Goal: Task Accomplishment & Management: Use online tool/utility

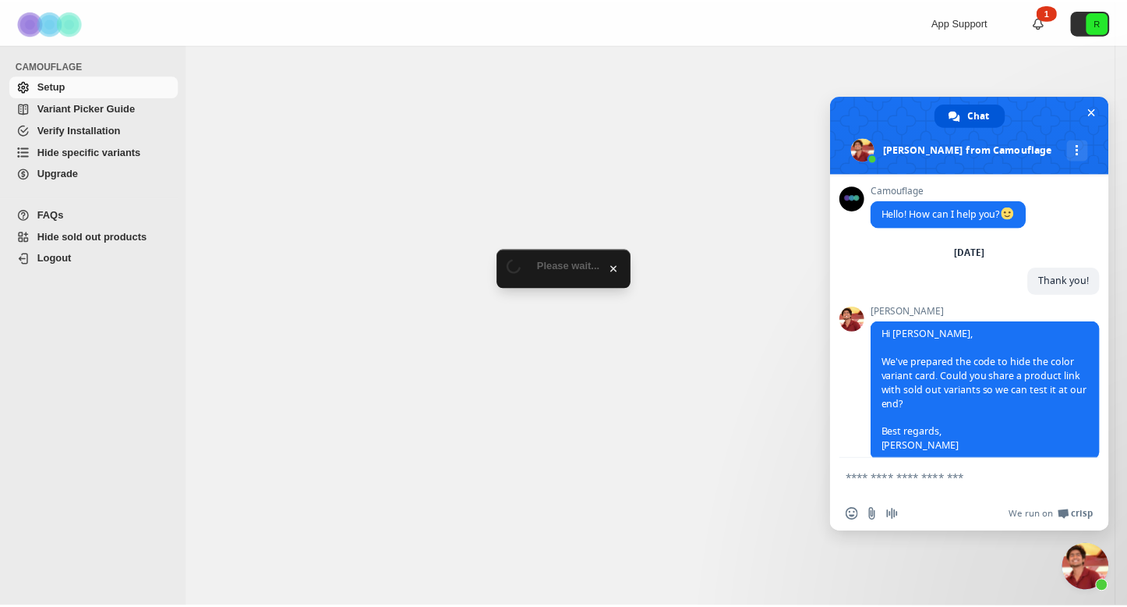
scroll to position [5575, 0]
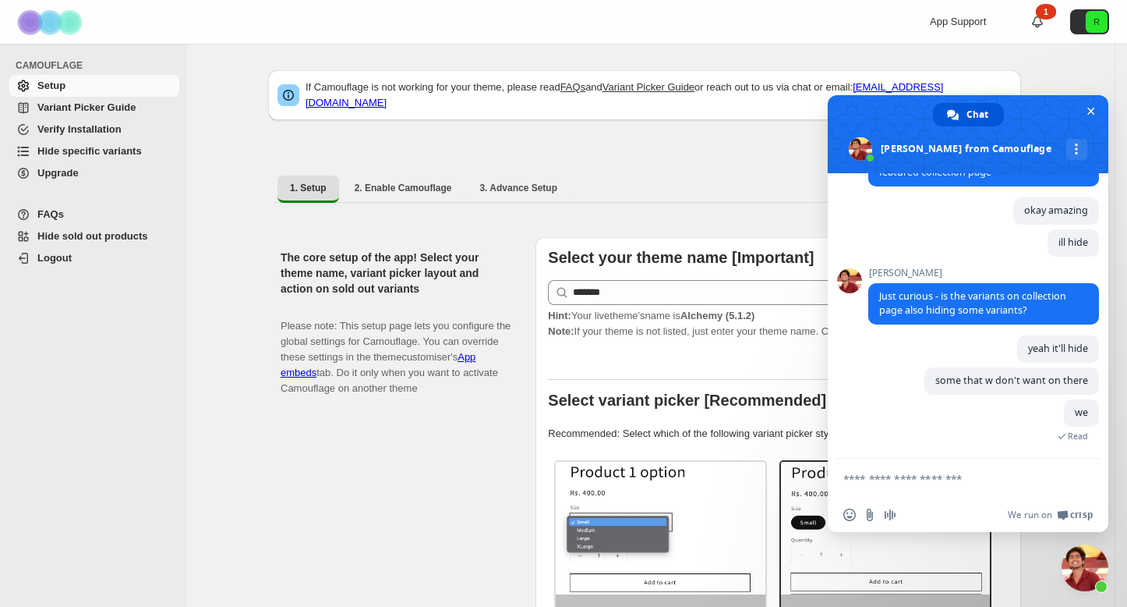
click at [153, 154] on span "Hide specific variants" at bounding box center [106, 151] width 139 height 16
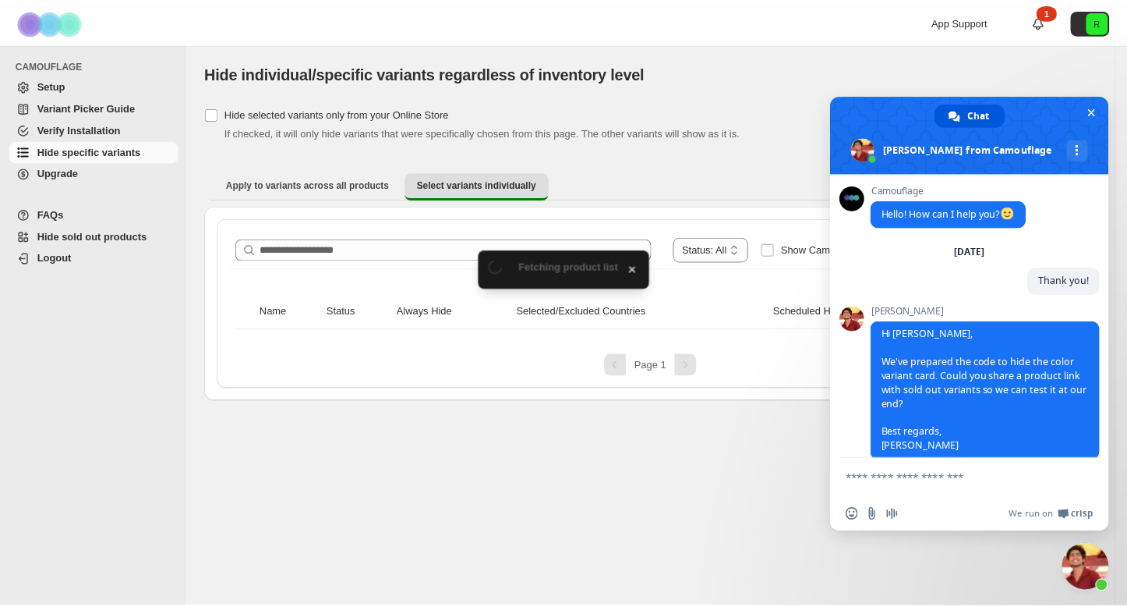
scroll to position [5575, 0]
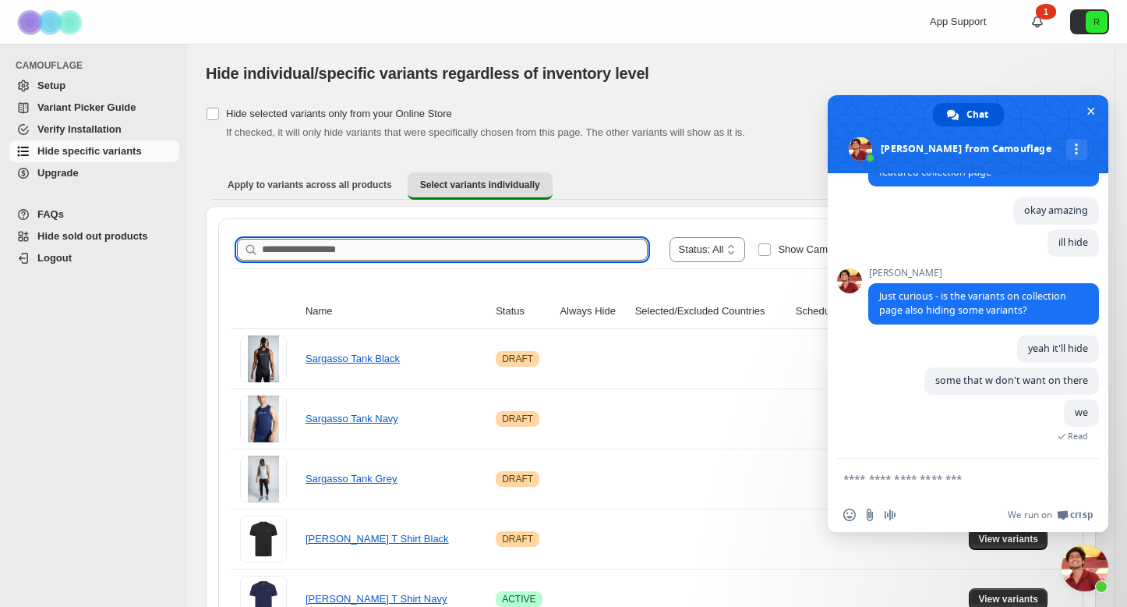
click at [415, 242] on input "Search product name" at bounding box center [455, 250] width 386 height 22
click at [1087, 118] on span "Close chat" at bounding box center [1091, 111] width 16 height 16
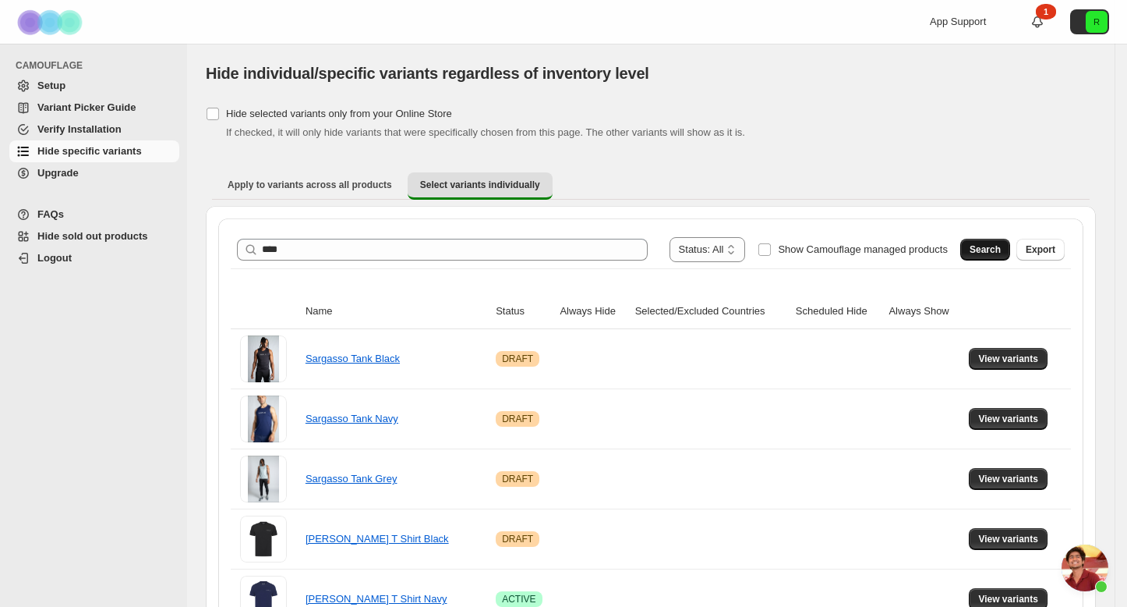
click at [987, 240] on button "Search" at bounding box center [986, 250] width 50 height 22
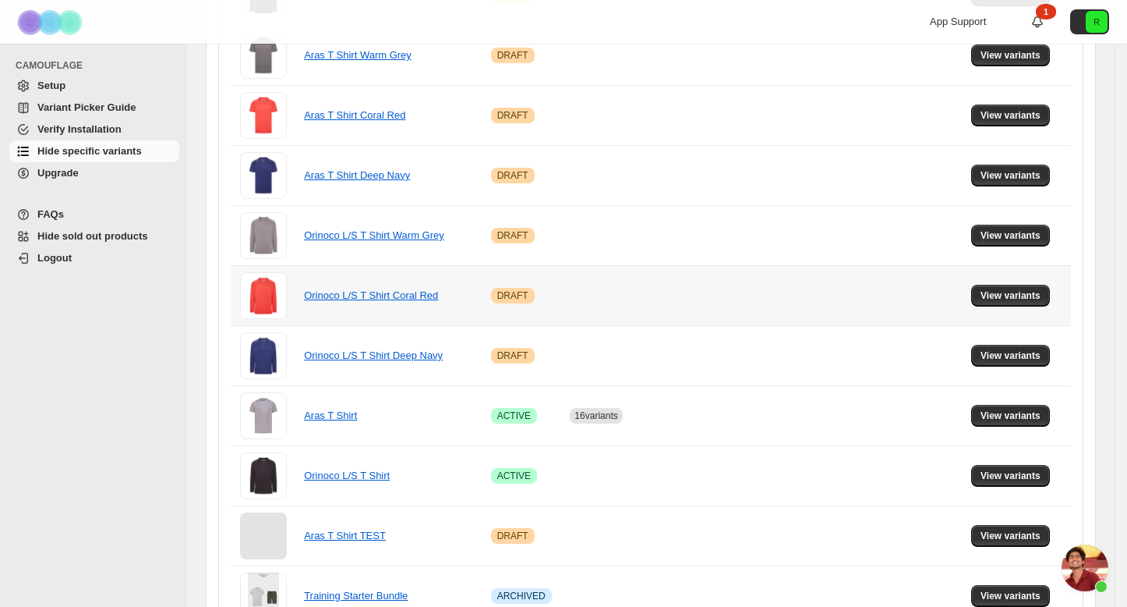
scroll to position [426, 0]
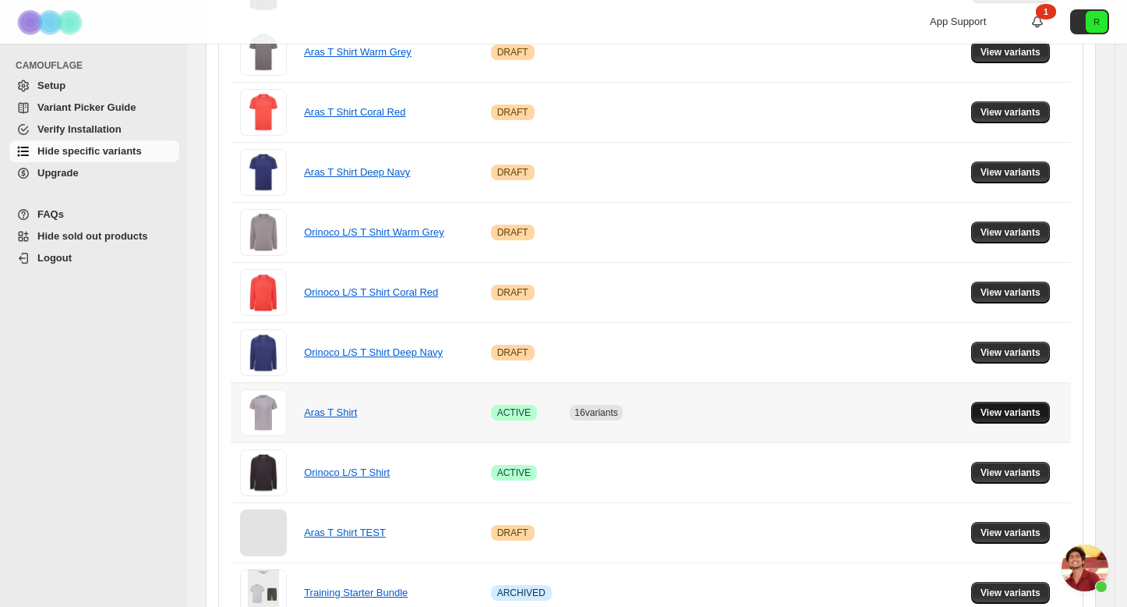
click at [1022, 406] on button "View variants" at bounding box center [1010, 413] width 79 height 22
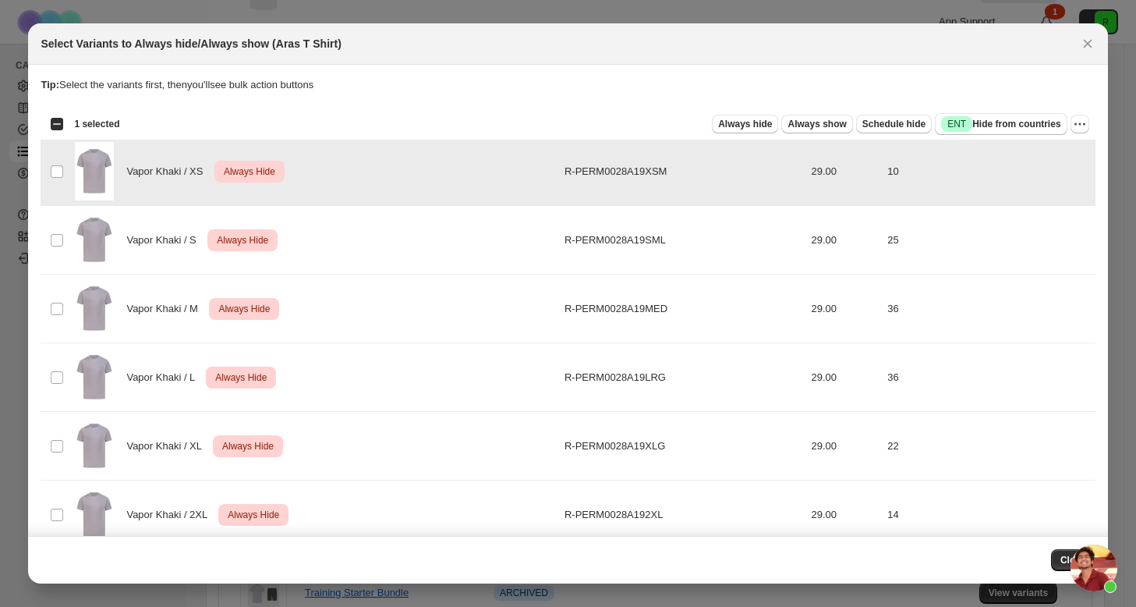
click at [62, 227] on td "Select product variant" at bounding box center [56, 240] width 30 height 69
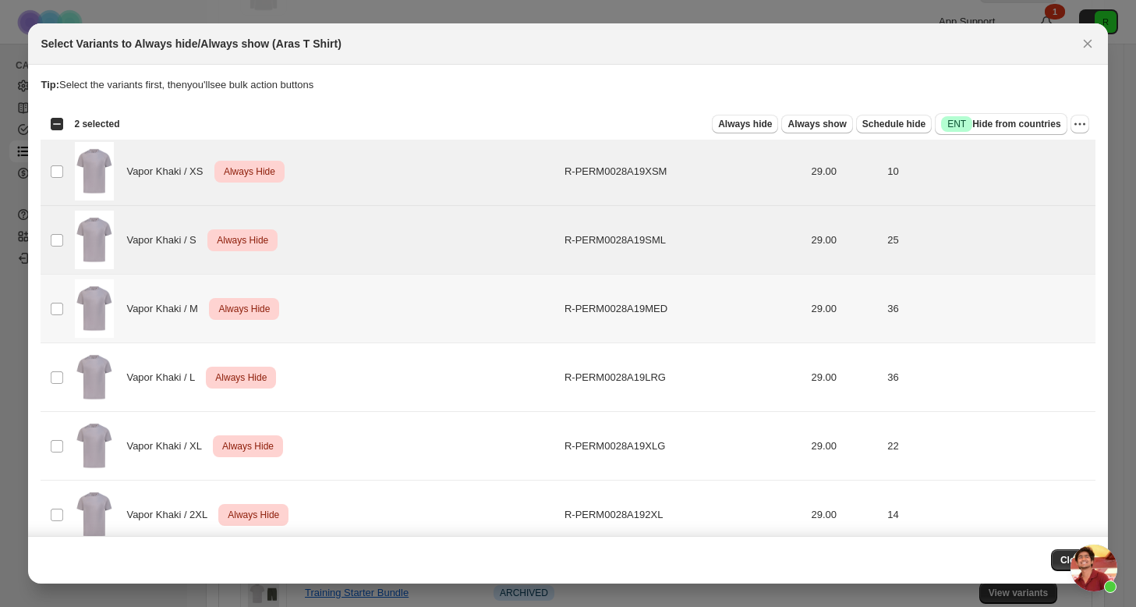
click at [65, 288] on td "Select product variant" at bounding box center [56, 308] width 30 height 69
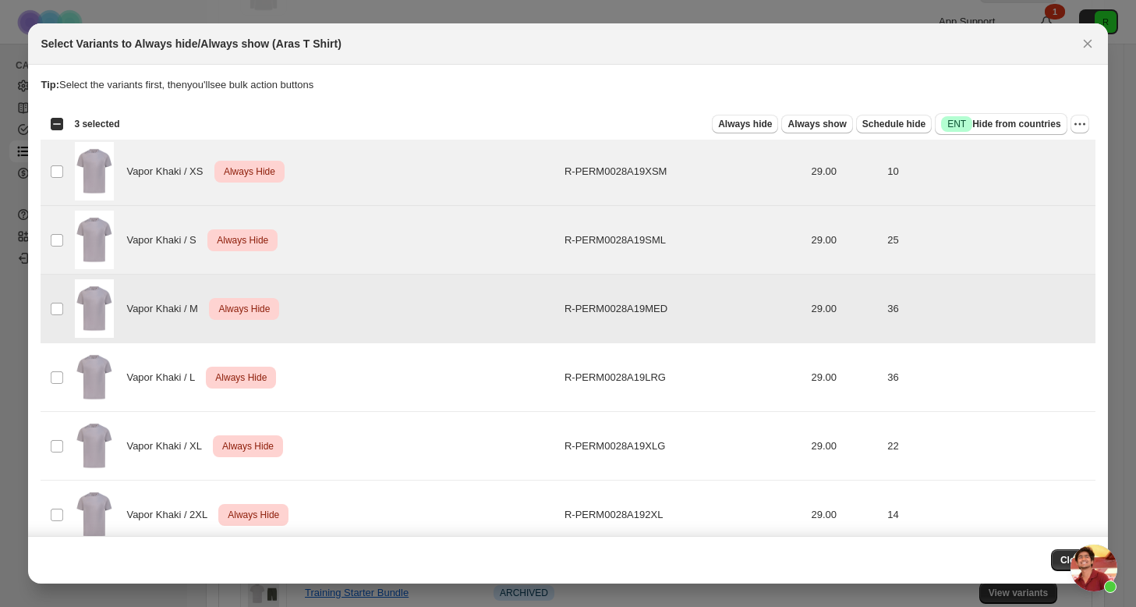
scroll to position [106, 0]
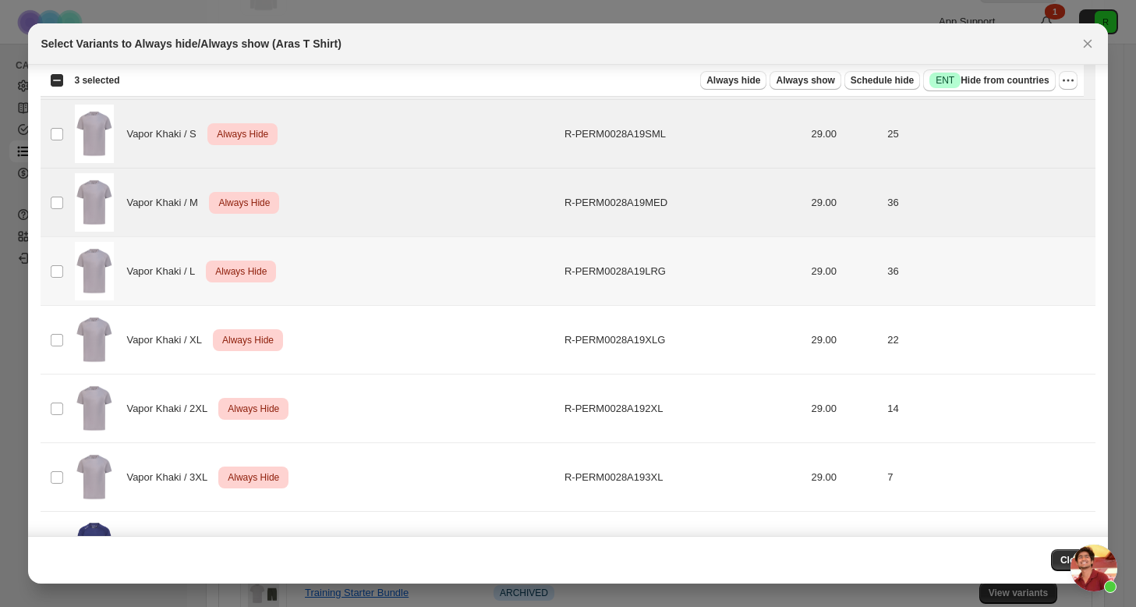
click at [59, 262] on td "Select product variant" at bounding box center [56, 271] width 30 height 69
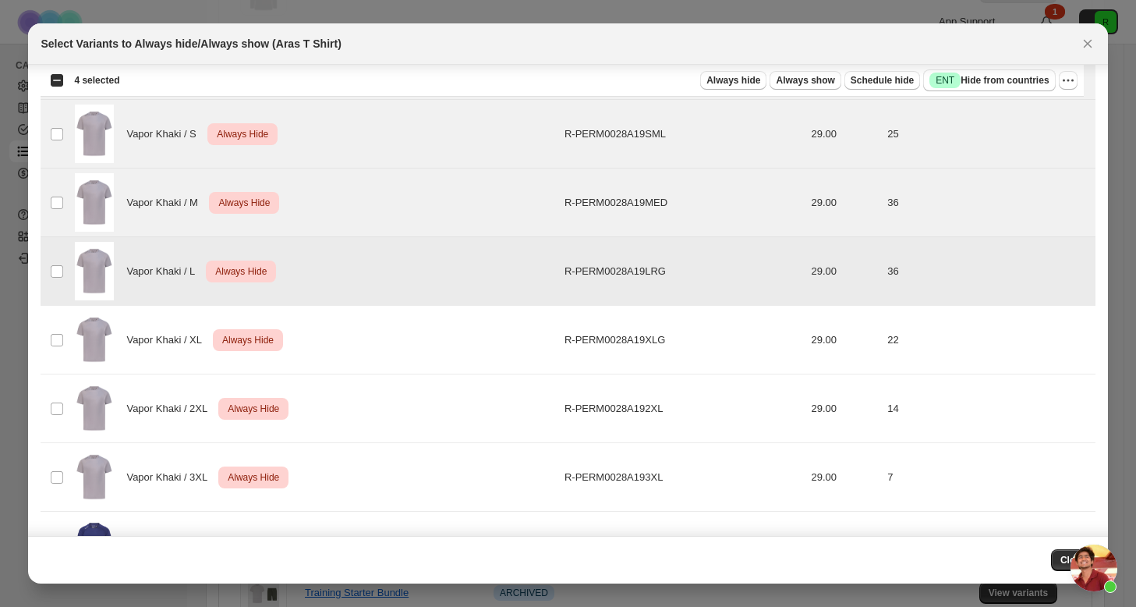
click at [65, 317] on td "Select product variant" at bounding box center [56, 340] width 30 height 69
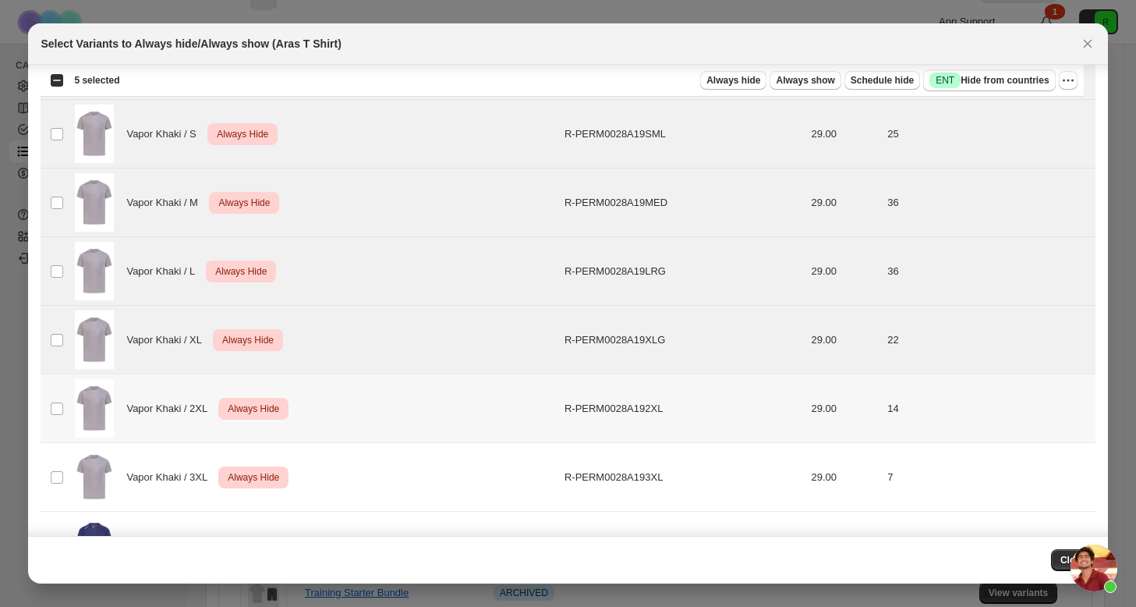
click at [64, 386] on td "Select product variant" at bounding box center [56, 408] width 30 height 69
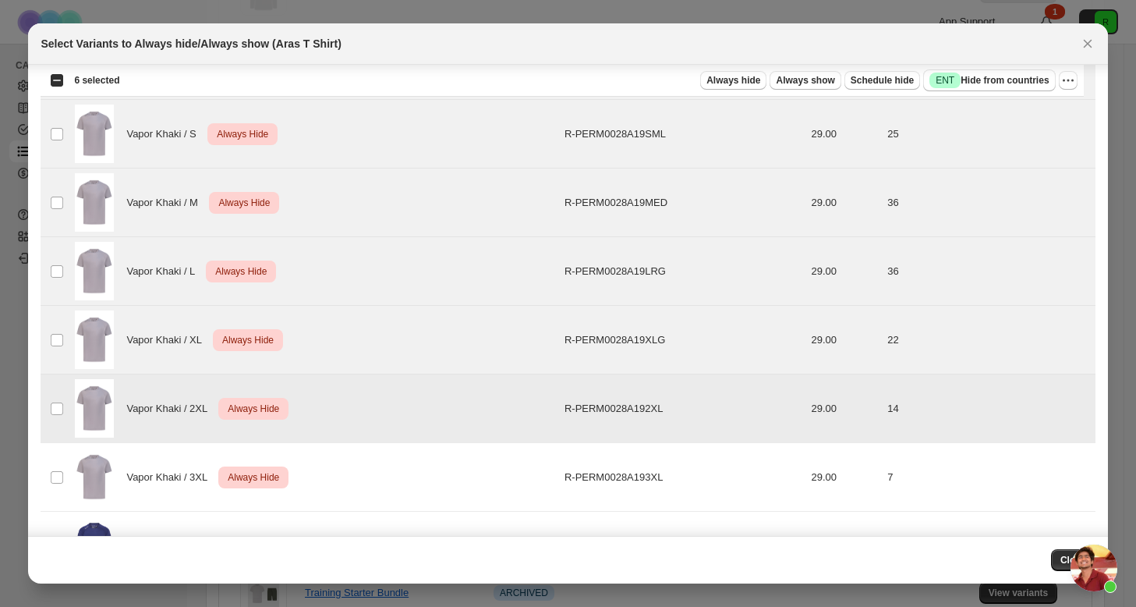
click at [67, 444] on td "Select product variant" at bounding box center [56, 477] width 30 height 69
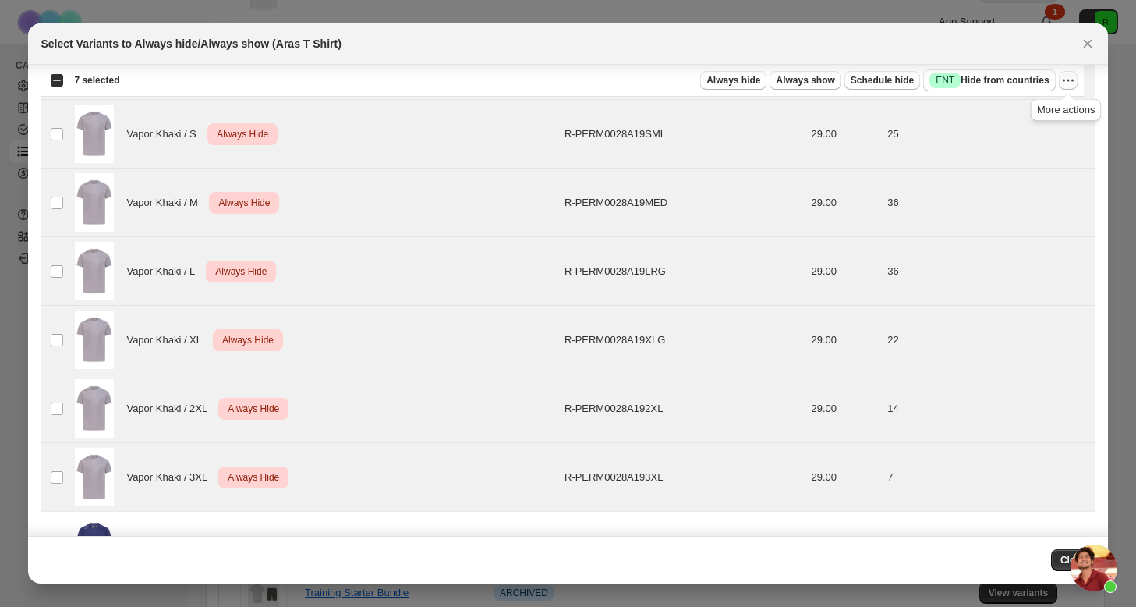
click at [1062, 83] on icon "More actions" at bounding box center [1068, 81] width 16 height 16
click at [1015, 111] on span "Undo always hide" at bounding box center [994, 111] width 80 height 12
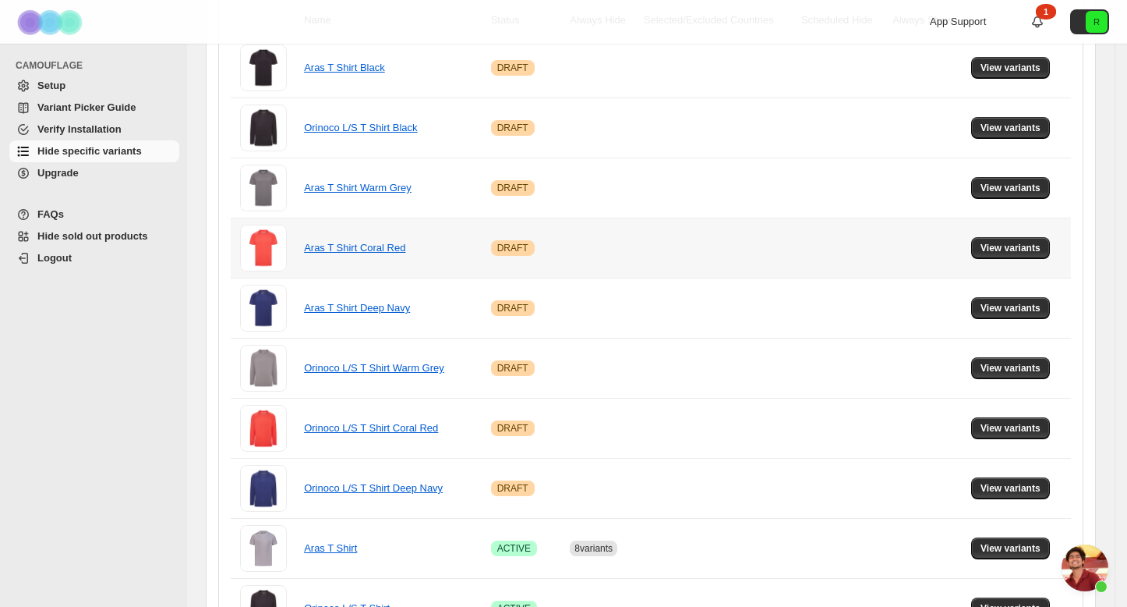
scroll to position [0, 0]
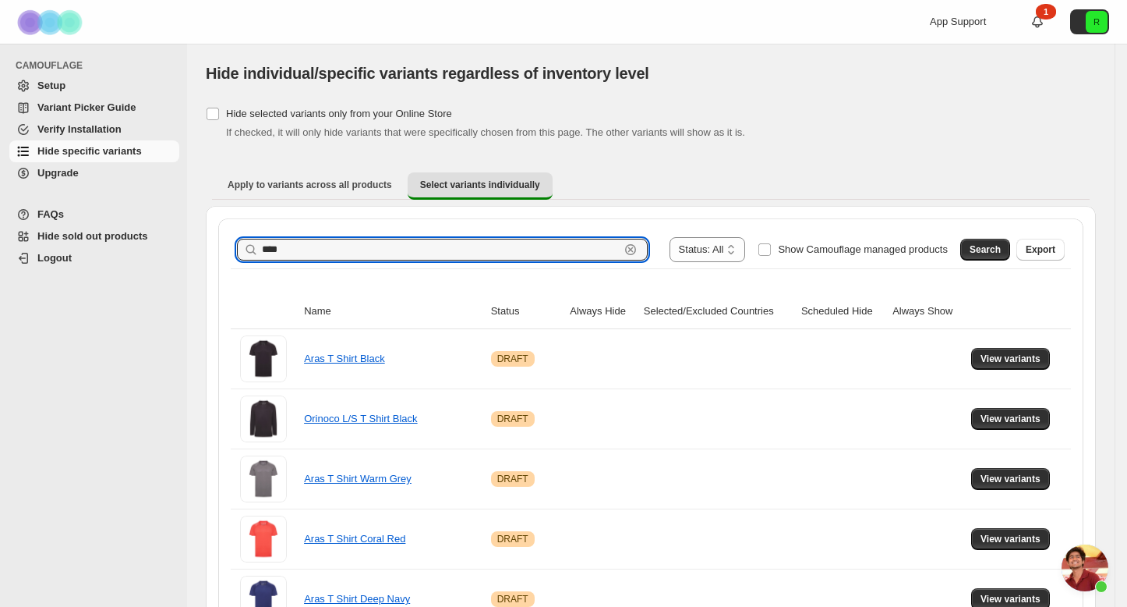
drag, startPoint x: 309, startPoint y: 252, endPoint x: 245, endPoint y: 231, distance: 67.3
click at [242, 233] on div "**********" at bounding box center [651, 249] width 840 height 37
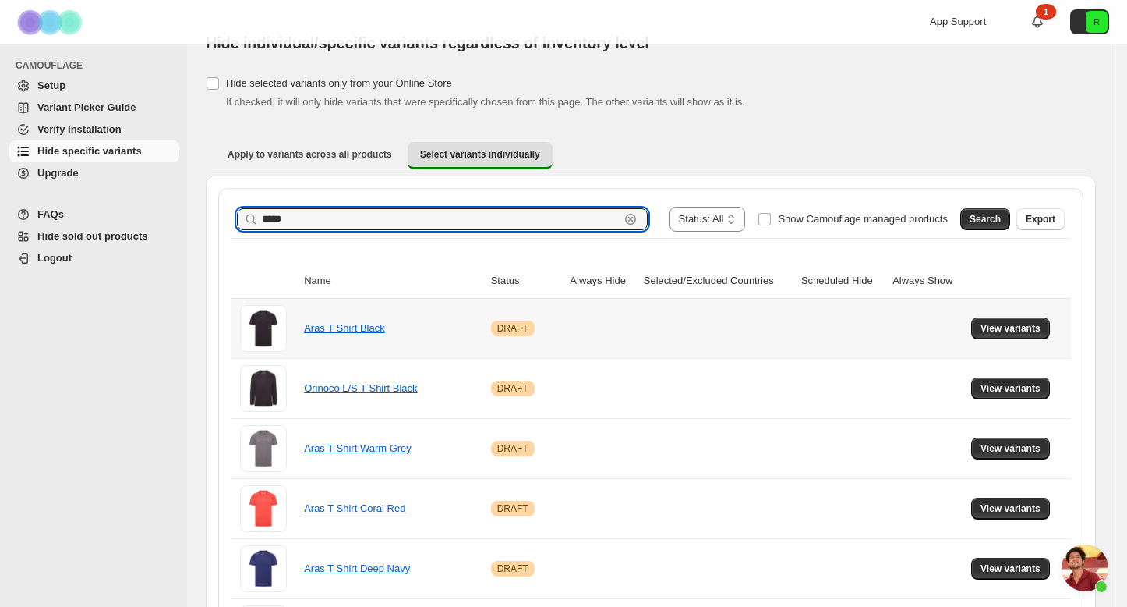
scroll to position [48, 0]
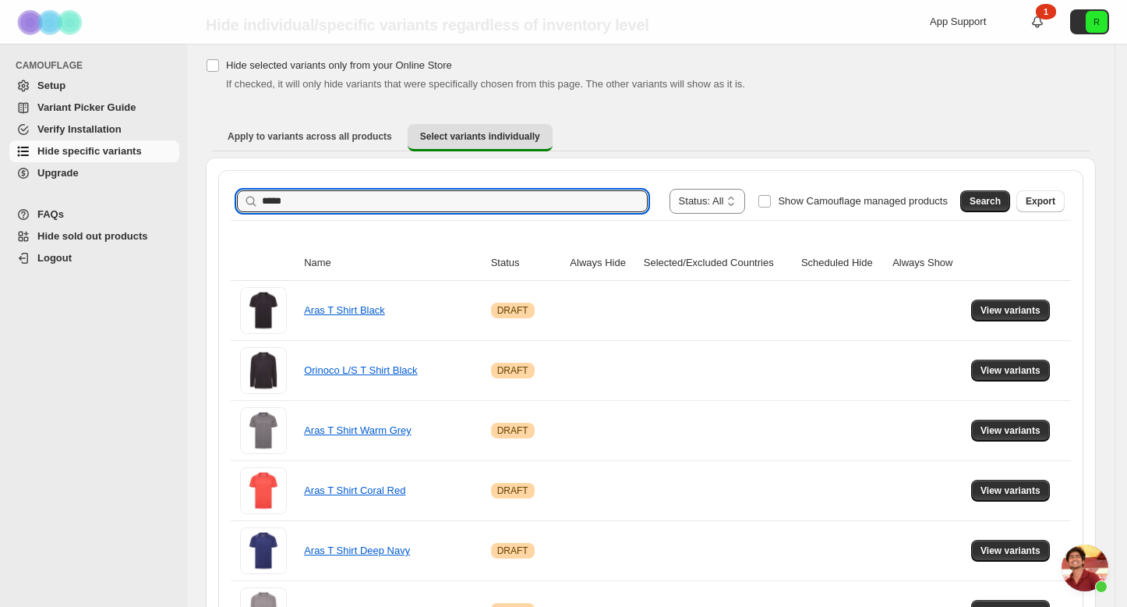
click at [992, 212] on div "Search Export" at bounding box center [1009, 197] width 111 height 31
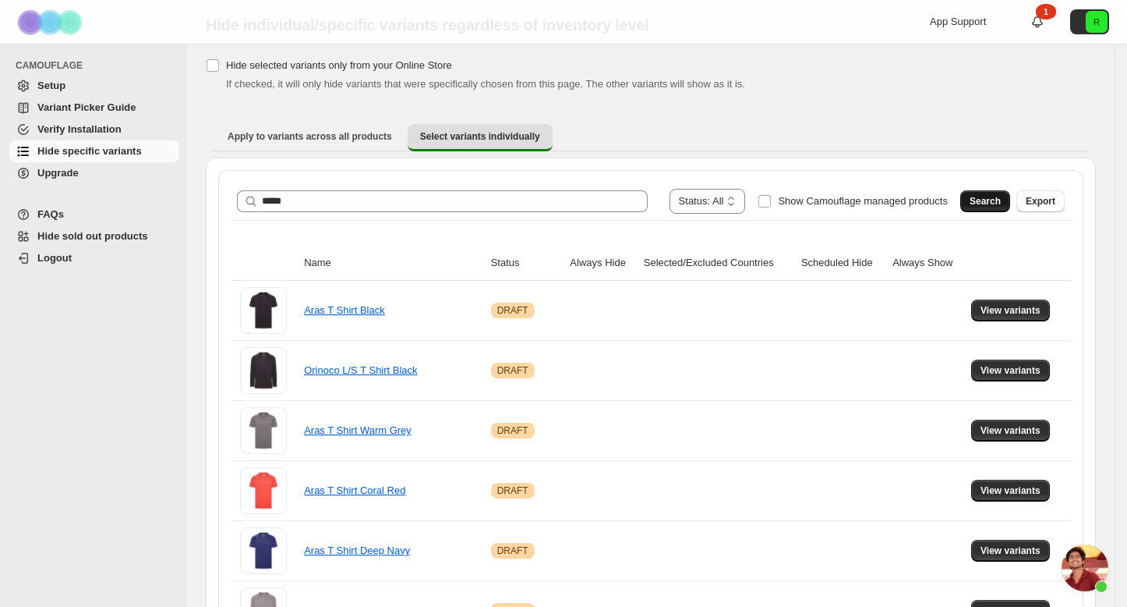
click at [985, 198] on span "Search" at bounding box center [985, 201] width 31 height 12
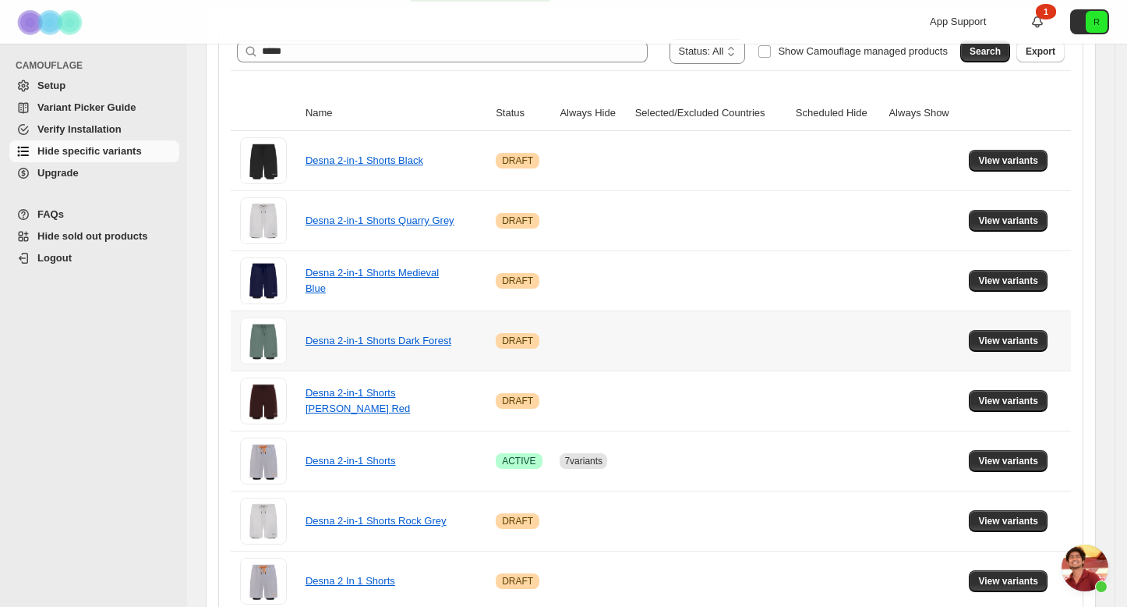
scroll to position [224, 0]
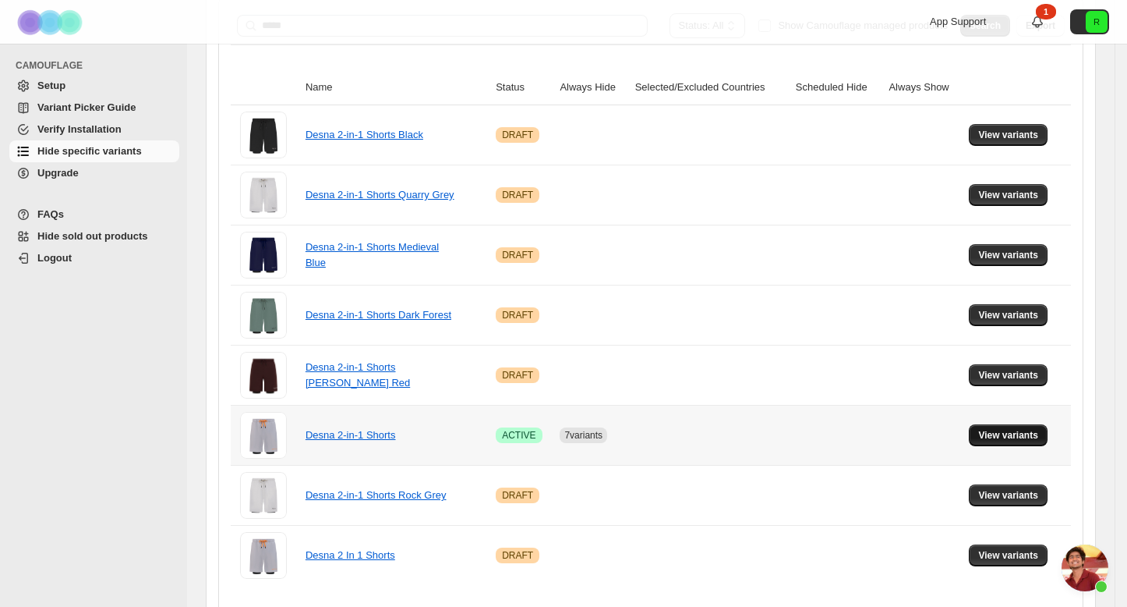
click at [1029, 439] on span "View variants" at bounding box center [1008, 435] width 60 height 12
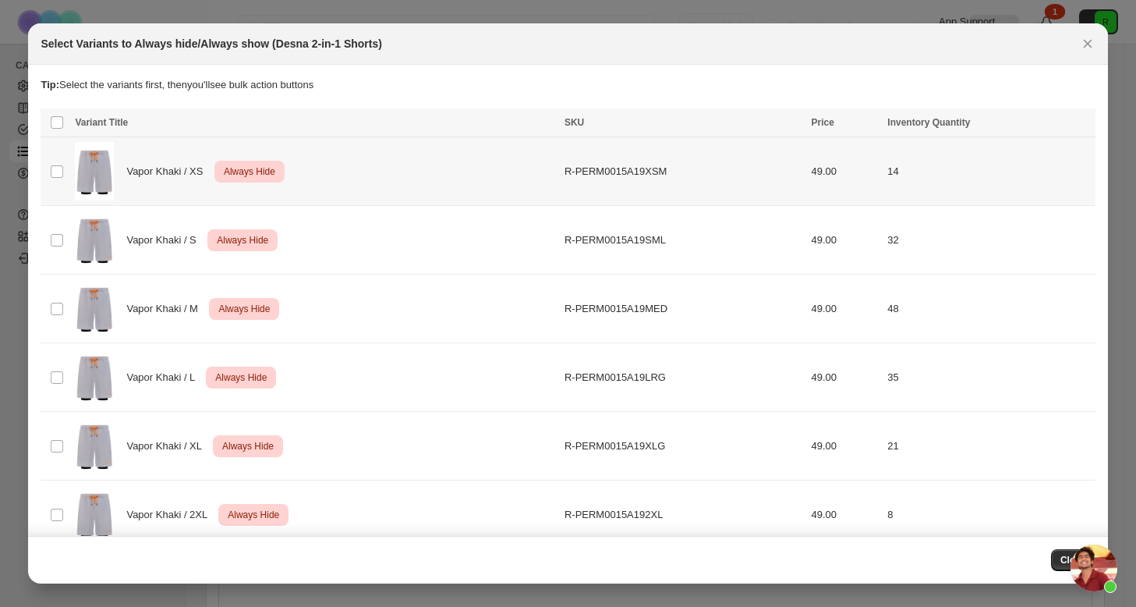
click at [48, 178] on td "Select product variant" at bounding box center [56, 171] width 30 height 69
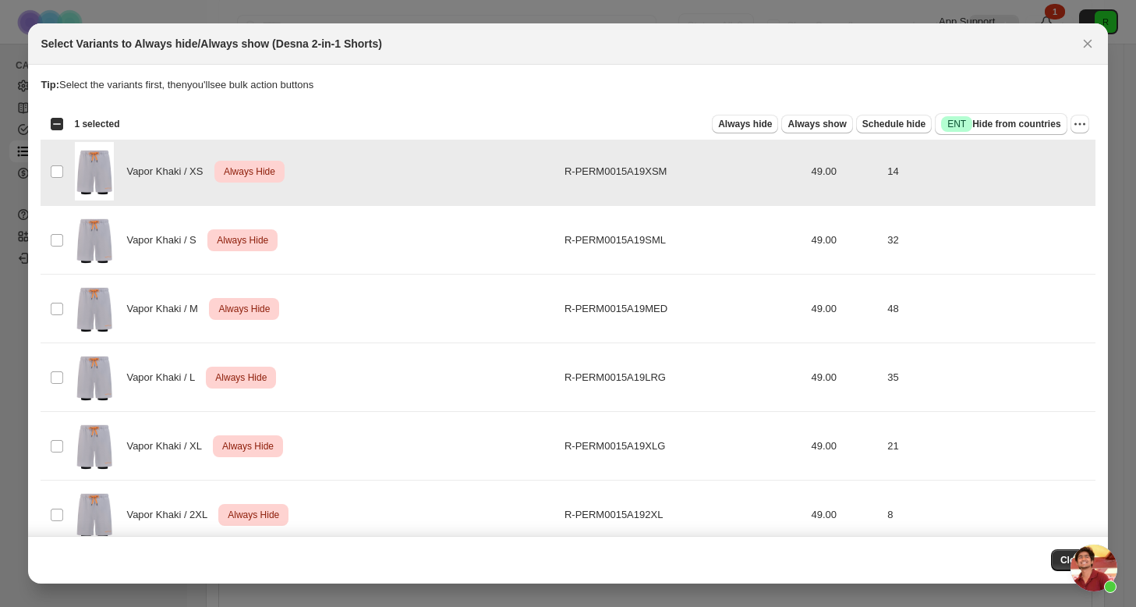
click at [70, 251] on td "Vapor Khaki / S Critical Always Hide" at bounding box center [315, 240] width 490 height 69
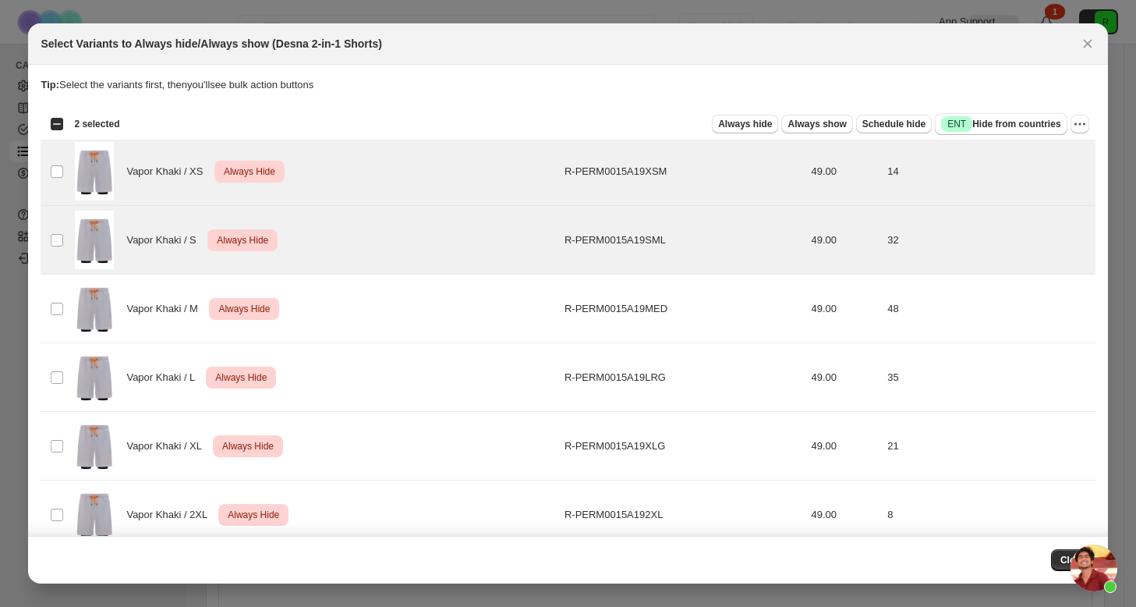
click at [55, 132] on div "Select all 42 product variants 2 selected" at bounding box center [84, 124] width 69 height 19
click at [59, 125] on div "Select all 42 product variants 2 selected" at bounding box center [84, 124] width 69 height 14
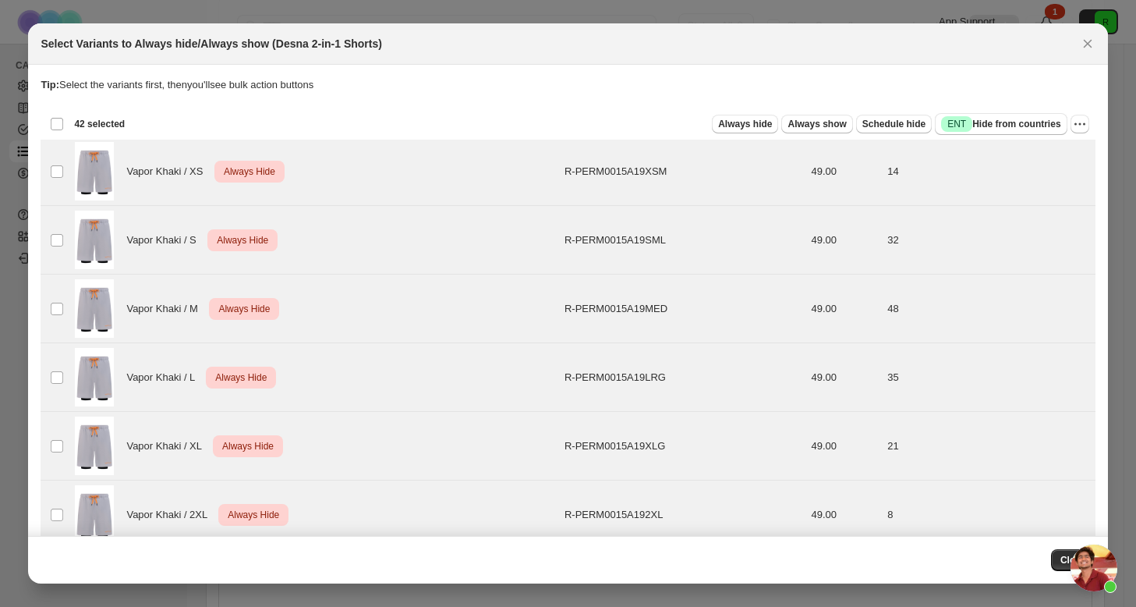
click at [59, 125] on div "Deselect all 42 product variants 42 selected" at bounding box center [87, 124] width 75 height 14
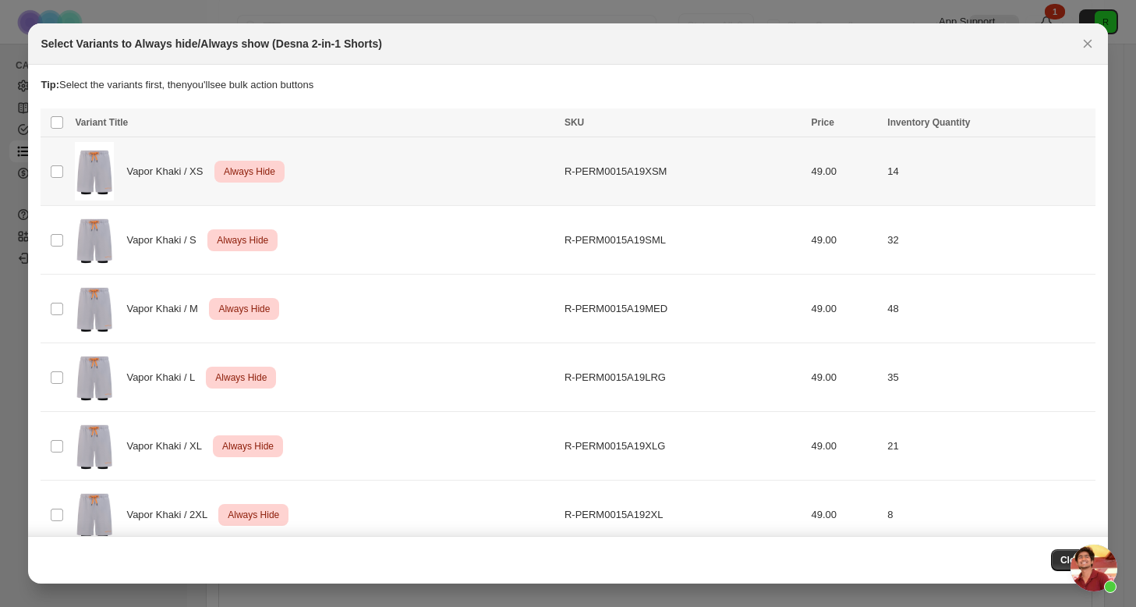
click at [65, 182] on td "Select product variant" at bounding box center [56, 171] width 30 height 69
click at [53, 228] on td "Select product variant" at bounding box center [56, 240] width 30 height 69
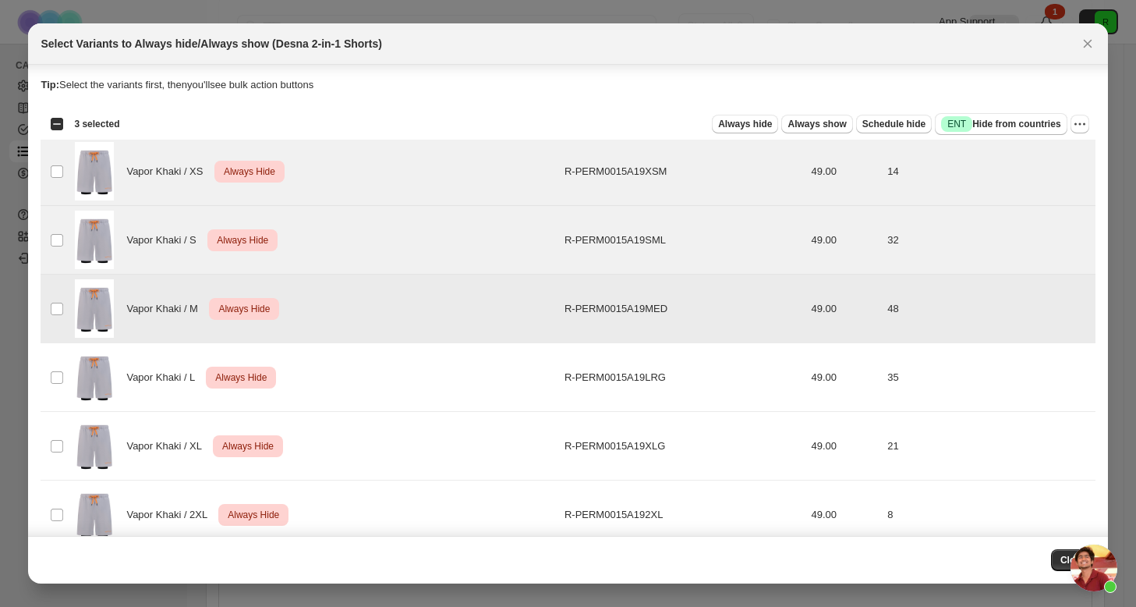
scroll to position [3, 0]
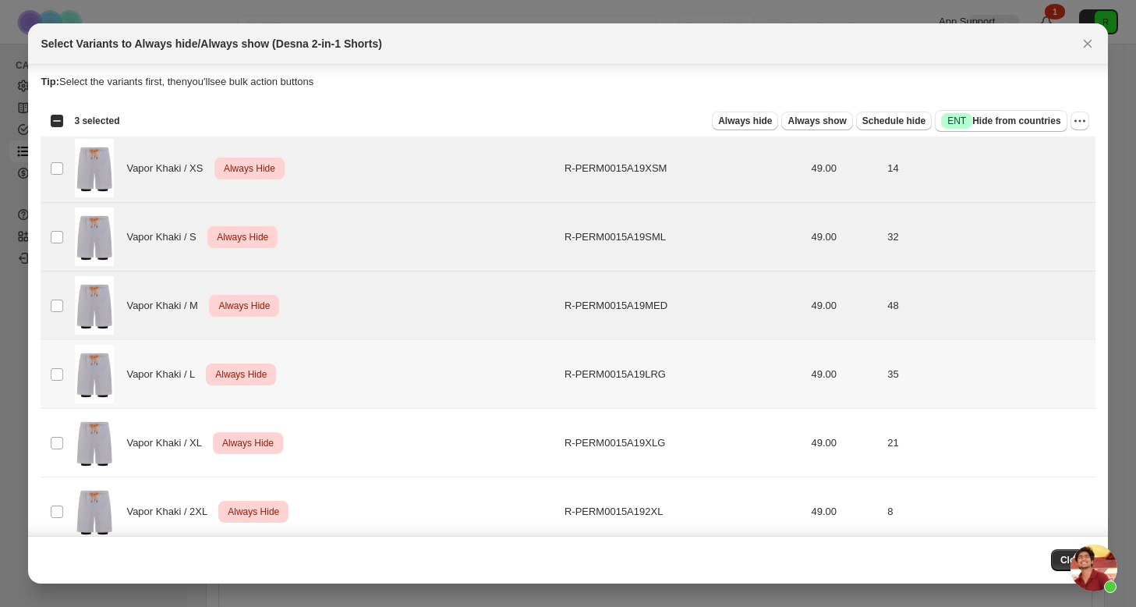
click at [97, 380] on img ":r2u:" at bounding box center [94, 374] width 39 height 58
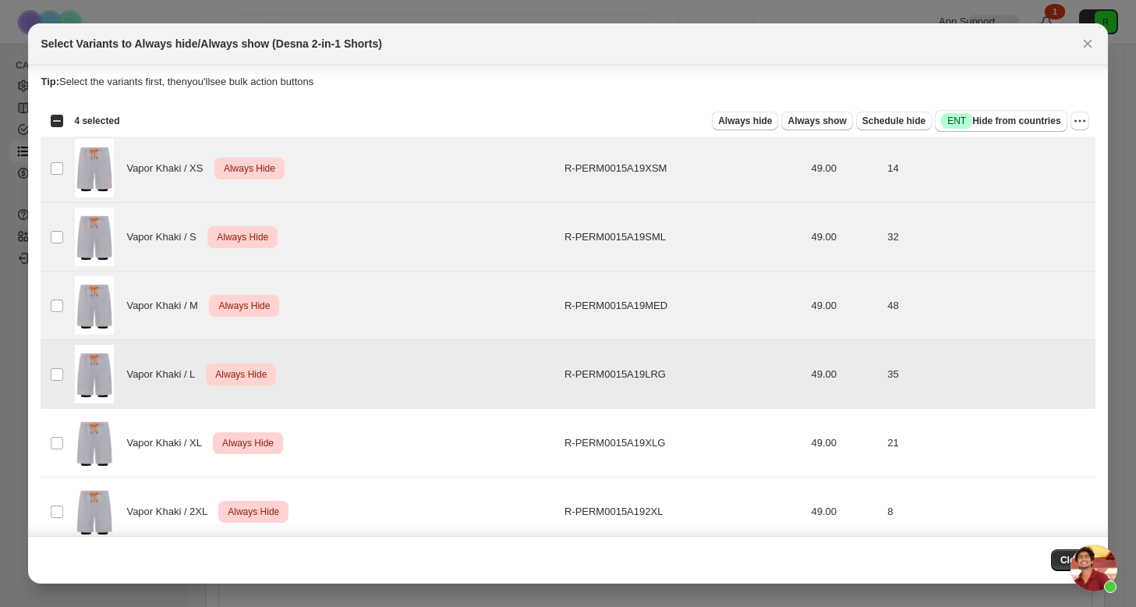
click at [65, 440] on td "Select product variant" at bounding box center [56, 443] width 30 height 69
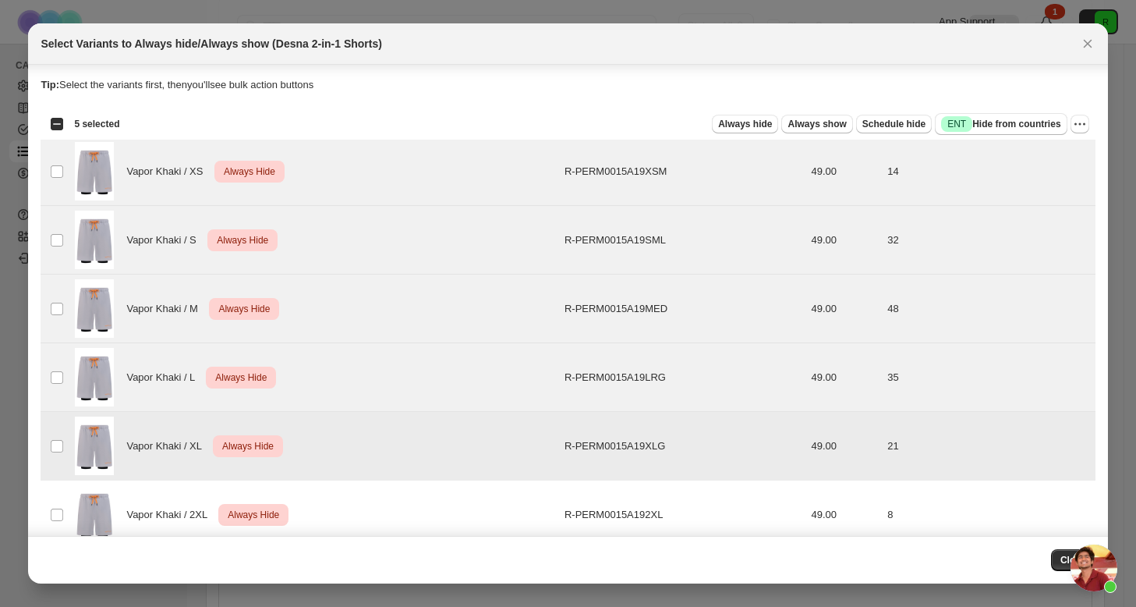
scroll to position [283, 0]
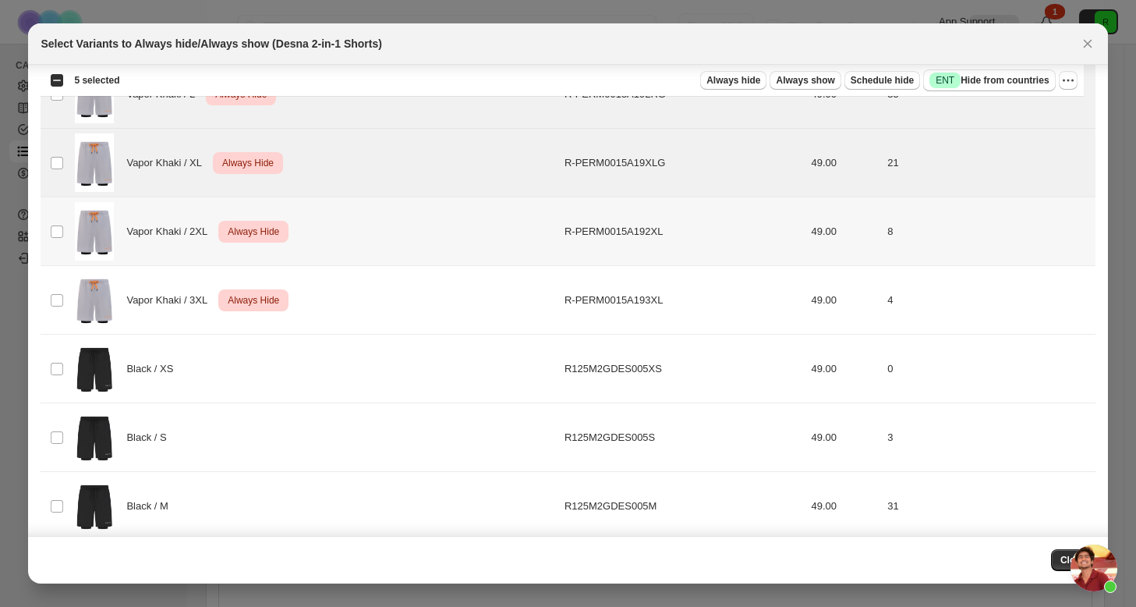
click at [62, 219] on td "Select product variant" at bounding box center [56, 231] width 30 height 69
click at [65, 295] on td "Select product variant" at bounding box center [56, 300] width 30 height 69
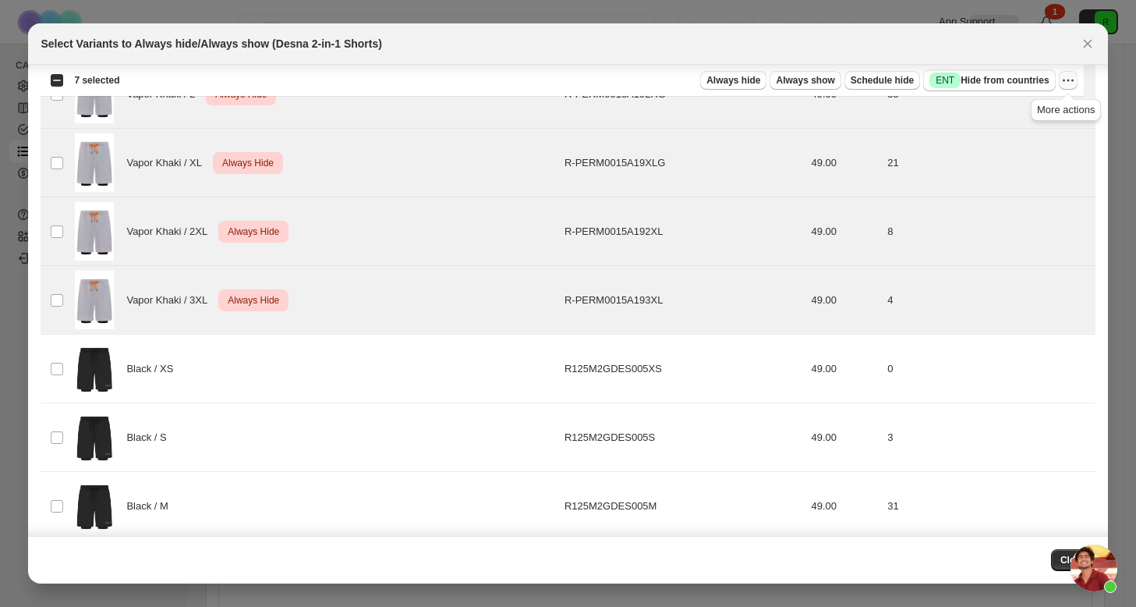
click at [1074, 83] on icon "More actions" at bounding box center [1068, 81] width 16 height 16
click at [1007, 114] on span "Undo always hide" at bounding box center [994, 111] width 80 height 12
click at [1065, 557] on span "Close" at bounding box center [1073, 560] width 26 height 12
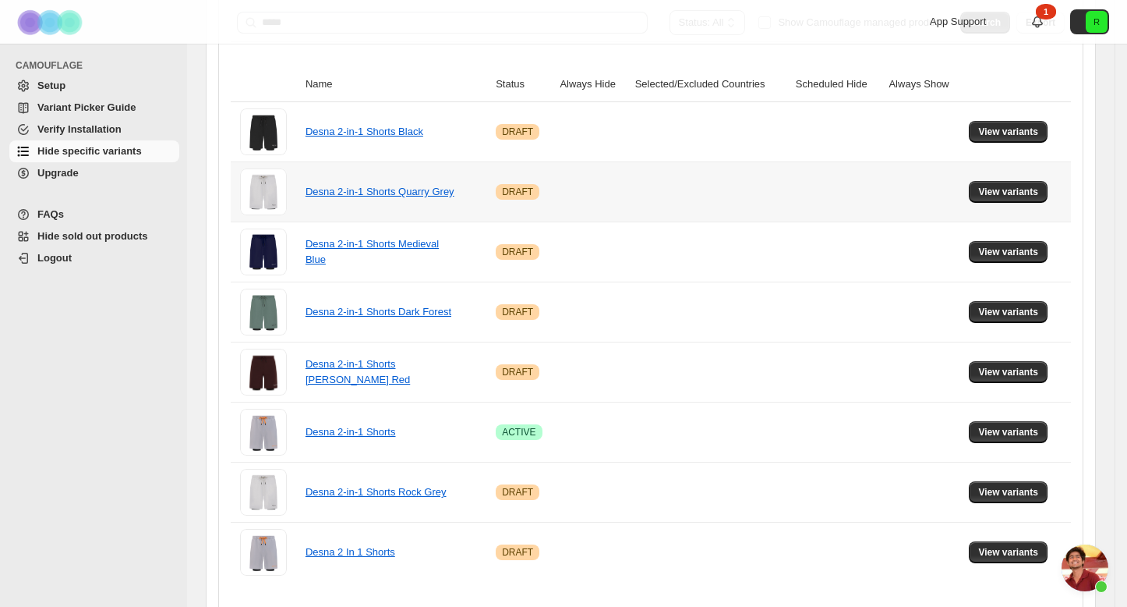
scroll to position [0, 0]
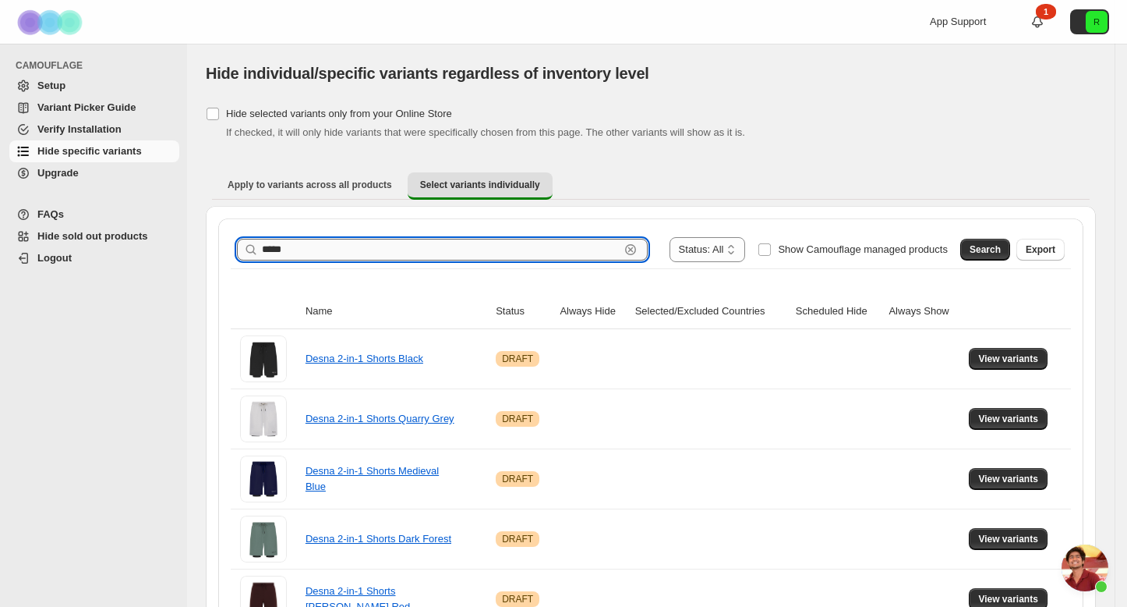
drag, startPoint x: 400, startPoint y: 239, endPoint x: 301, endPoint y: 250, distance: 99.7
click at [298, 251] on input "*****" at bounding box center [441, 250] width 358 height 22
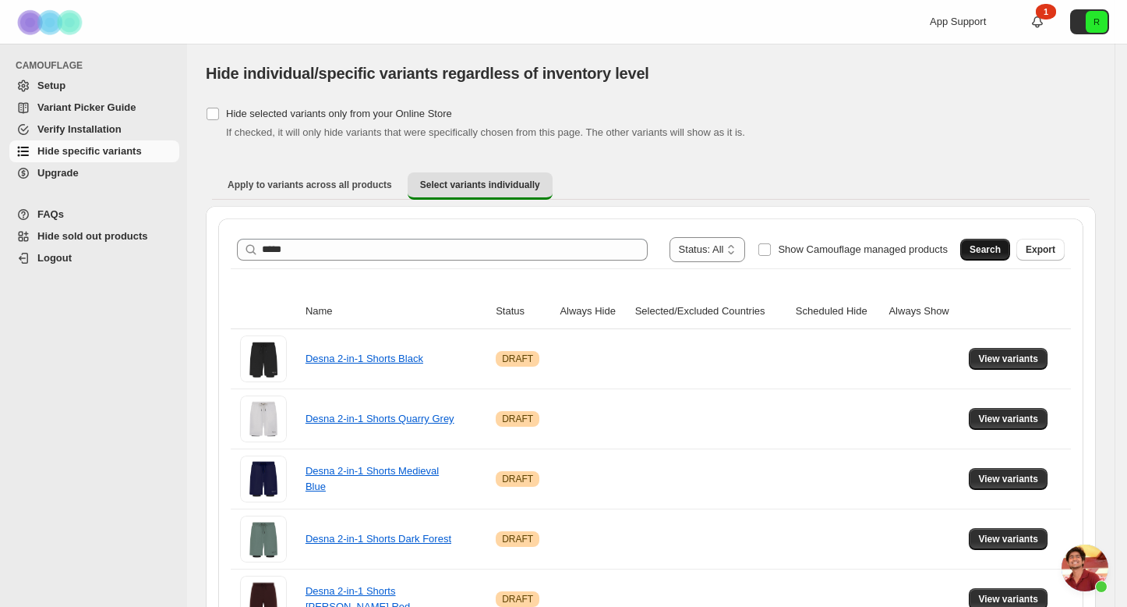
click at [1001, 250] on span "Search" at bounding box center [985, 249] width 31 height 12
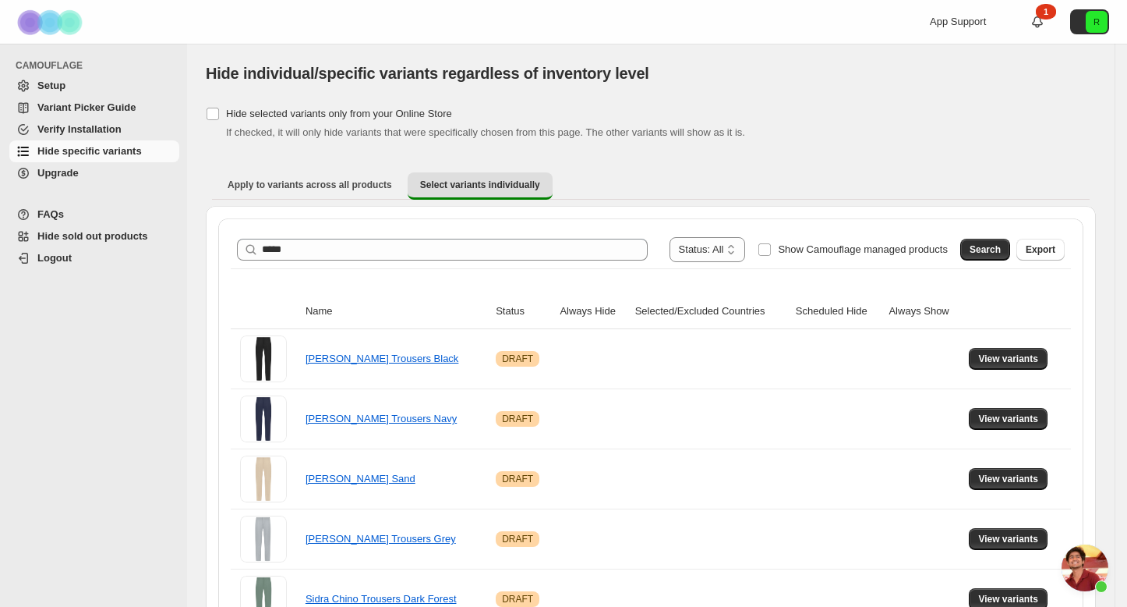
scroll to position [504, 0]
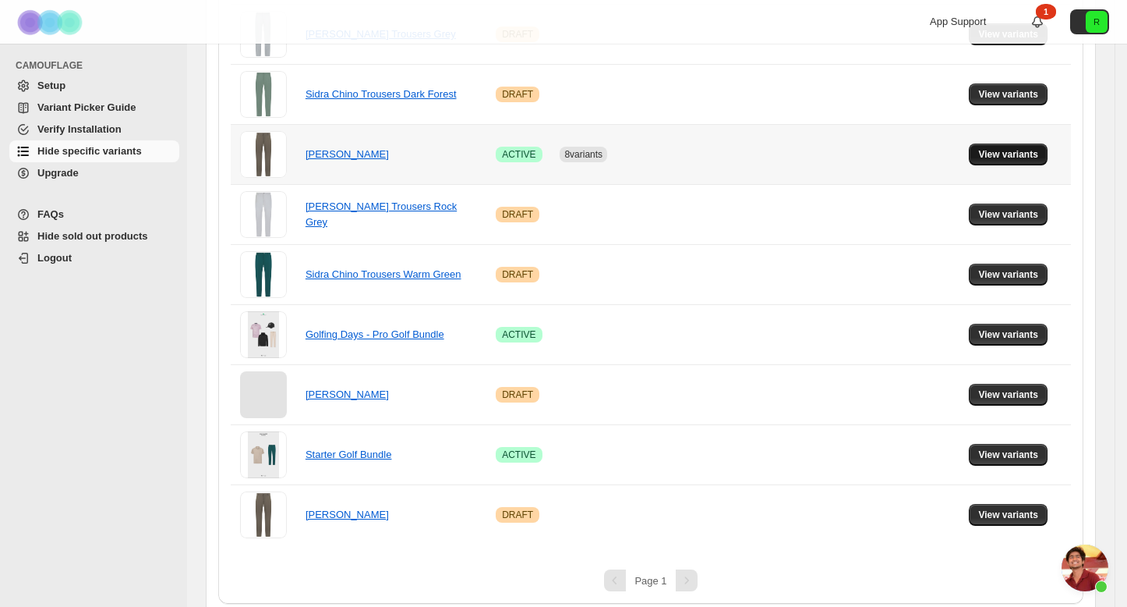
click at [994, 150] on span "View variants" at bounding box center [1008, 154] width 60 height 12
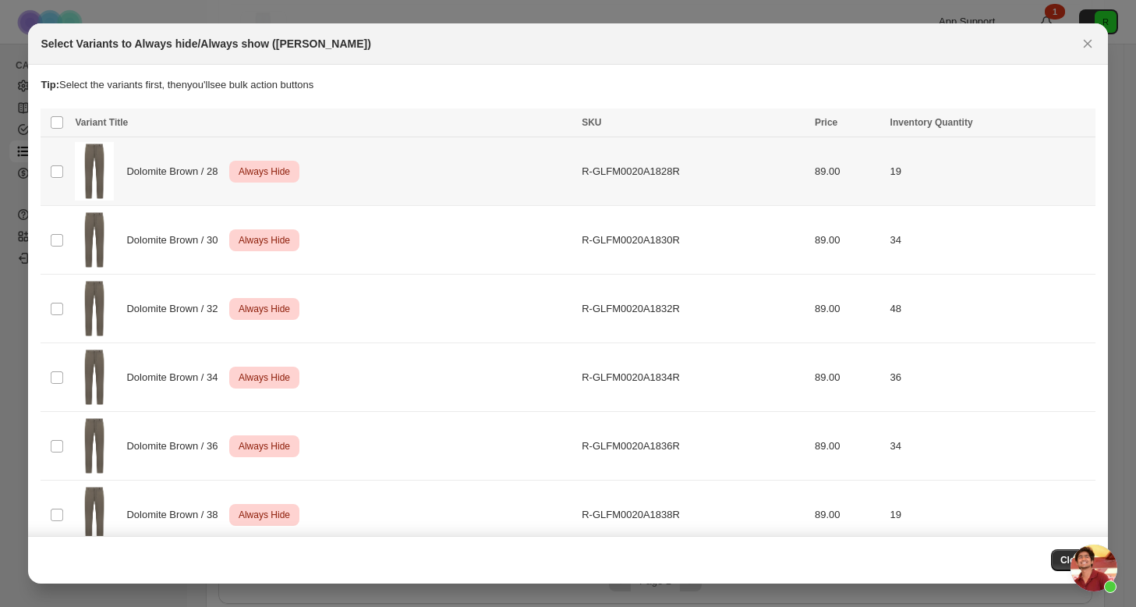
click at [49, 165] on td "Select product variant" at bounding box center [56, 171] width 30 height 69
click at [54, 228] on td "Select product variant" at bounding box center [56, 240] width 30 height 69
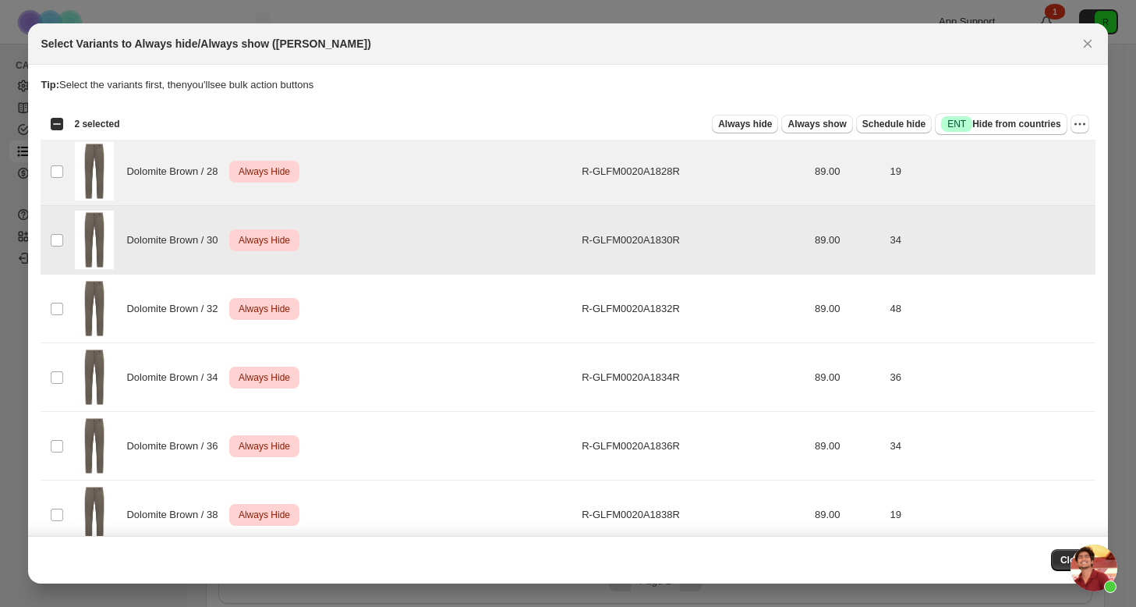
click at [55, 317] on td "Select product variant" at bounding box center [56, 308] width 30 height 69
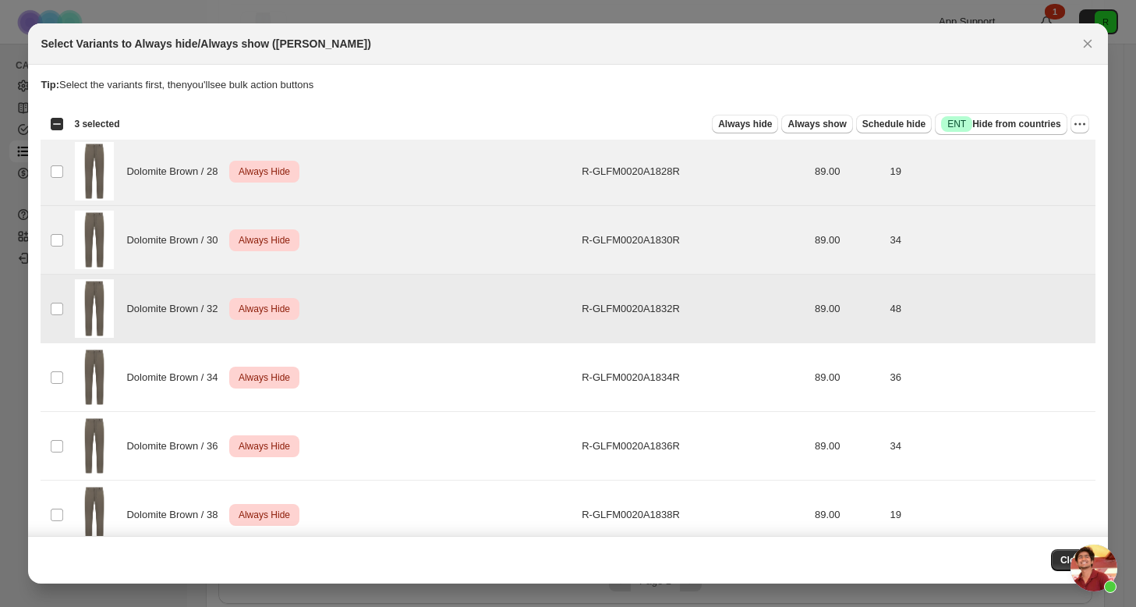
scroll to position [3, 0]
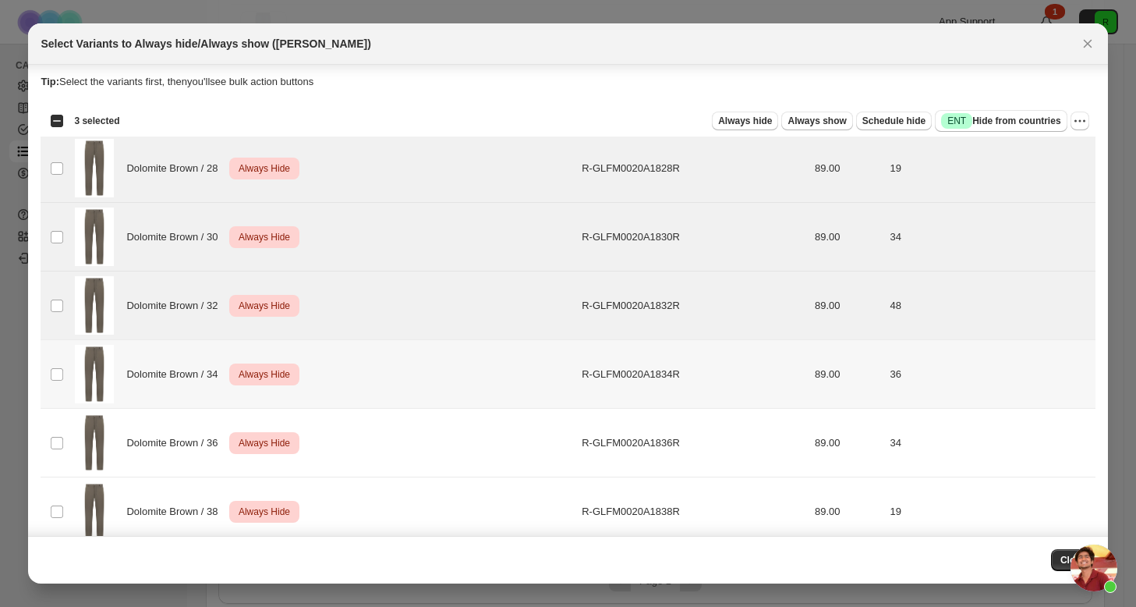
click at [64, 390] on td "Select product variant" at bounding box center [56, 374] width 30 height 69
click at [65, 449] on td "Select product variant" at bounding box center [56, 443] width 30 height 69
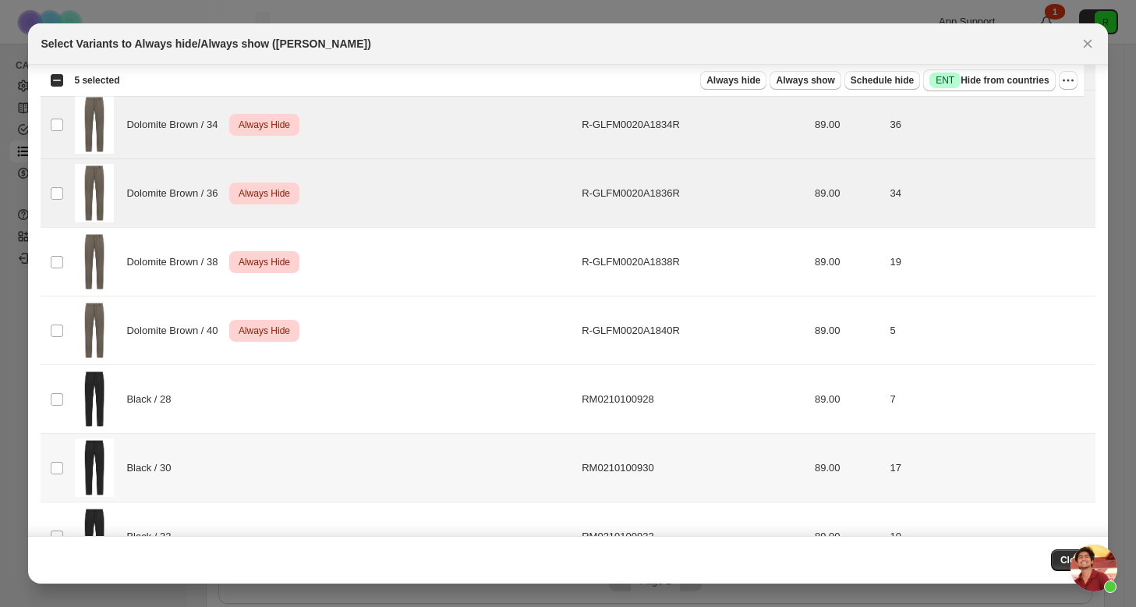
scroll to position [374, 0]
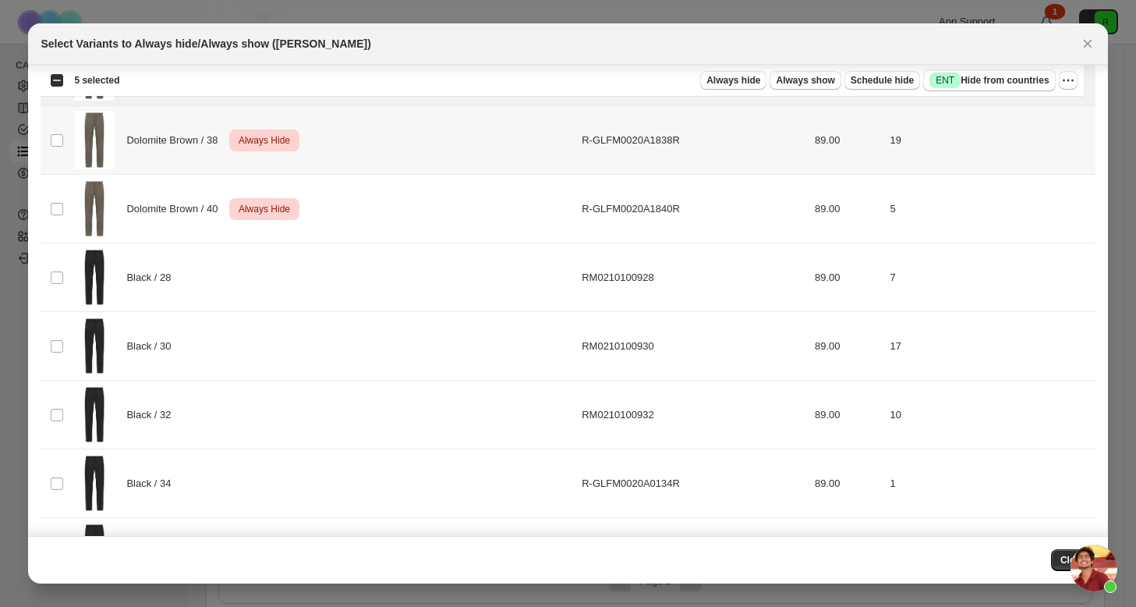
click at [90, 130] on img ":r4v:" at bounding box center [94, 140] width 39 height 58
click at [68, 200] on td "Select product variant" at bounding box center [56, 209] width 30 height 69
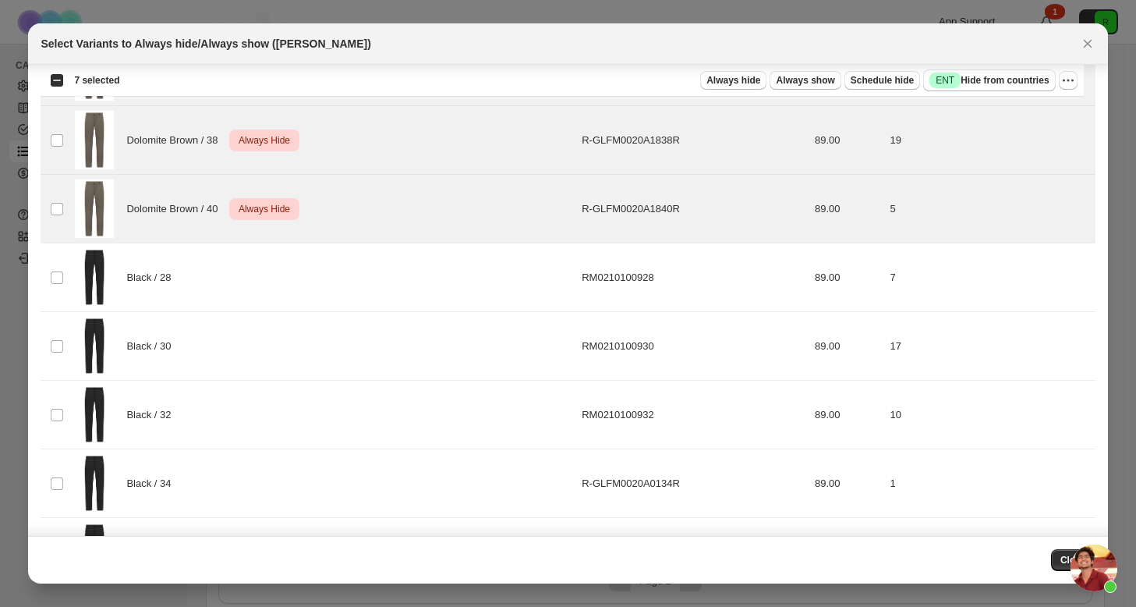
click at [1079, 81] on div "Select all 62 product variants 7 selected Always hide Always show Schedule hide…" at bounding box center [562, 80] width 1042 height 31
click at [1071, 86] on icon "More actions" at bounding box center [1068, 81] width 16 height 16
click at [1036, 113] on span "Undo always hide" at bounding box center [1010, 112] width 113 height 16
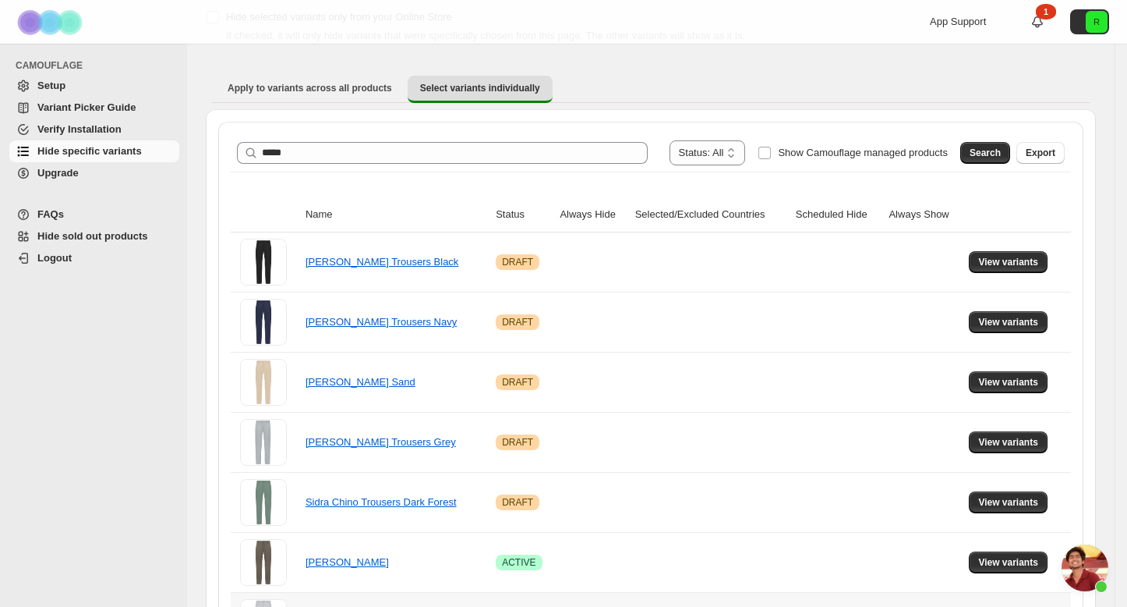
scroll to position [0, 0]
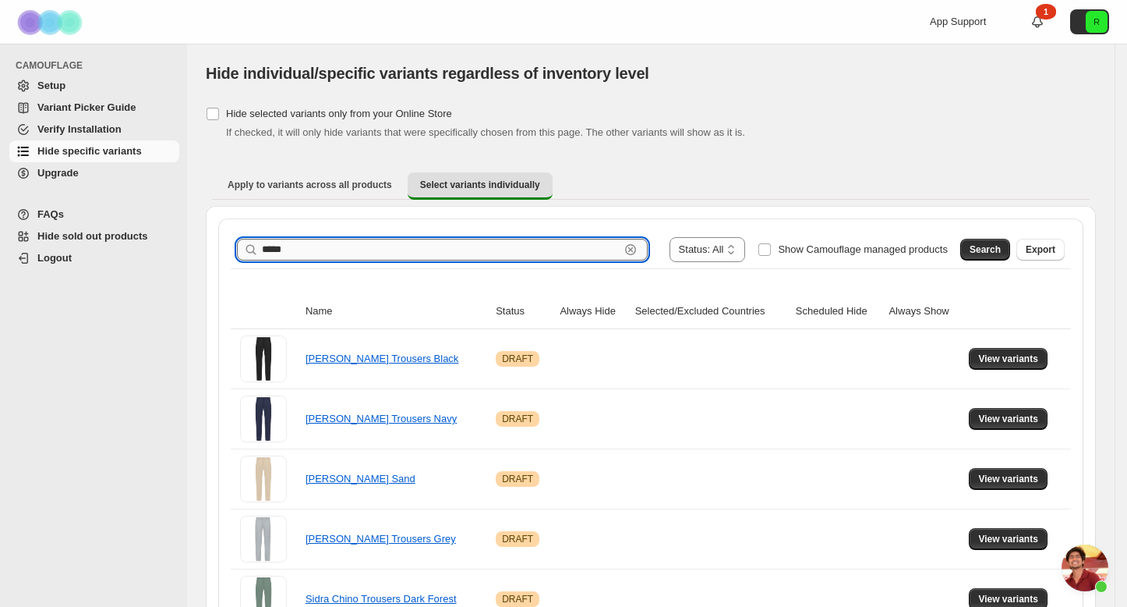
click at [455, 248] on input "*****" at bounding box center [441, 250] width 358 height 22
drag, startPoint x: 455, startPoint y: 246, endPoint x: 221, endPoint y: 225, distance: 235.7
drag, startPoint x: 461, startPoint y: 375, endPoint x: 1000, endPoint y: 253, distance: 553.2
click at [1000, 253] on span "Search" at bounding box center [985, 249] width 31 height 12
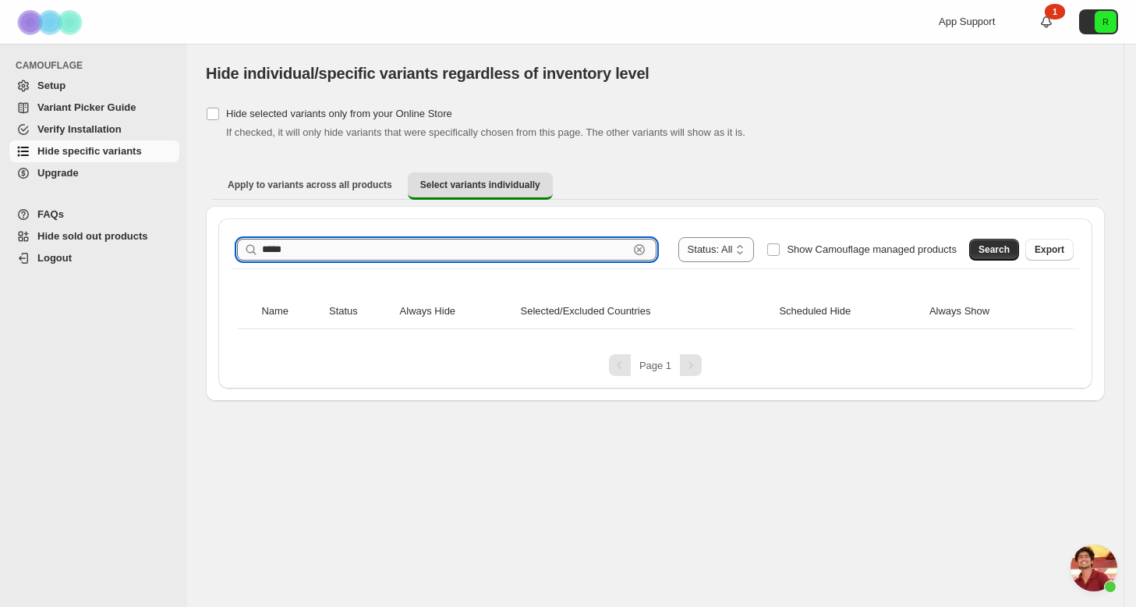
click at [448, 246] on input "*****" at bounding box center [445, 250] width 366 height 22
click at [992, 249] on span "Search" at bounding box center [993, 249] width 31 height 12
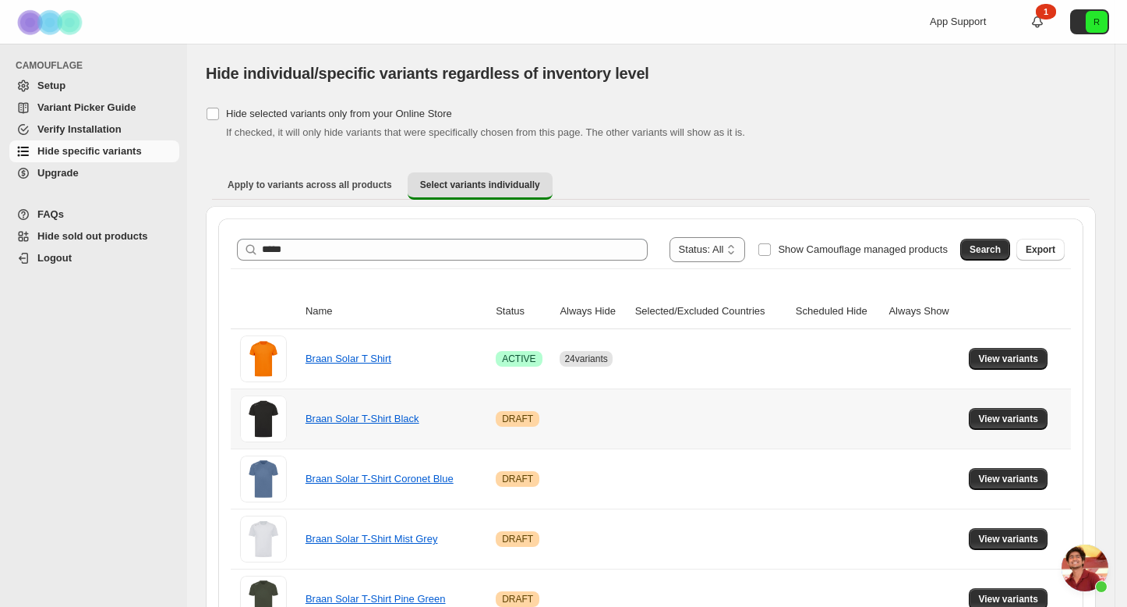
scroll to position [3, 0]
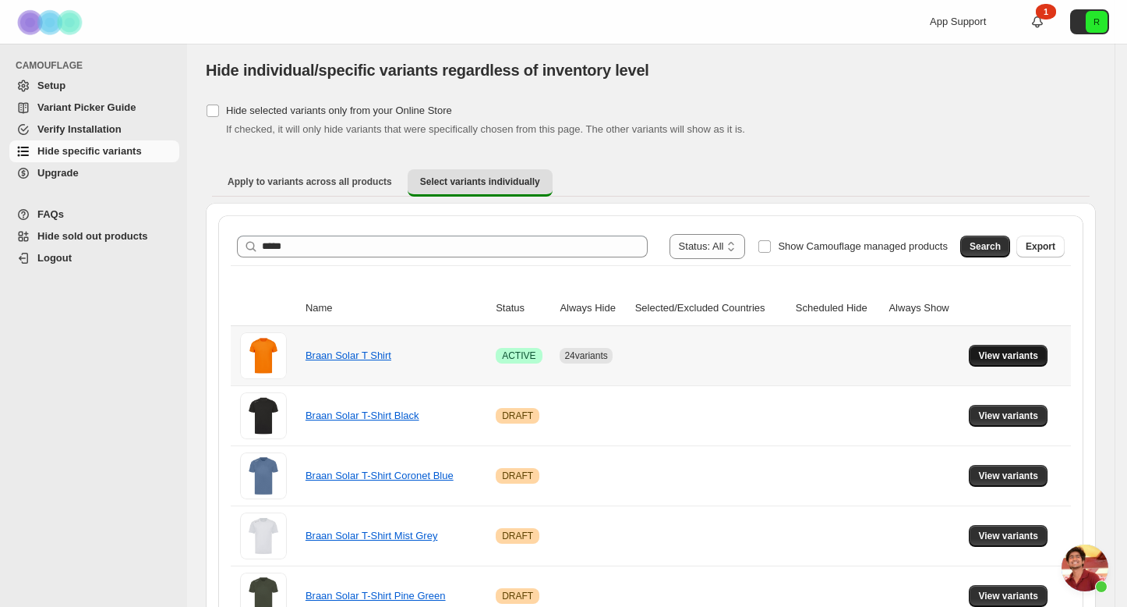
click at [1031, 350] on span "View variants" at bounding box center [1008, 355] width 60 height 12
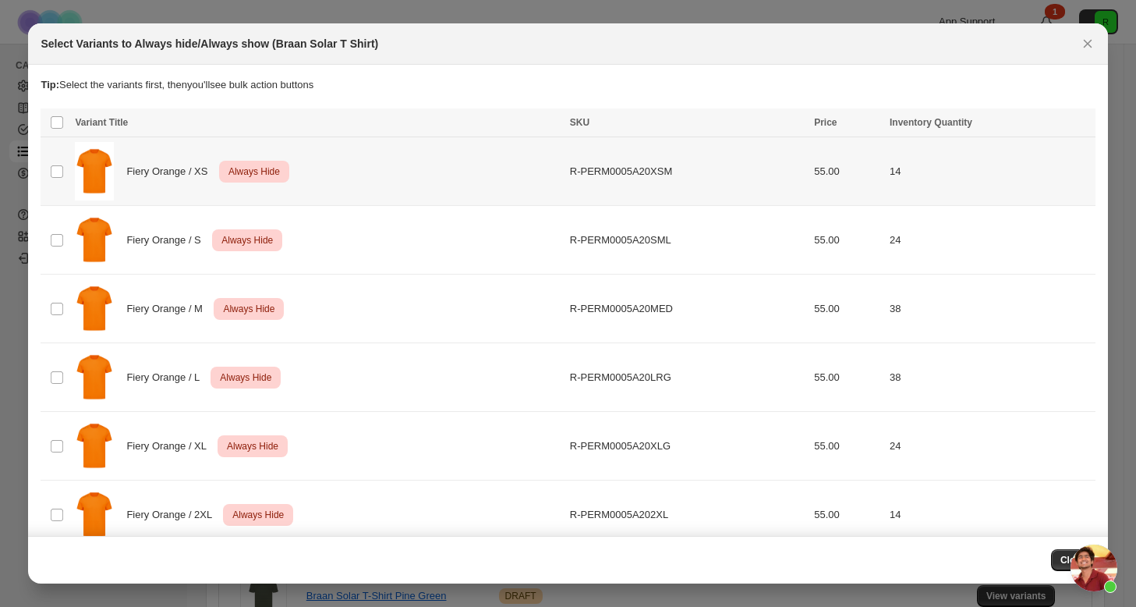
click at [48, 175] on td "Select product variant" at bounding box center [56, 171] width 30 height 69
click at [51, 225] on td "Select product variant" at bounding box center [56, 240] width 30 height 69
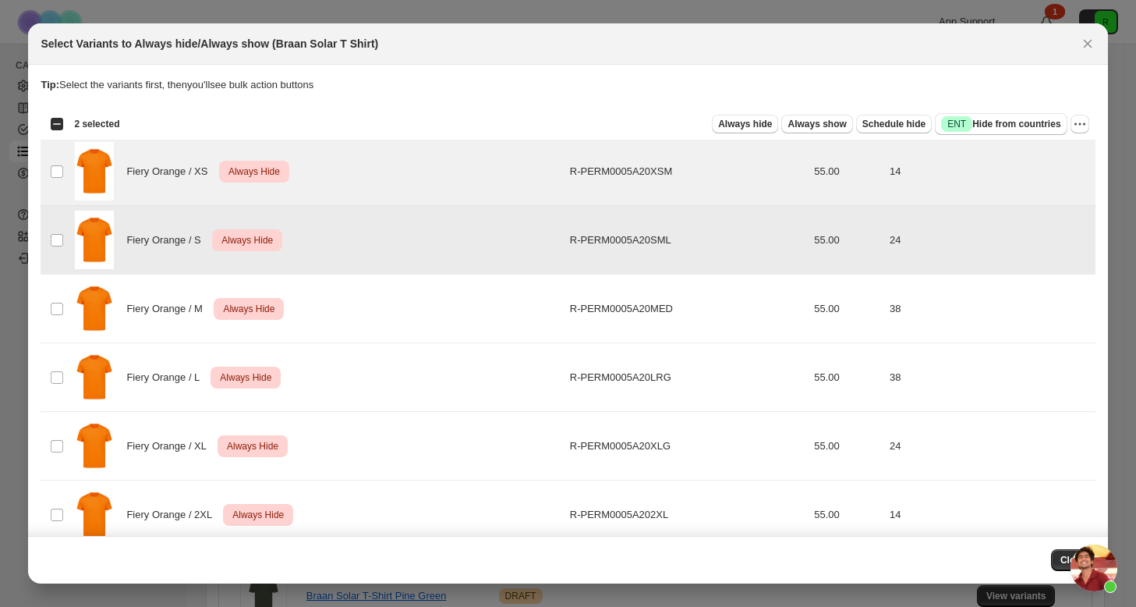
click at [69, 316] on td "Select product variant" at bounding box center [56, 308] width 30 height 69
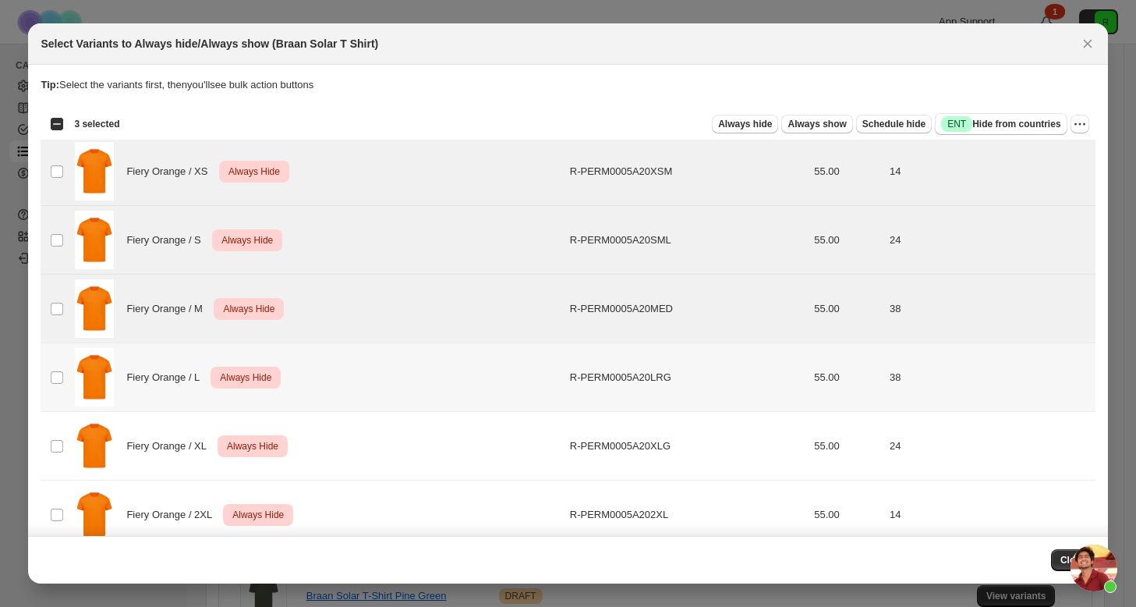
click at [72, 390] on td "Fiery Orange / L Critical Always Hide" at bounding box center [317, 377] width 494 height 69
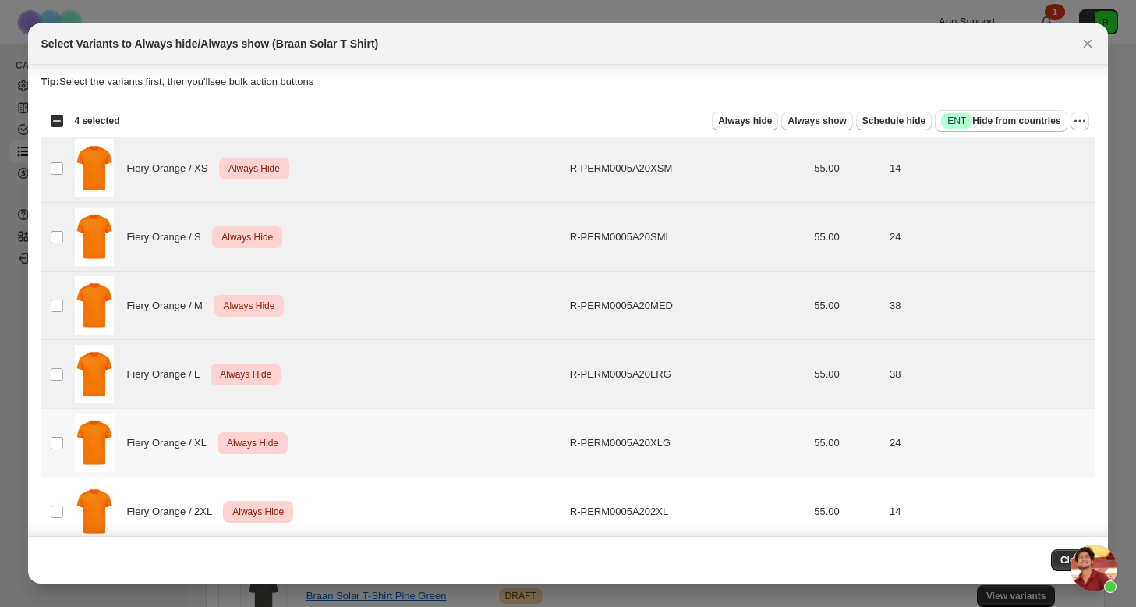
click at [72, 447] on td "Fiery Orange / XL Critical Always Hide" at bounding box center [317, 443] width 494 height 69
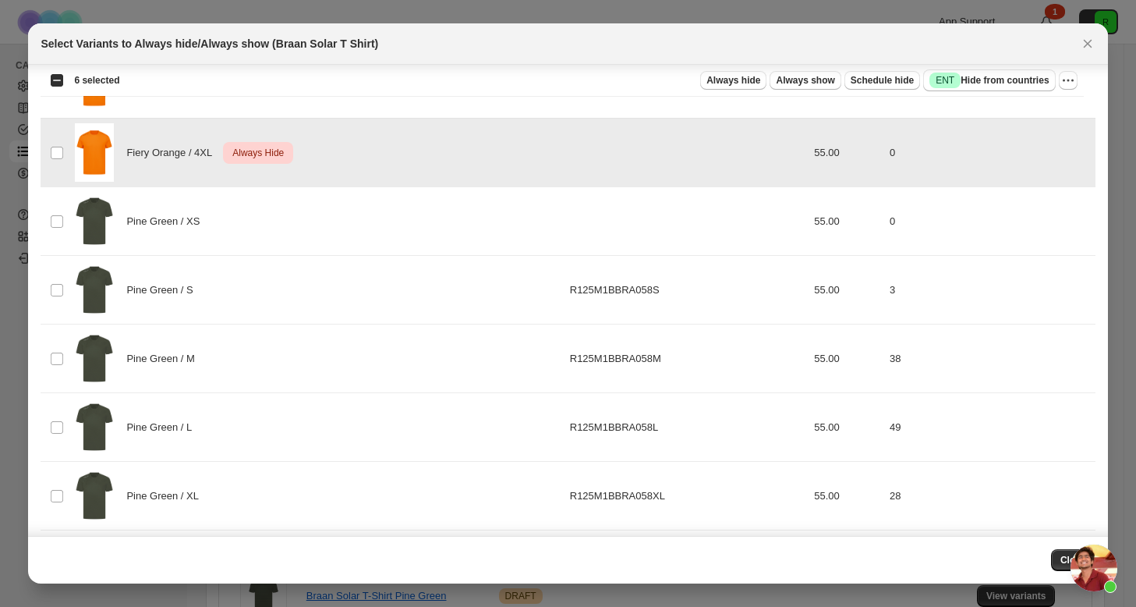
scroll to position [377, 0]
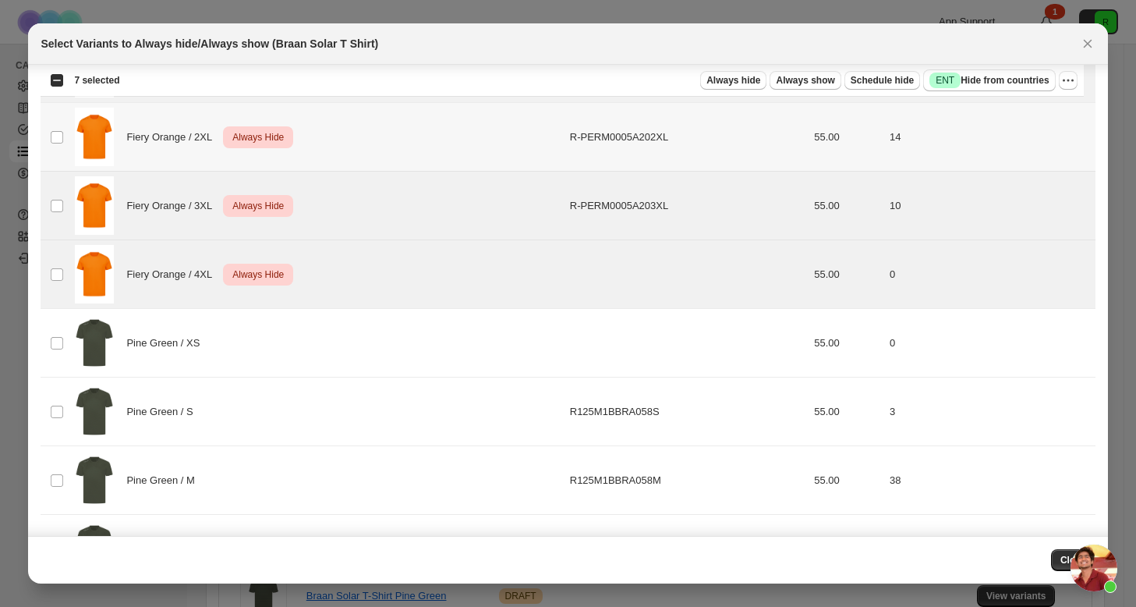
click at [68, 138] on td "Select product variant" at bounding box center [56, 137] width 30 height 69
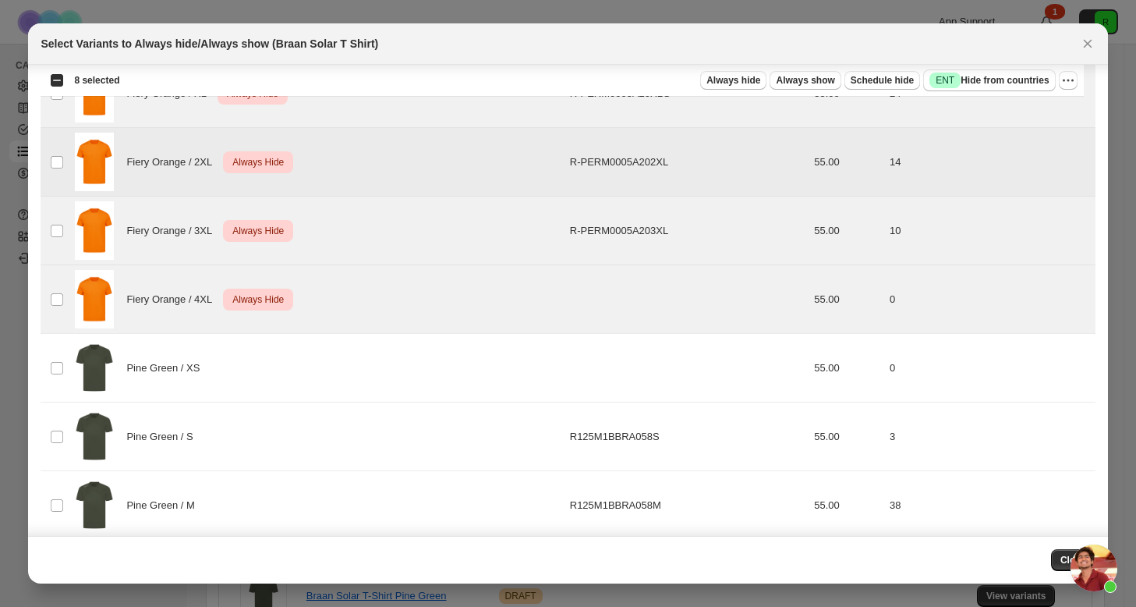
scroll to position [33, 0]
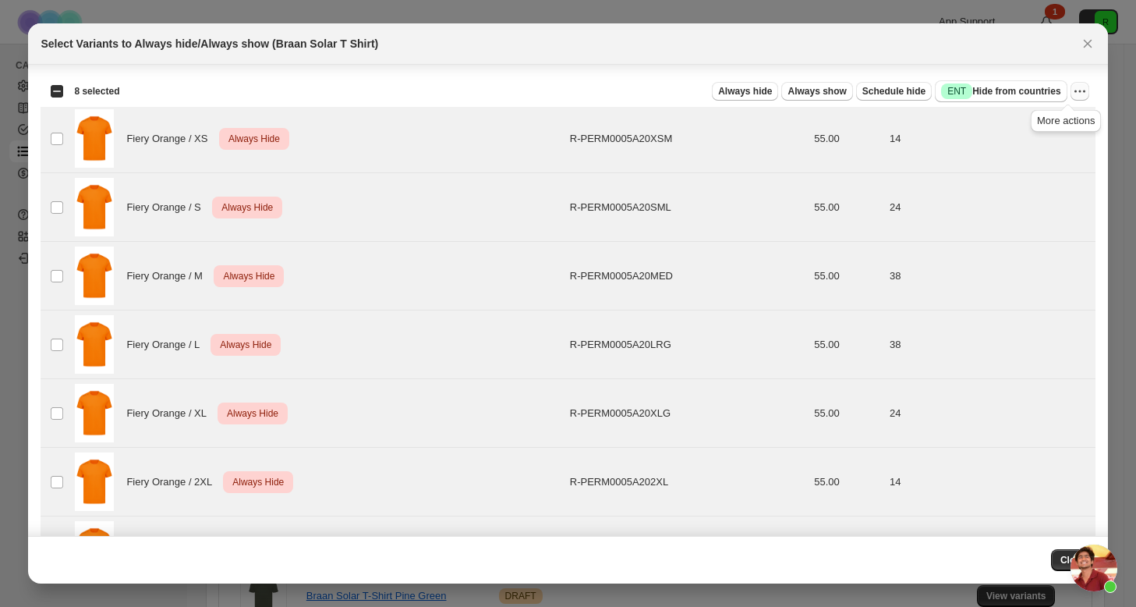
click at [1066, 102] on div "More actions" at bounding box center [1066, 118] width 76 height 34
click at [1077, 98] on div "Select all 56 product variants 8 selected Always hide Always show Schedule hide…" at bounding box center [568, 91] width 1054 height 31
click at [1070, 100] on button "More actions" at bounding box center [1079, 91] width 19 height 19
click at [1031, 126] on span "Undo always hide" at bounding box center [1010, 123] width 113 height 16
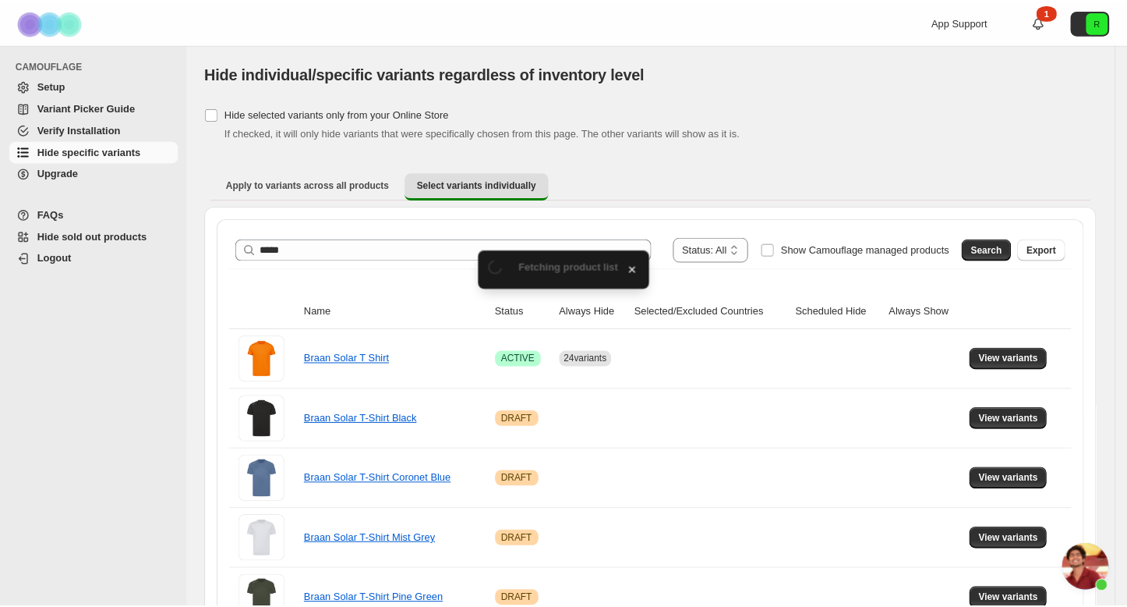
scroll to position [3, 0]
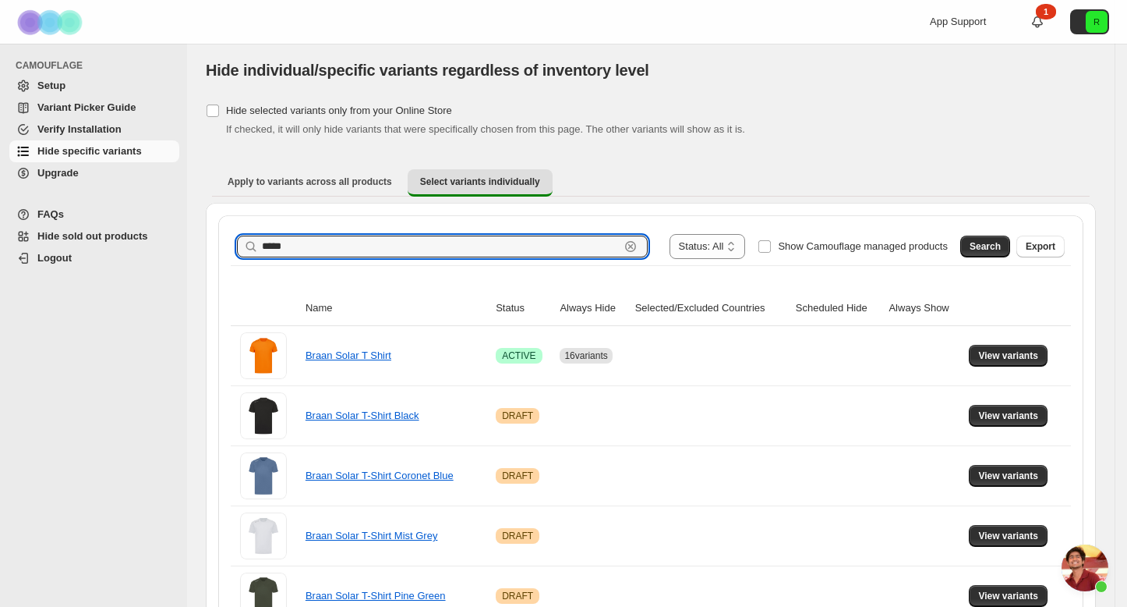
drag, startPoint x: 386, startPoint y: 255, endPoint x: 130, endPoint y: 200, distance: 261.5
click at [129, 200] on div "**********" at bounding box center [563, 437] width 1127 height 880
click at [1010, 246] on button "Search" at bounding box center [986, 246] width 50 height 22
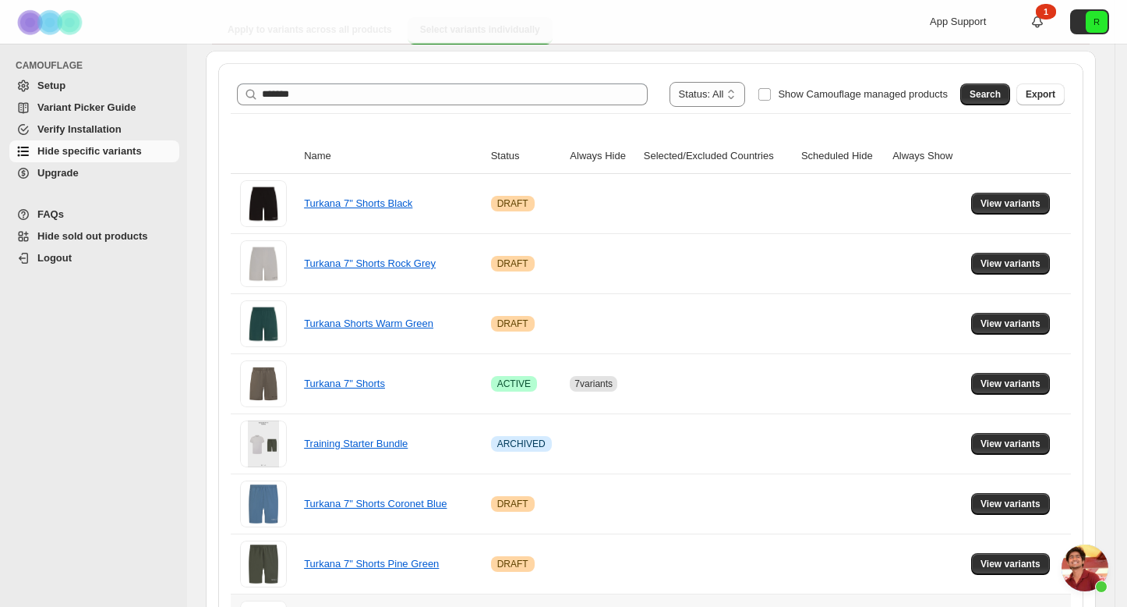
scroll to position [275, 0]
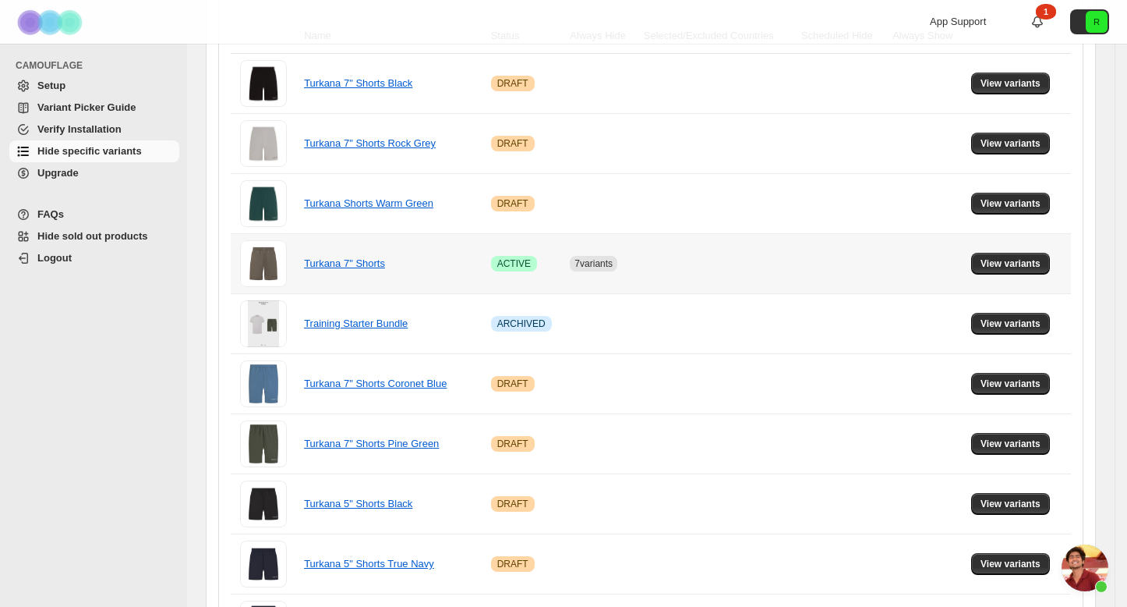
click at [1021, 249] on td "View variants" at bounding box center [1019, 263] width 104 height 60
click at [1006, 271] on button "View variants" at bounding box center [1010, 264] width 79 height 22
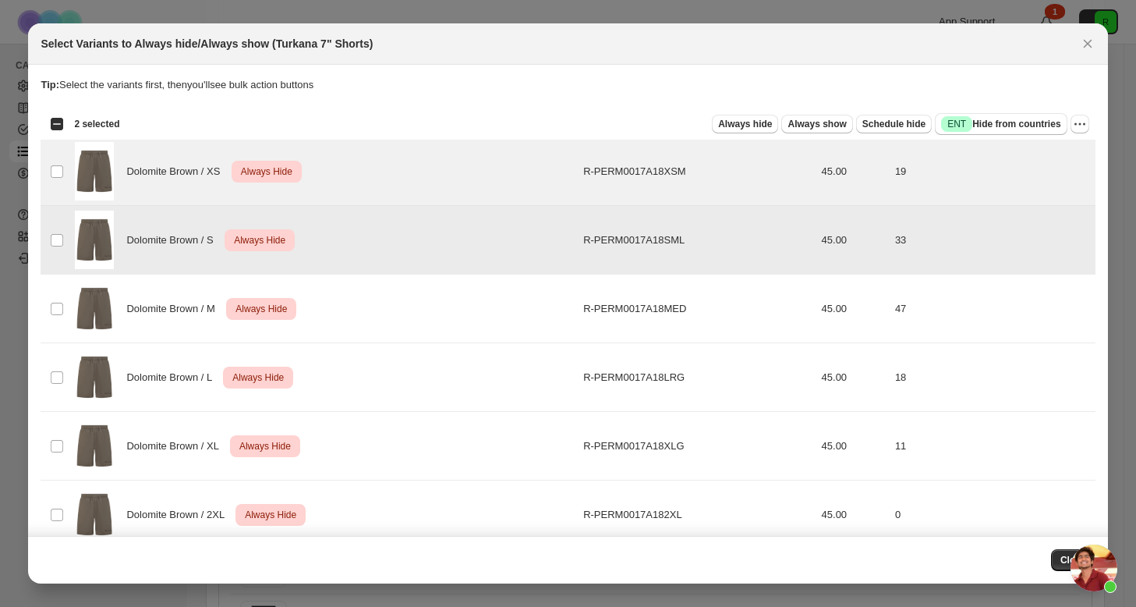
click at [59, 300] on td "Select product variant" at bounding box center [56, 308] width 30 height 69
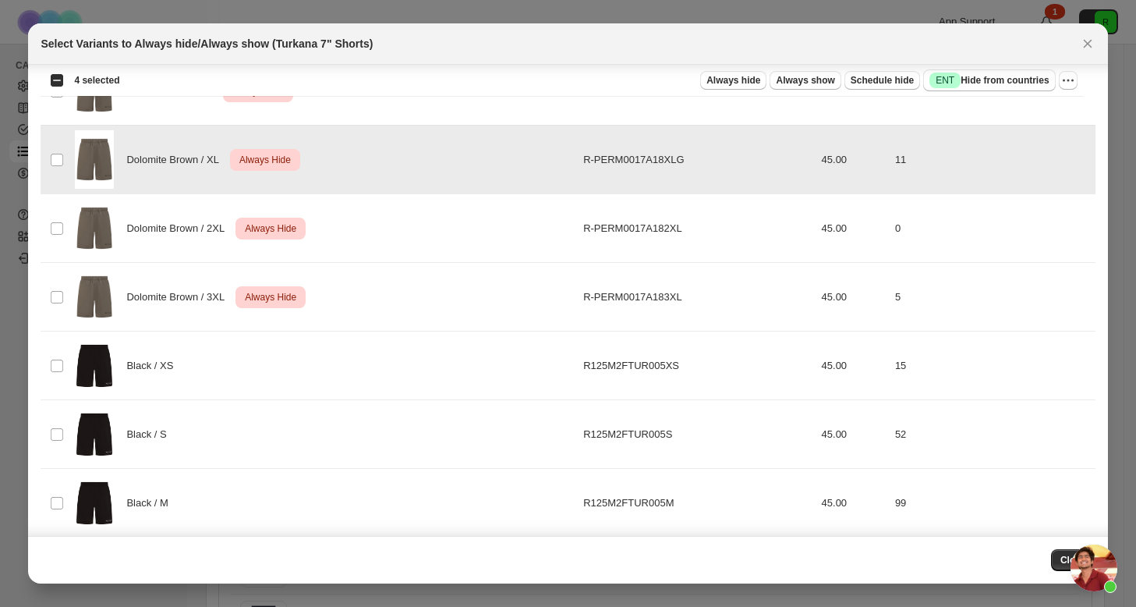
scroll to position [167, 0]
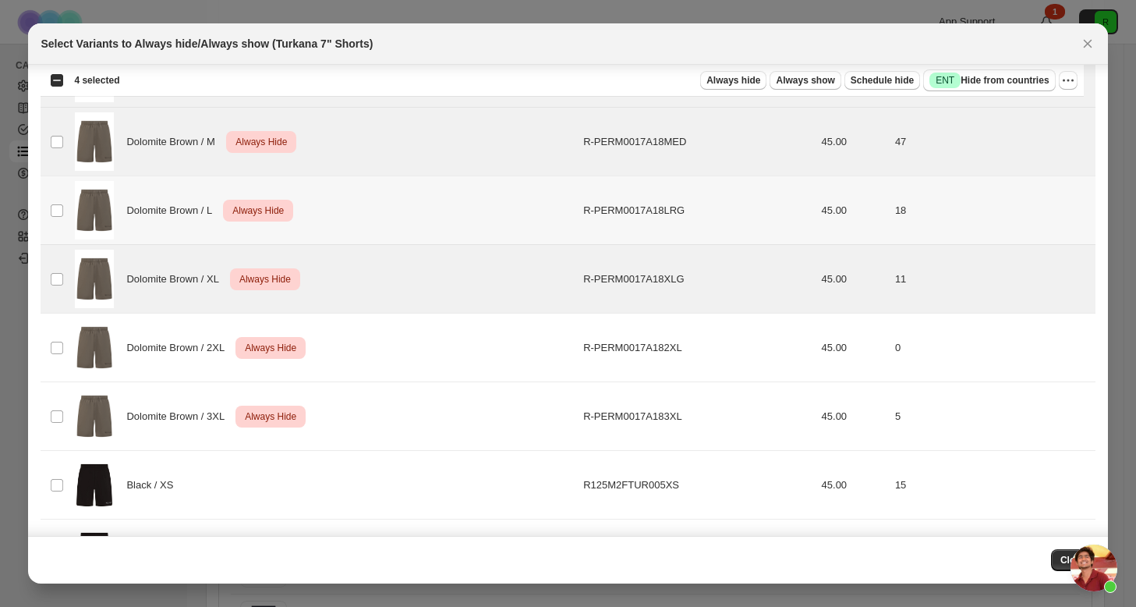
drag, startPoint x: 69, startPoint y: 196, endPoint x: 68, endPoint y: 204, distance: 8.7
click at [69, 196] on td "Select product variant" at bounding box center [56, 210] width 30 height 69
click at [78, 342] on img ":r9q:" at bounding box center [94, 347] width 39 height 58
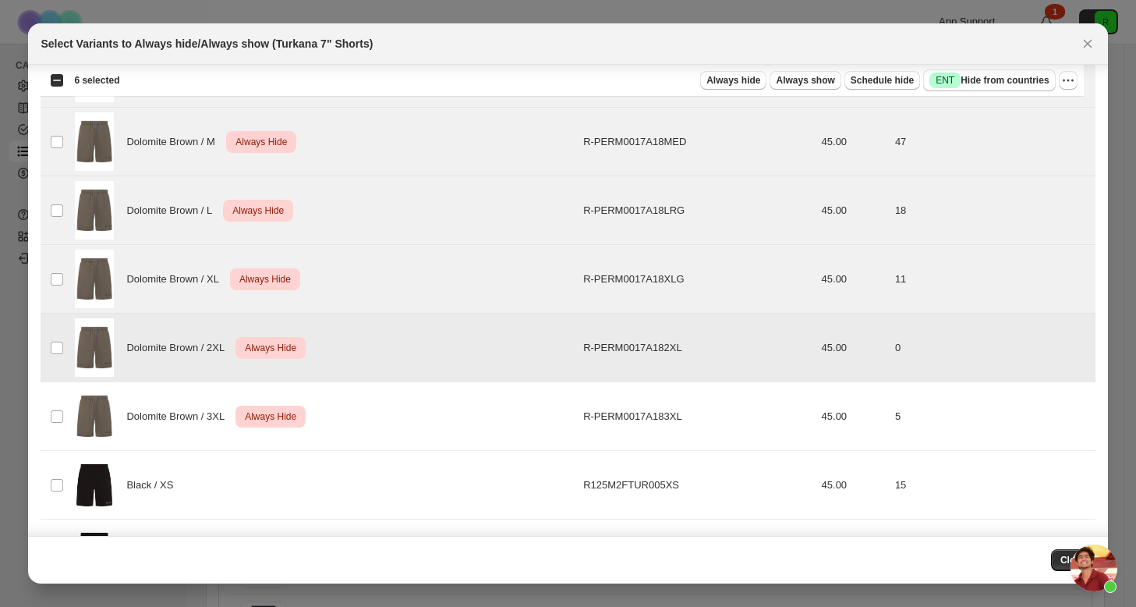
click at [74, 437] on td "Dolomite Brown / 3XL Critical Always Hide" at bounding box center [324, 416] width 508 height 69
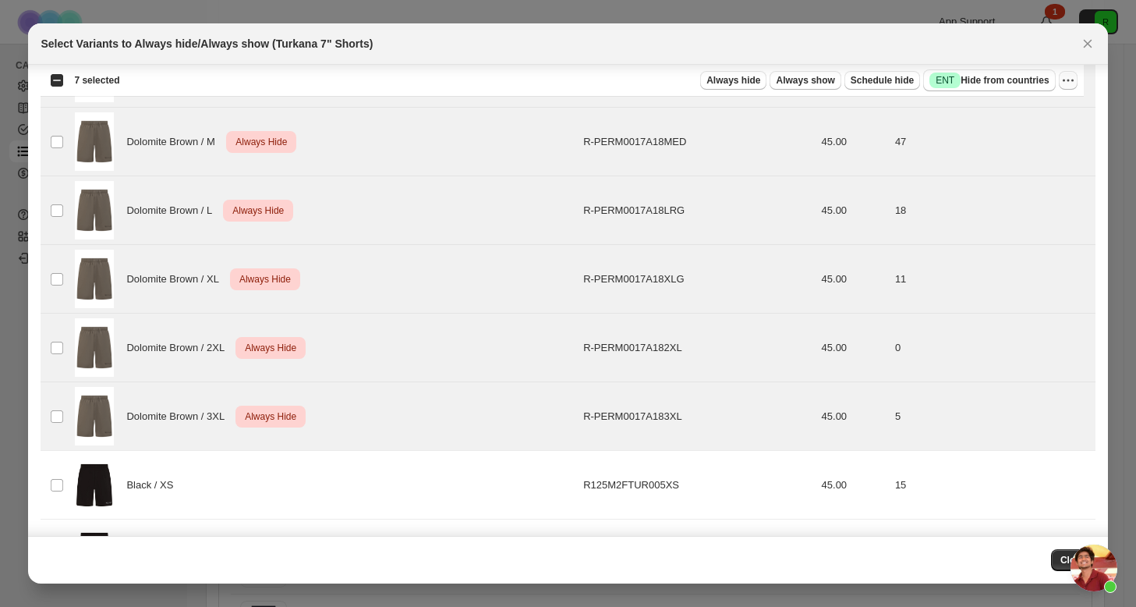
click at [1075, 78] on icon "More actions" at bounding box center [1068, 81] width 16 height 16
click at [1028, 113] on span "Undo always hide" at bounding box center [994, 111] width 80 height 12
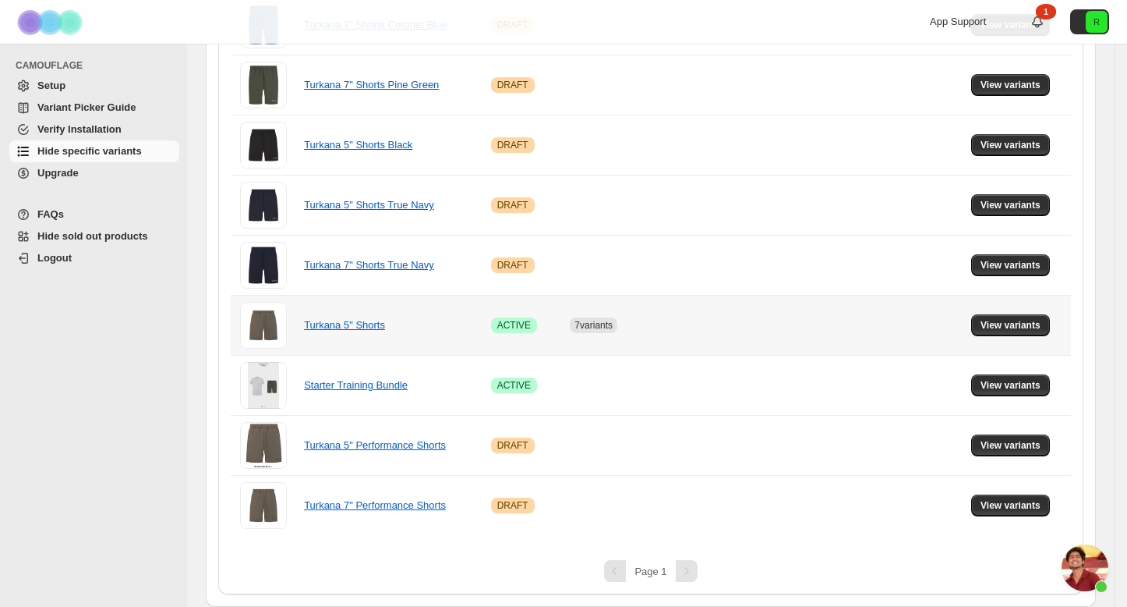
scroll to position [604, 0]
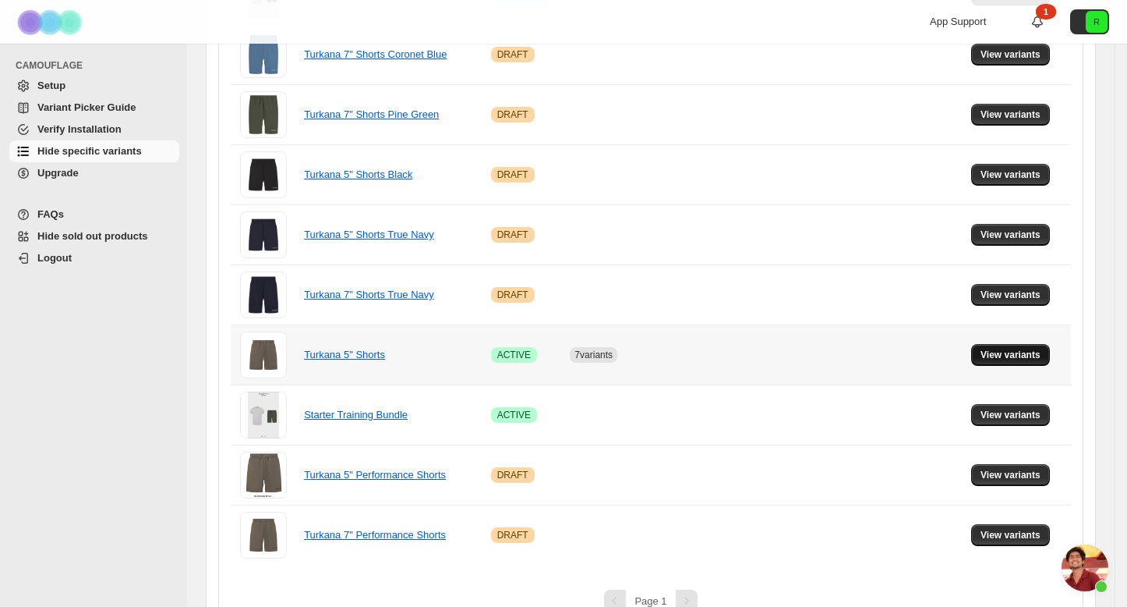
click at [1020, 353] on span "View variants" at bounding box center [1011, 355] width 60 height 12
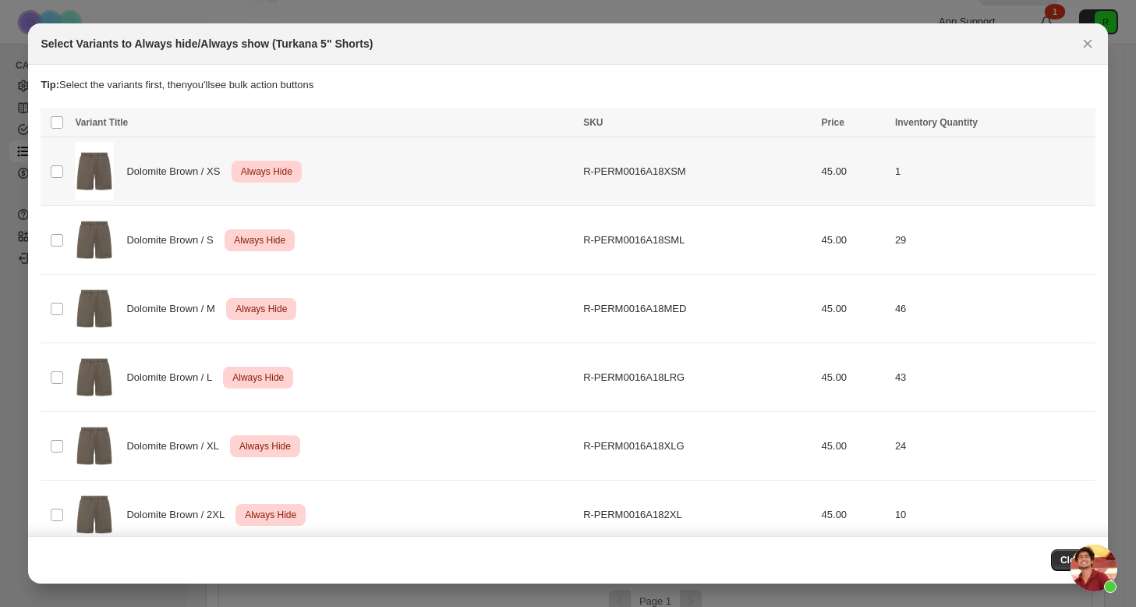
click at [71, 178] on td "Dolomite Brown / XS Critical Always Hide" at bounding box center [324, 171] width 508 height 69
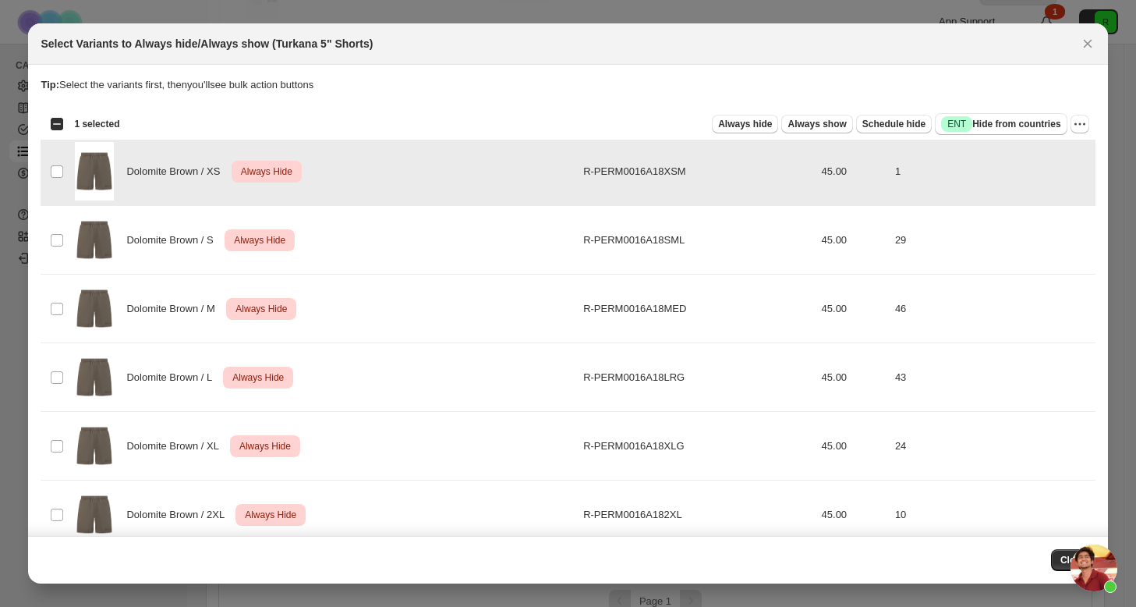
click at [63, 223] on td "Select product variant" at bounding box center [56, 240] width 30 height 69
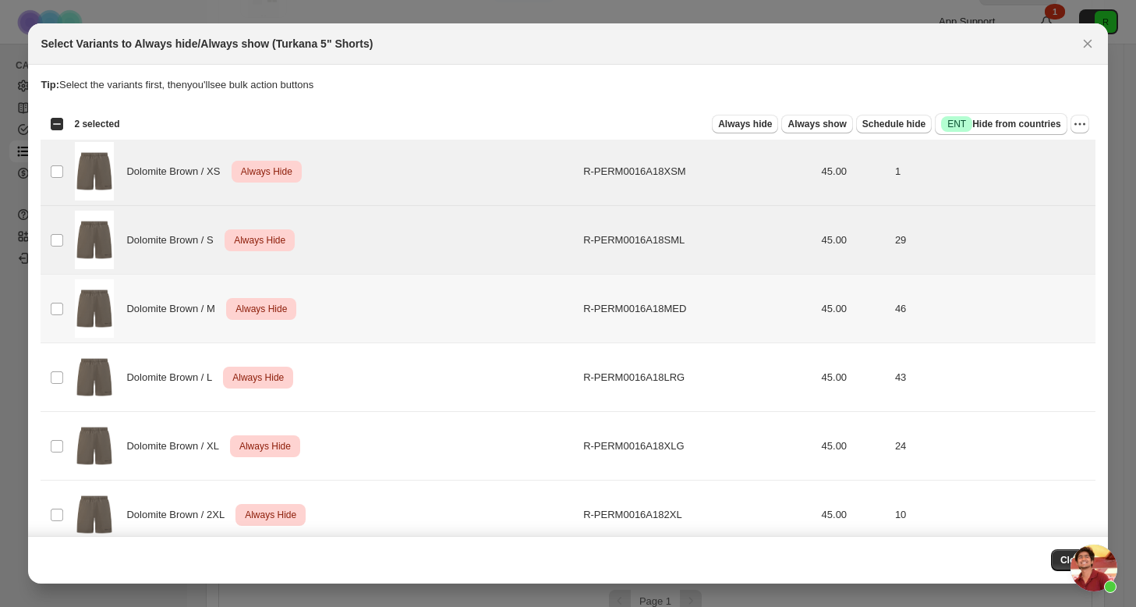
click at [63, 286] on td "Select product variant" at bounding box center [56, 308] width 30 height 69
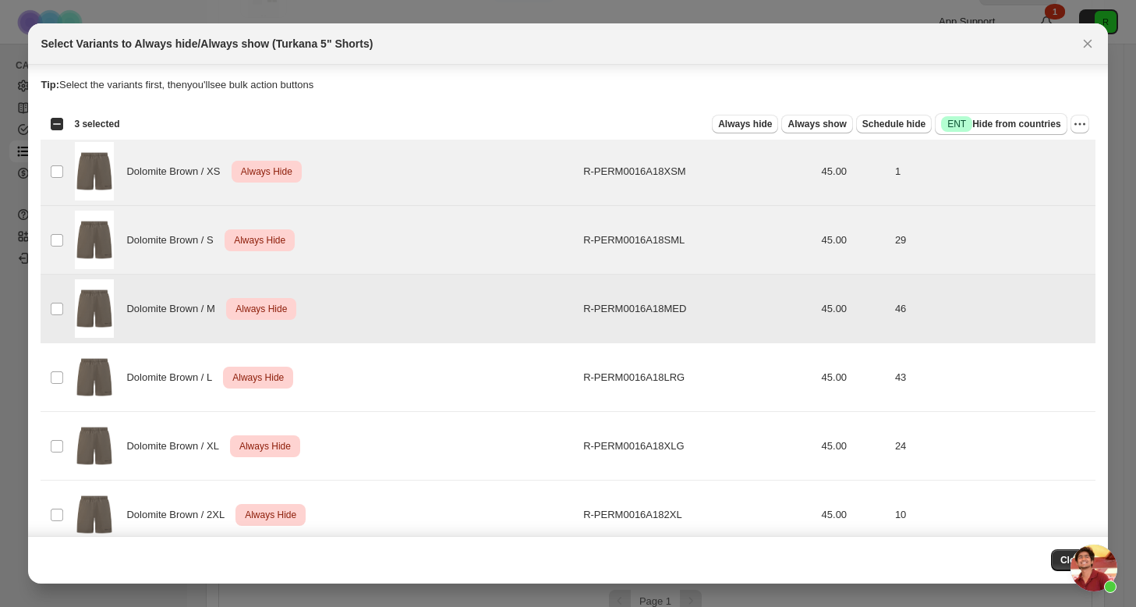
scroll to position [26, 0]
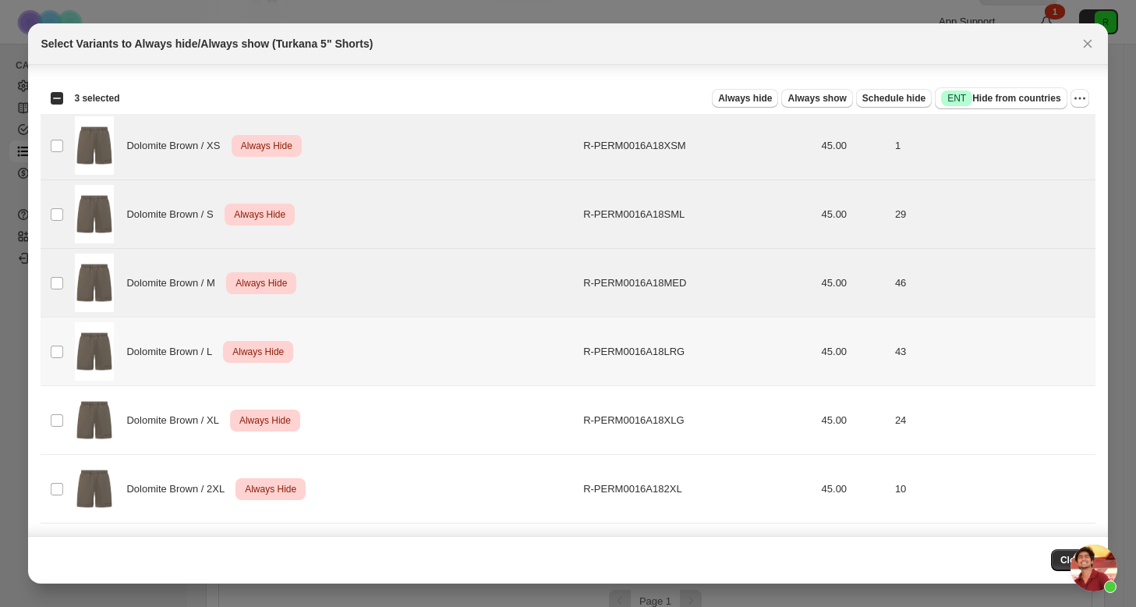
click at [63, 339] on td "Select product variant" at bounding box center [56, 351] width 30 height 69
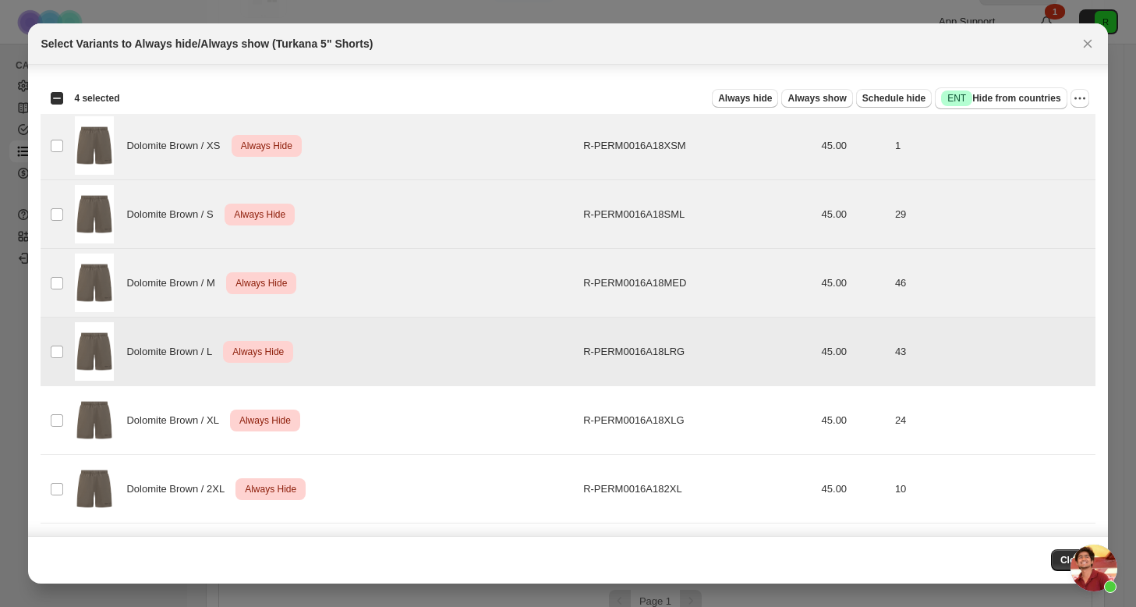
scroll to position [173, 0]
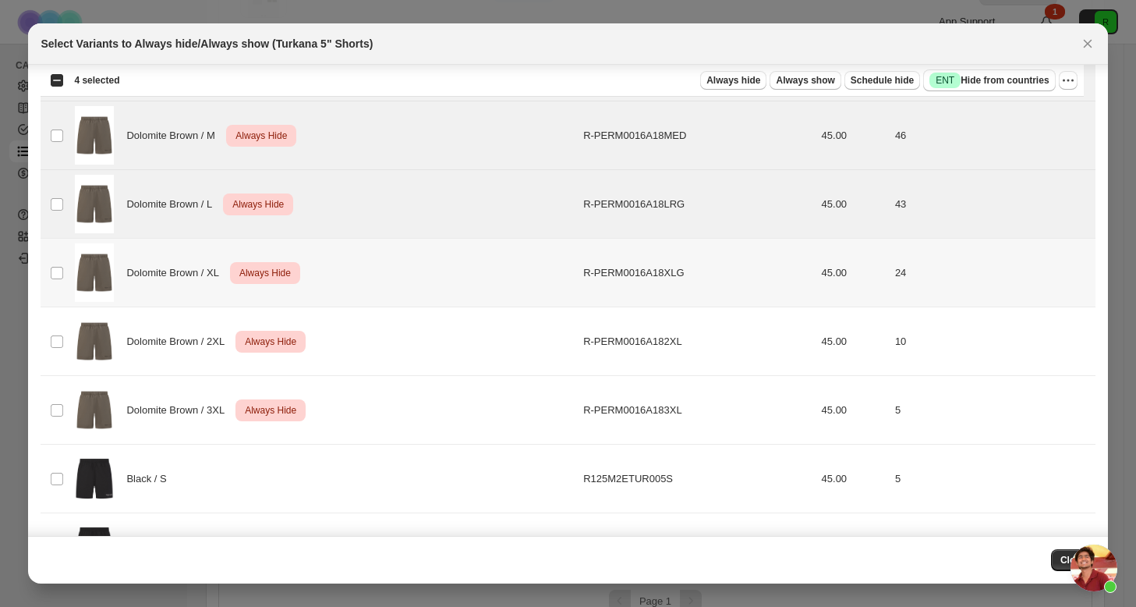
click at [69, 274] on td "Select product variant" at bounding box center [56, 273] width 30 height 69
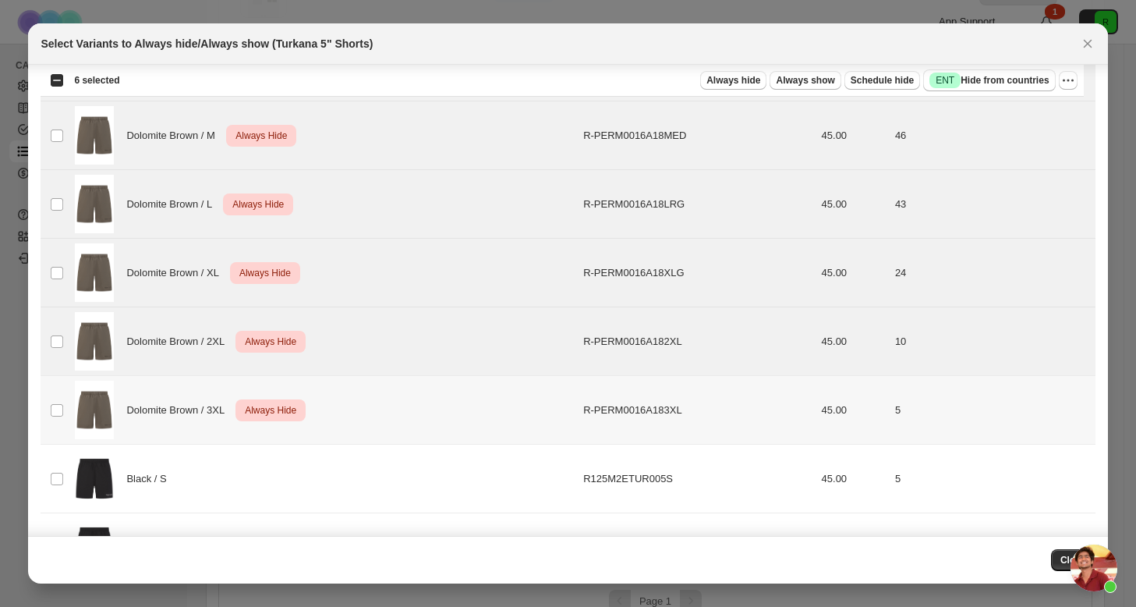
click at [62, 420] on td "Select product variant" at bounding box center [56, 410] width 30 height 69
click at [1059, 80] on button "More actions" at bounding box center [1068, 80] width 19 height 19
click at [1036, 110] on span "Undo always hide" at bounding box center [1010, 112] width 113 height 16
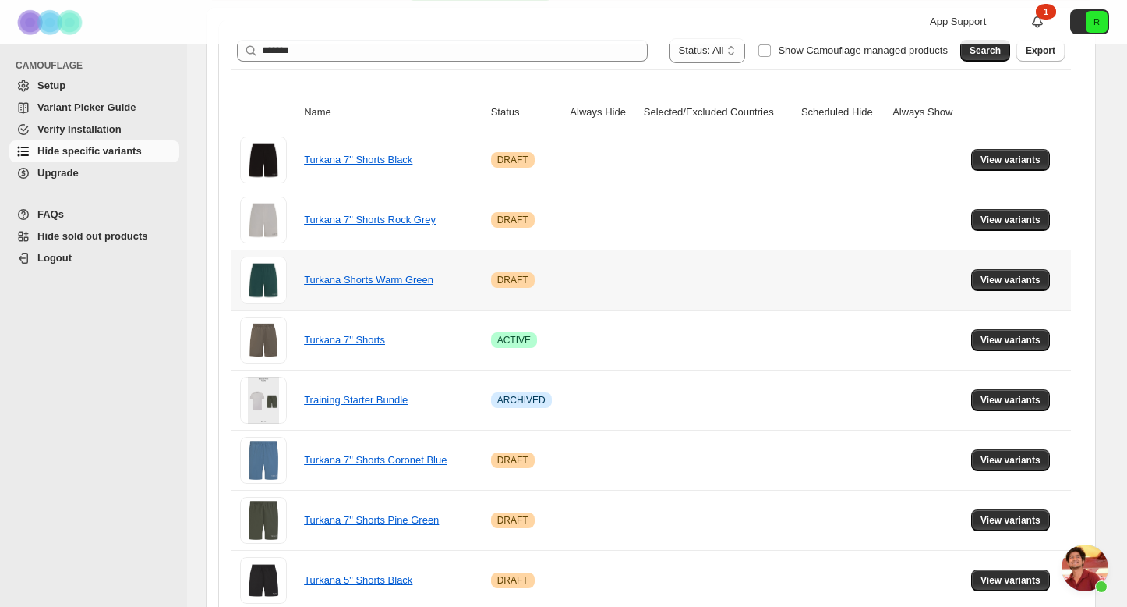
scroll to position [0, 0]
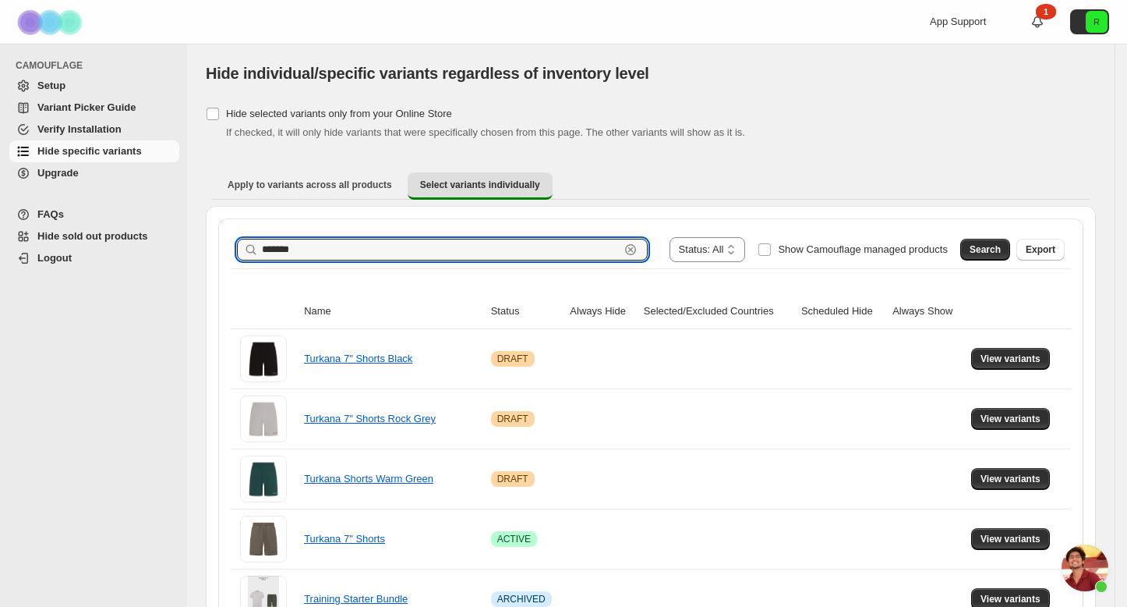
drag, startPoint x: 457, startPoint y: 253, endPoint x: 76, endPoint y: 230, distance: 382.0
click at [993, 257] on button "Search" at bounding box center [986, 250] width 50 height 22
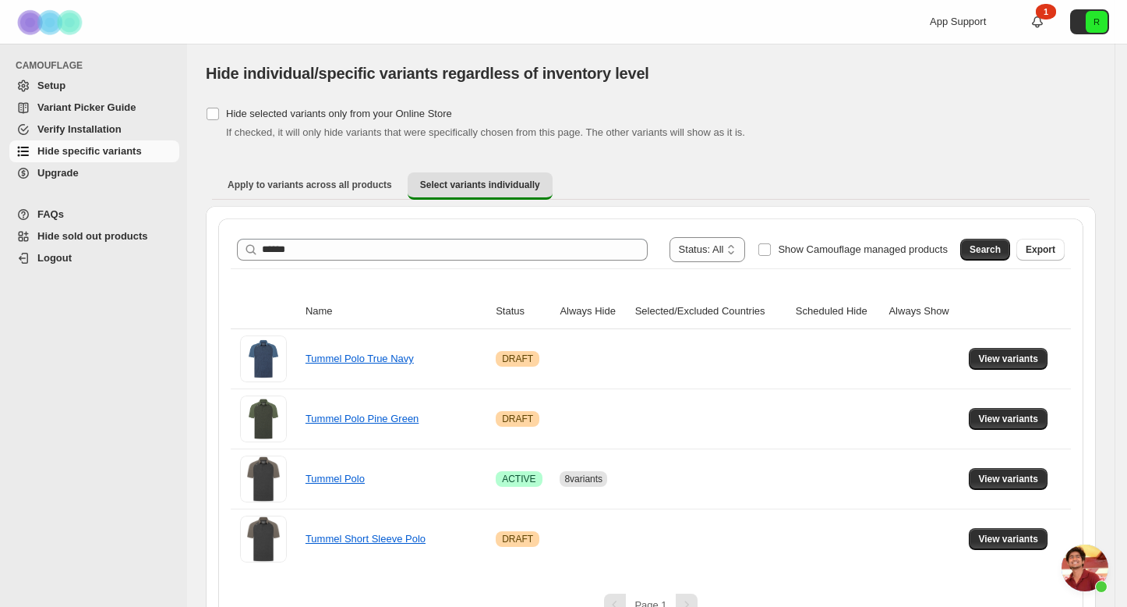
scroll to position [25, 0]
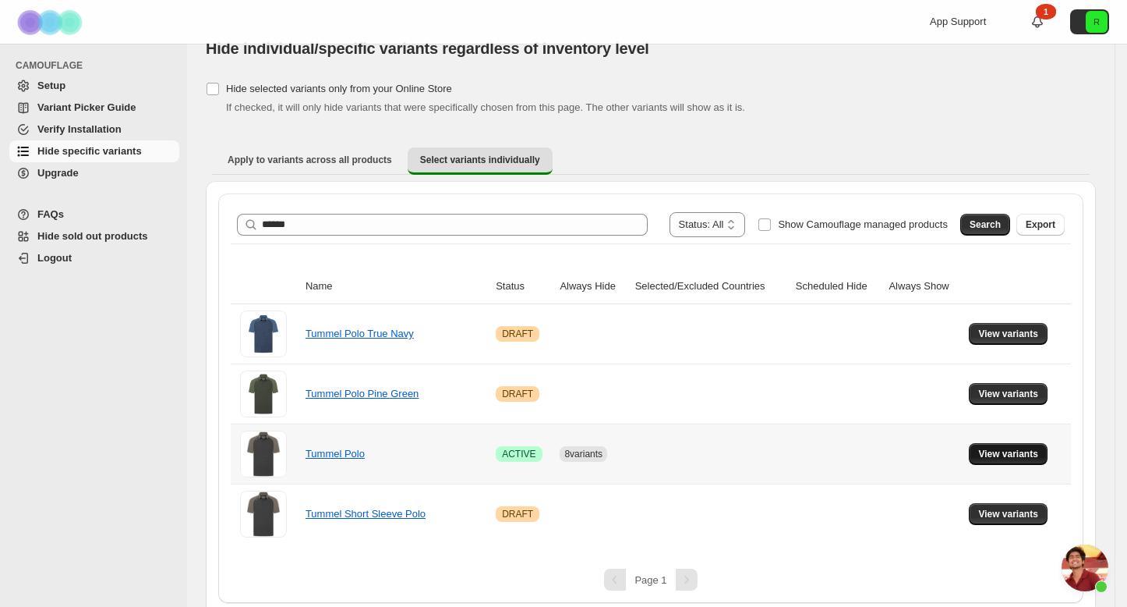
click at [1026, 446] on button "View variants" at bounding box center [1008, 454] width 79 height 22
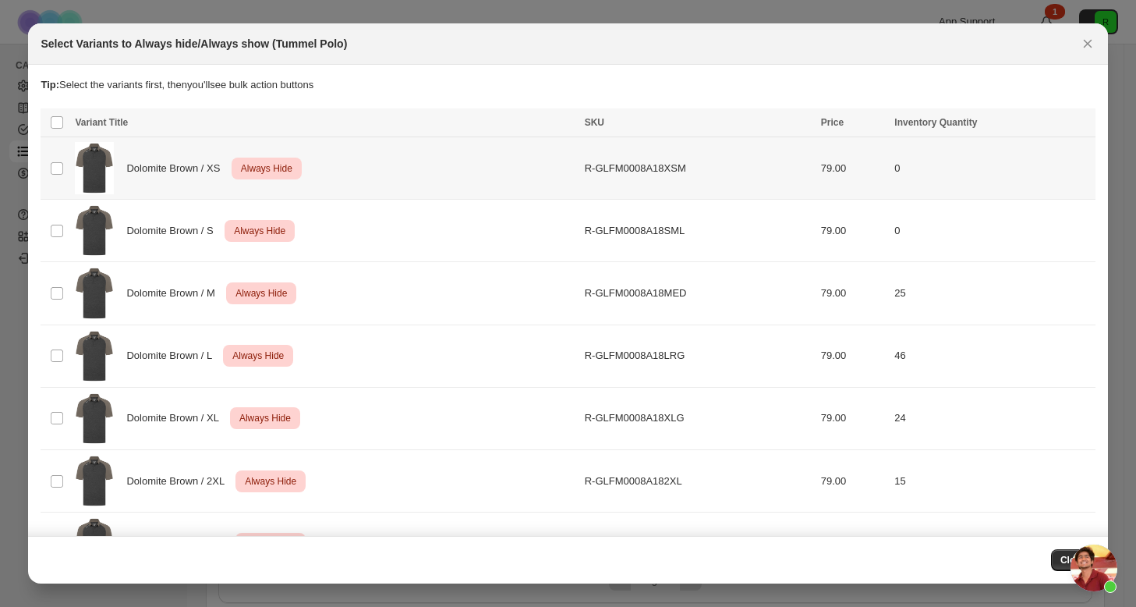
click at [48, 168] on td "Select product variant" at bounding box center [56, 168] width 30 height 62
click at [56, 222] on td "Select product variant" at bounding box center [56, 231] width 30 height 62
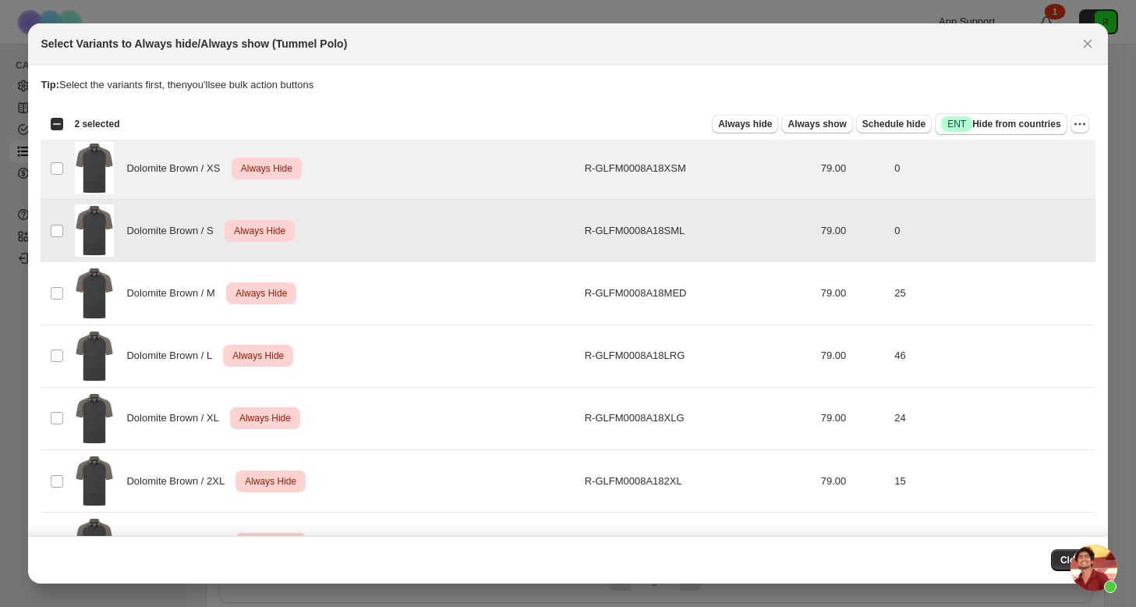
click at [63, 280] on td "Select product variant" at bounding box center [56, 293] width 30 height 62
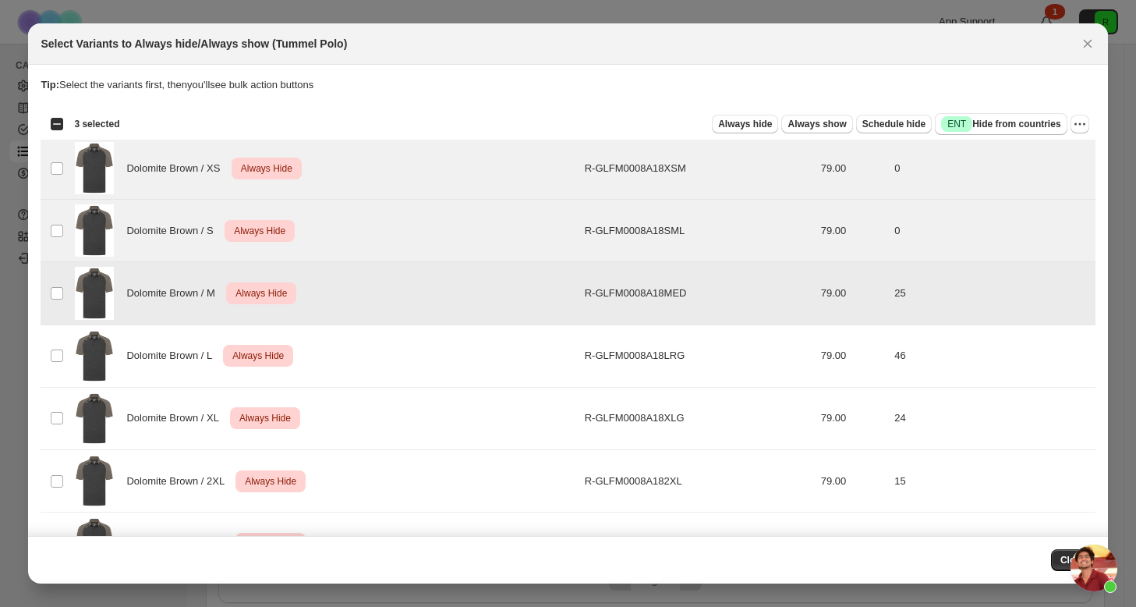
click at [69, 328] on td "Select product variant" at bounding box center [56, 355] width 30 height 62
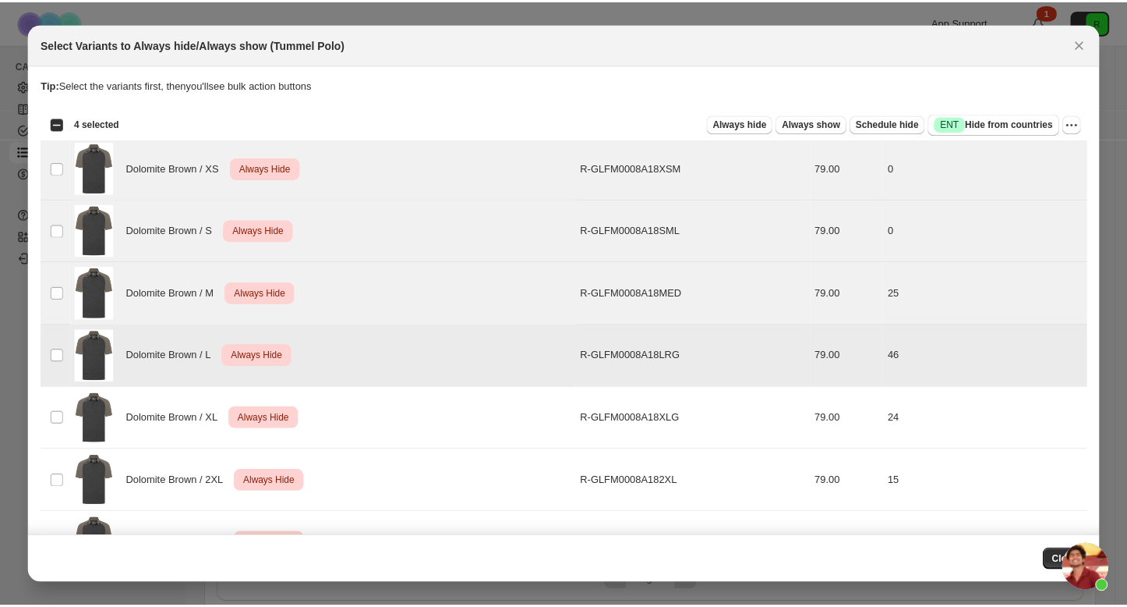
scroll to position [160, 0]
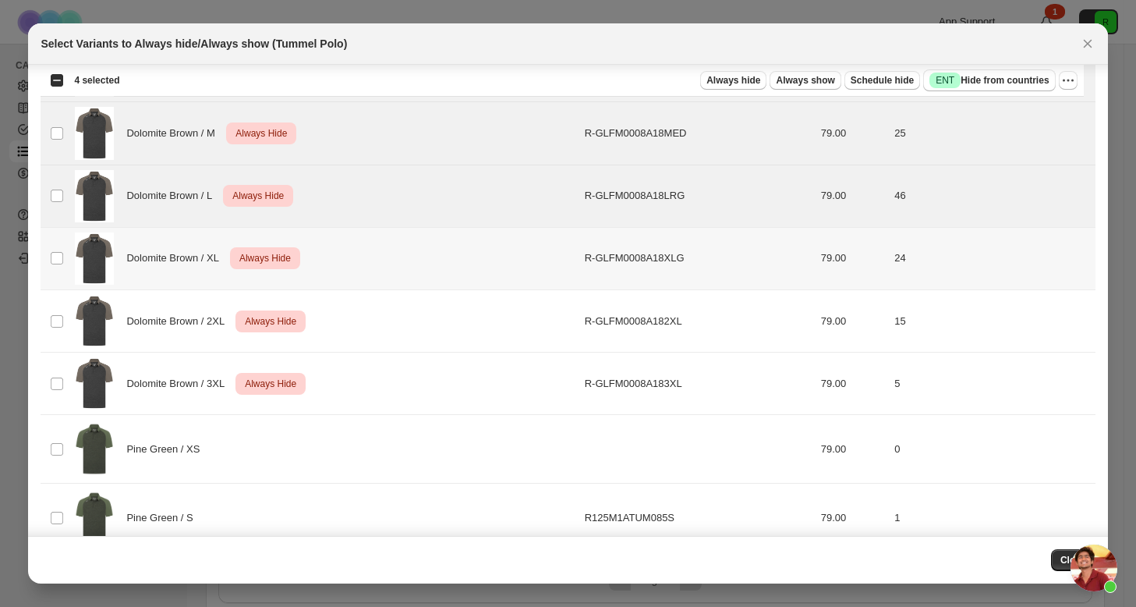
click at [58, 239] on td "Select product variant" at bounding box center [56, 258] width 30 height 62
click at [61, 300] on td "Select product variant" at bounding box center [56, 321] width 30 height 62
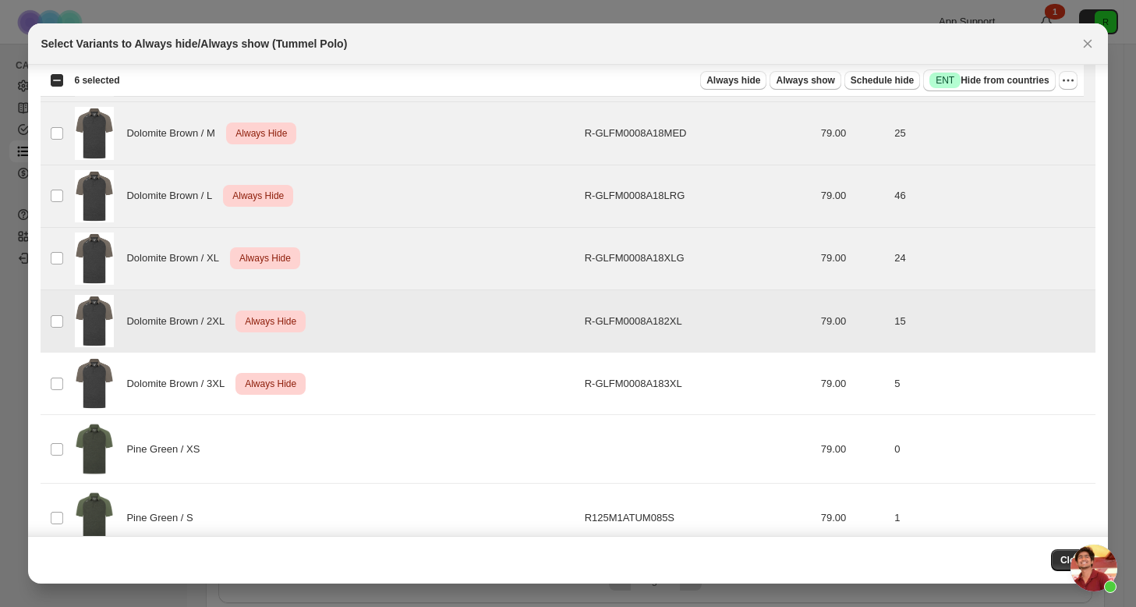
click at [66, 375] on td "Select product variant" at bounding box center [56, 383] width 30 height 62
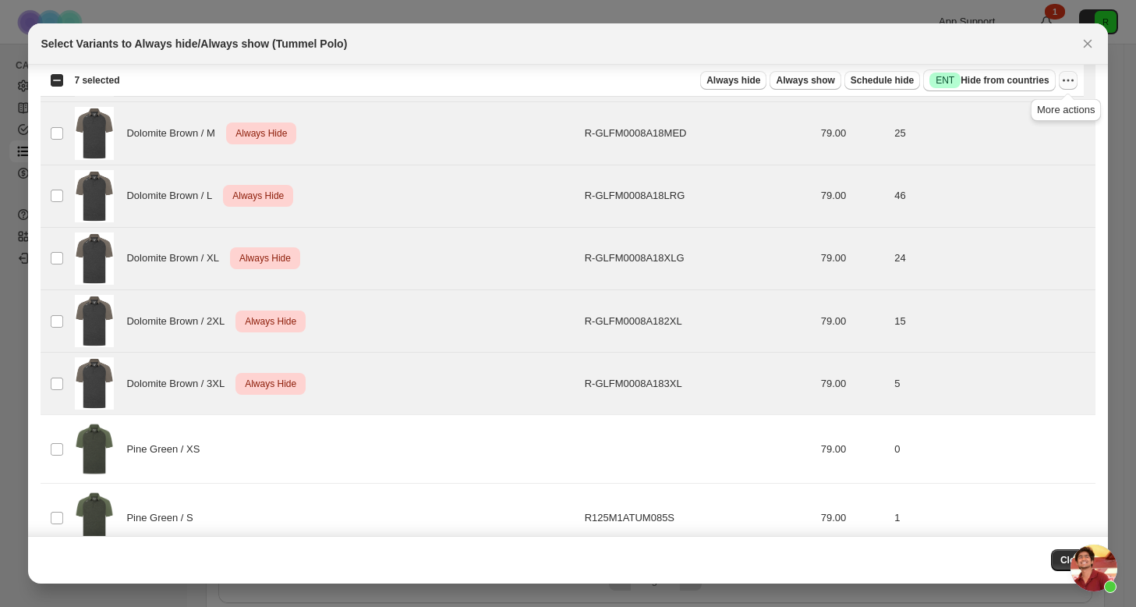
click at [1070, 80] on icon "More actions" at bounding box center [1068, 81] width 16 height 16
click at [1039, 106] on span "Undo always hide" at bounding box center [1010, 112] width 113 height 16
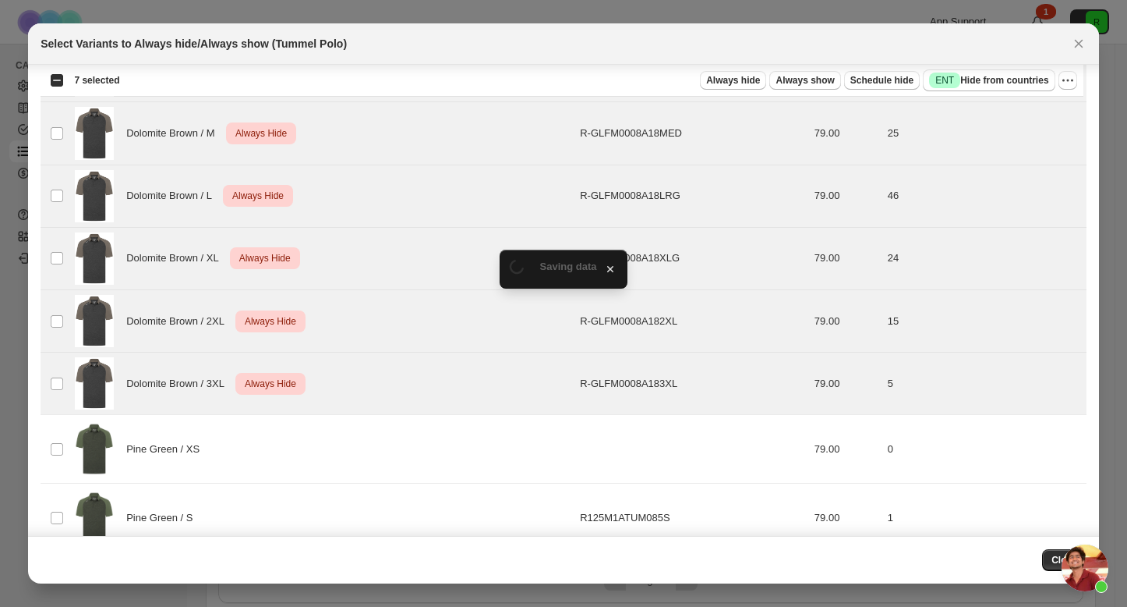
scroll to position [25, 0]
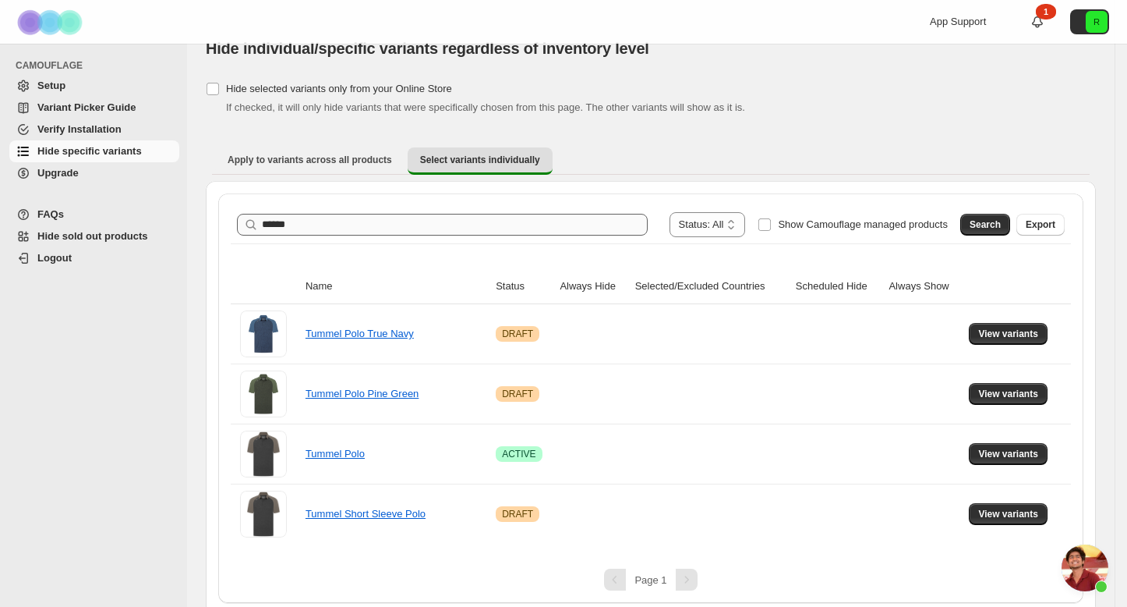
click at [387, 238] on div "**********" at bounding box center [651, 224] width 840 height 37
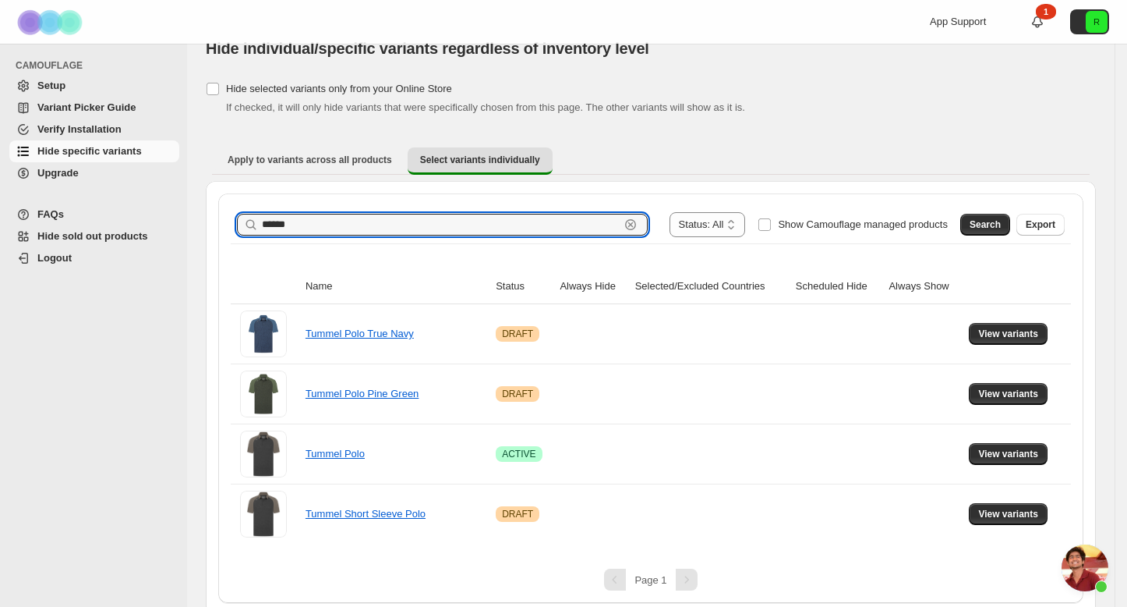
drag, startPoint x: 380, startPoint y: 224, endPoint x: 168, endPoint y: 180, distance: 215.8
click at [170, 180] on div "**********" at bounding box center [563, 295] width 1127 height 640
type input "*"
click at [1001, 233] on button "Search" at bounding box center [986, 225] width 50 height 22
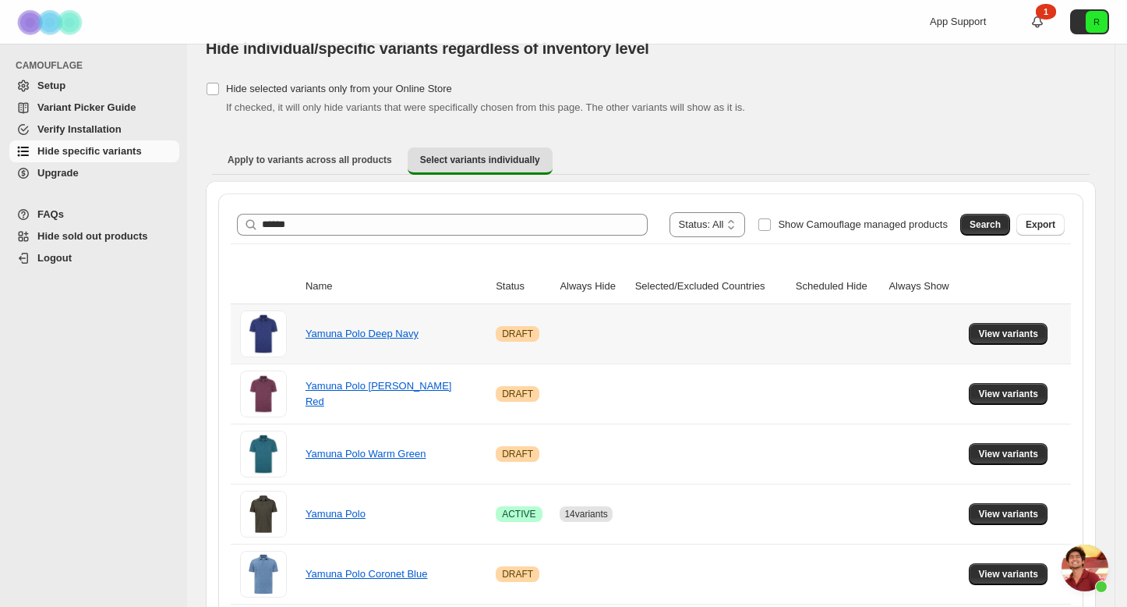
scroll to position [135, 0]
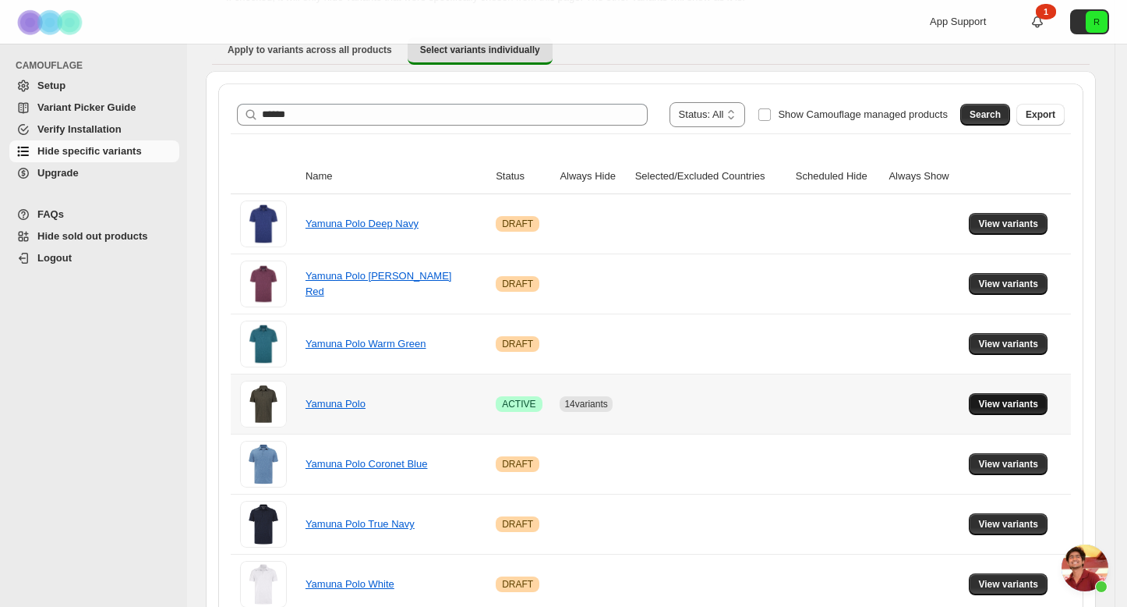
click at [995, 402] on span "View variants" at bounding box center [1008, 404] width 60 height 12
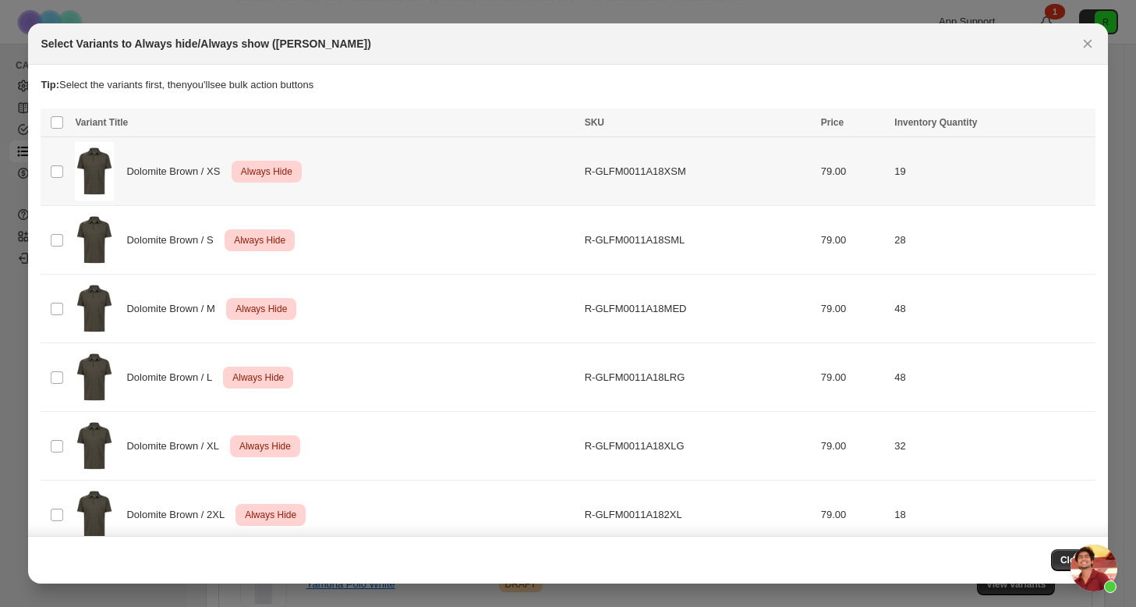
click at [67, 176] on td "Select product variant" at bounding box center [56, 171] width 30 height 69
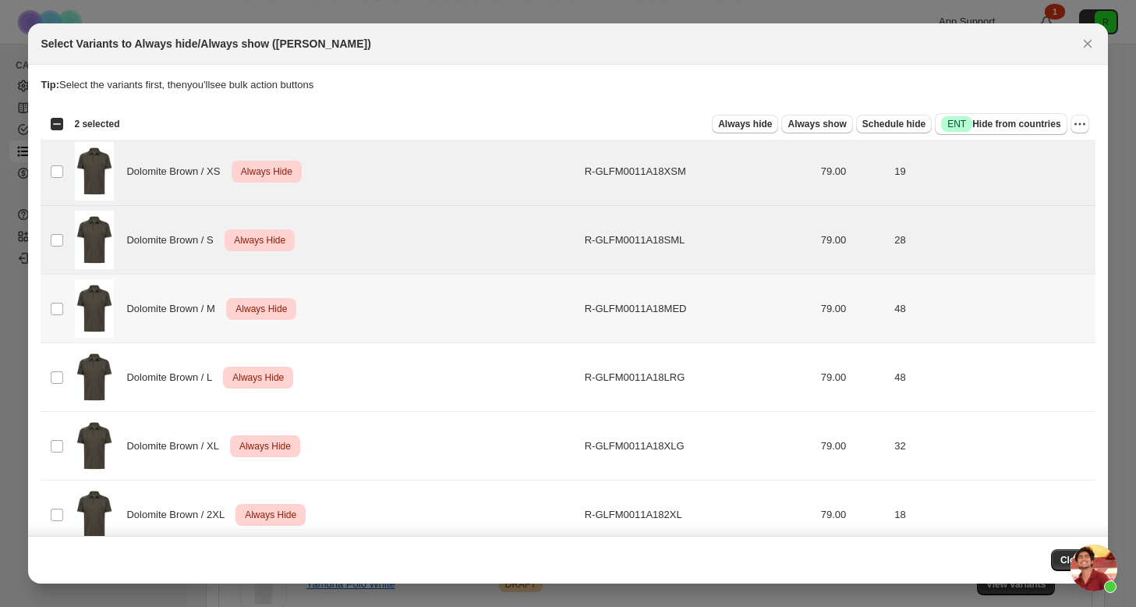
click at [51, 292] on td "Select product variant" at bounding box center [56, 308] width 30 height 69
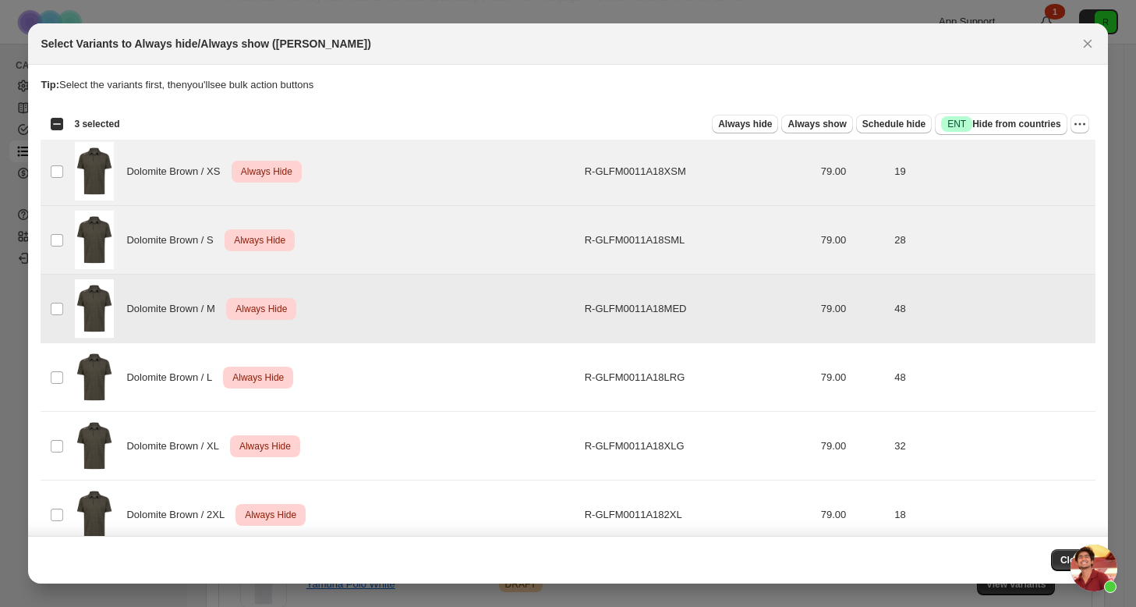
click at [73, 361] on td "Dolomite Brown / L Critical Always Hide" at bounding box center [324, 377] width 509 height 69
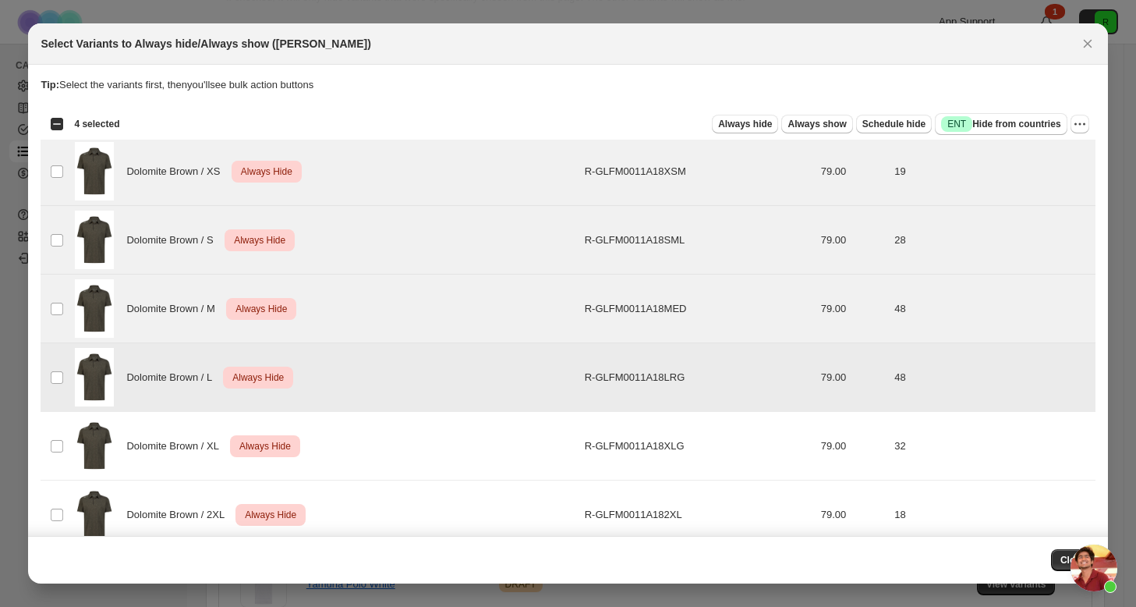
scroll to position [30, 0]
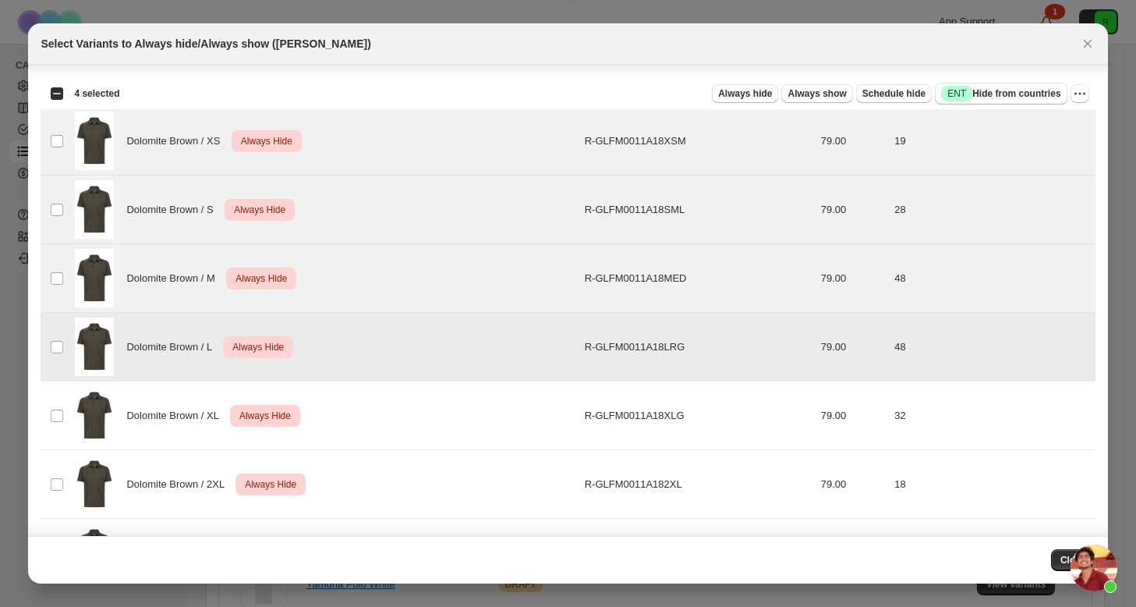
click at [72, 386] on td "Dolomite Brown / XL Critical Always Hide" at bounding box center [324, 415] width 509 height 69
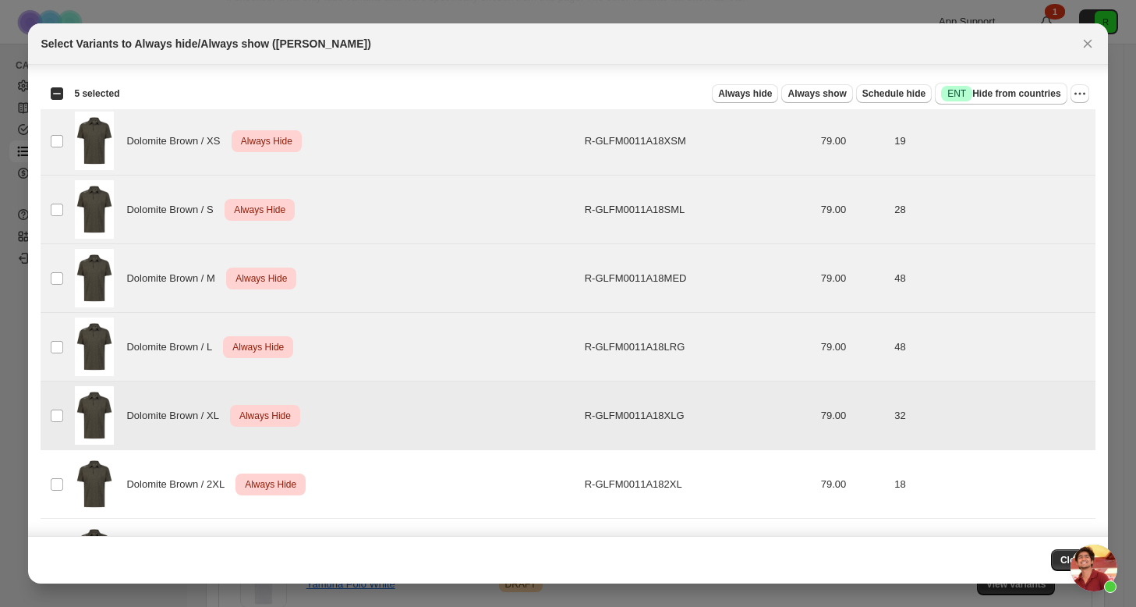
click at [76, 447] on td "Dolomite Brown / XL Critical Always Hide" at bounding box center [324, 415] width 509 height 69
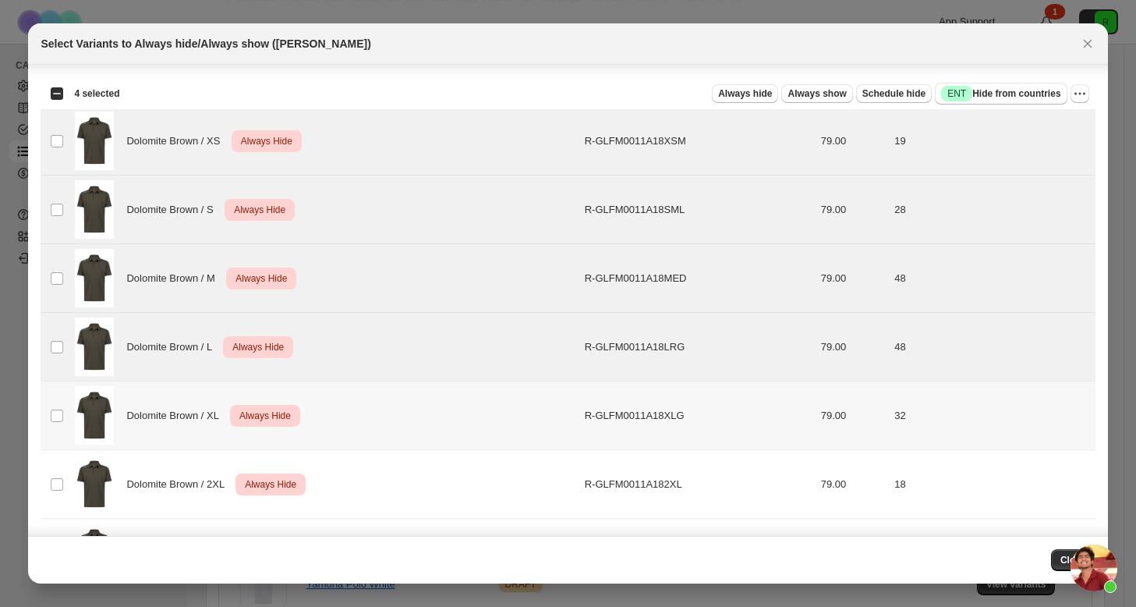
scroll to position [300, 0]
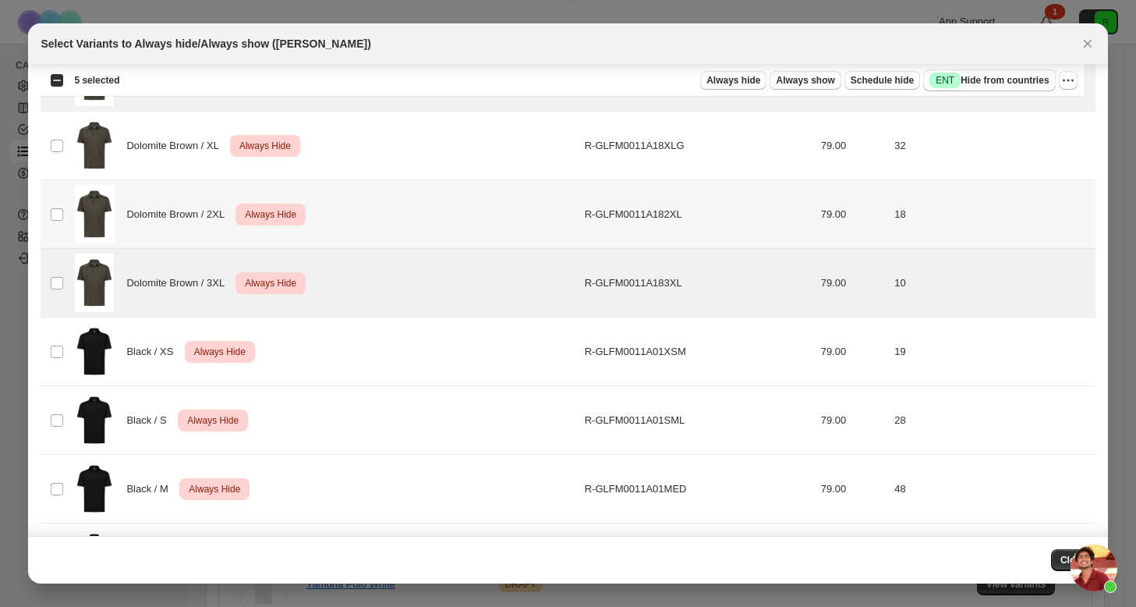
click at [120, 204] on div "Dolomite Brown / 2XL Critical Always Hide" at bounding box center [325, 214] width 500 height 58
click at [91, 163] on img ":re8:" at bounding box center [94, 145] width 39 height 58
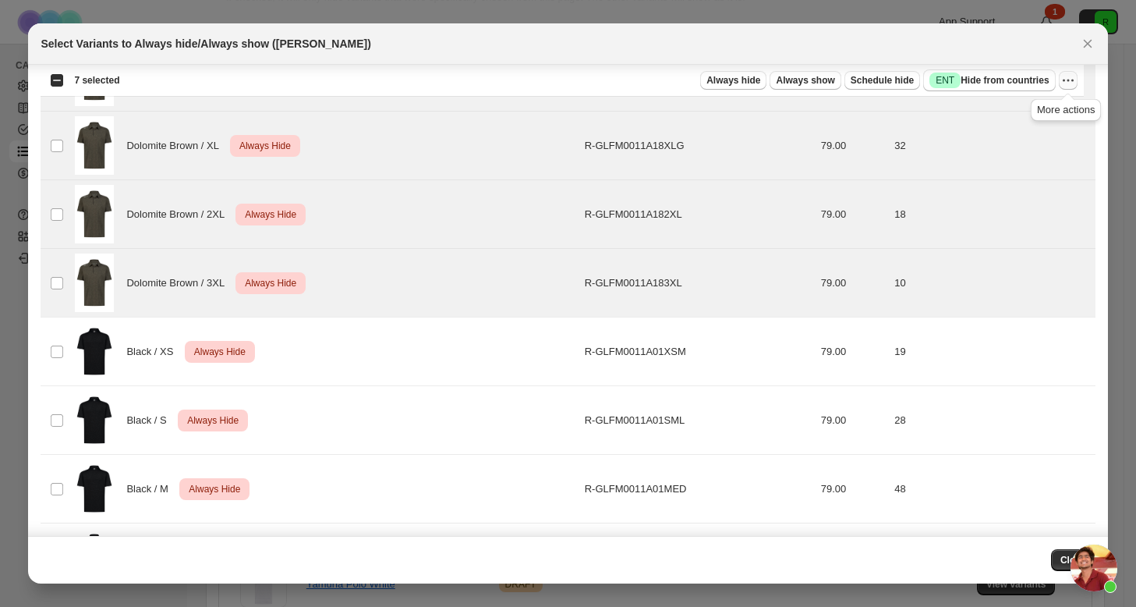
click at [1070, 73] on icon "More actions" at bounding box center [1068, 81] width 16 height 16
click at [1016, 120] on button "Undo always hide" at bounding box center [1011, 110] width 122 height 25
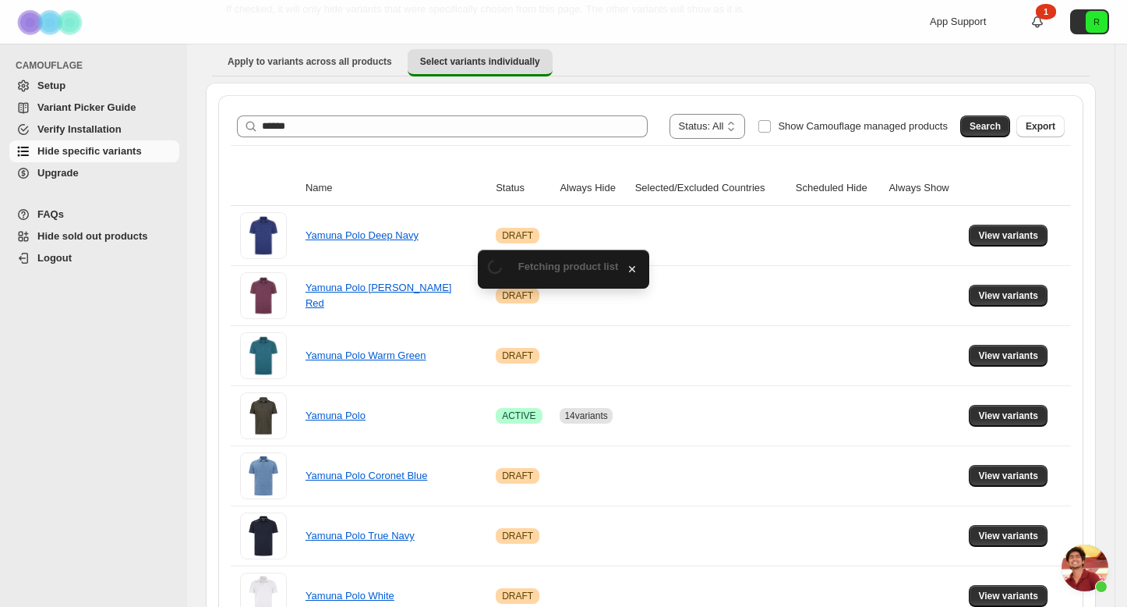
scroll to position [135, 0]
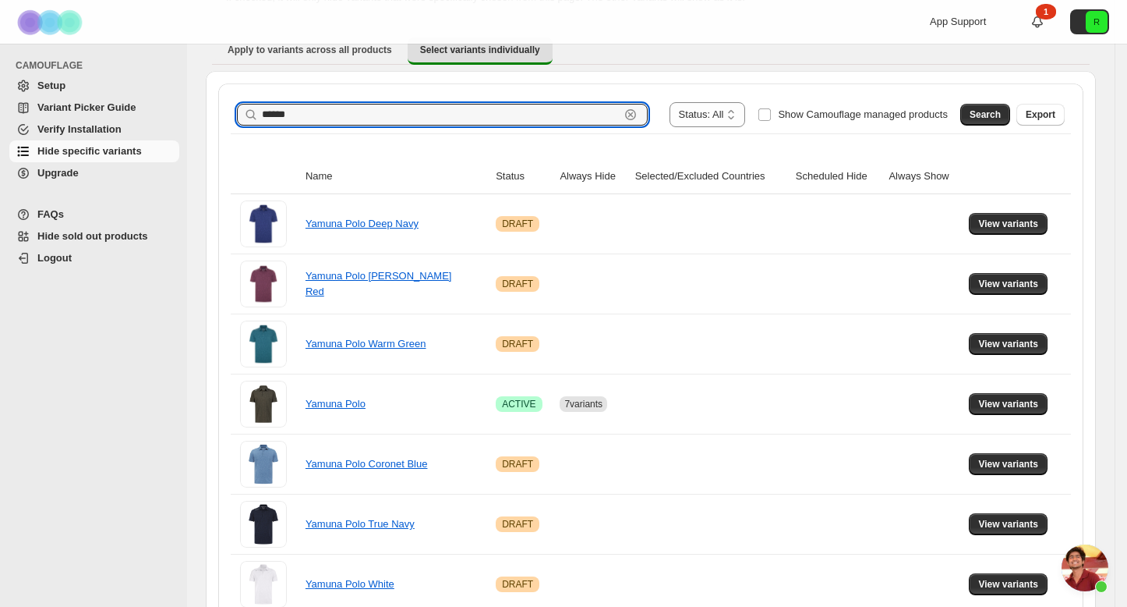
drag, startPoint x: 433, startPoint y: 108, endPoint x: 150, endPoint y: 95, distance: 283.3
click at [151, 97] on div "**********" at bounding box center [563, 365] width 1127 height 1000
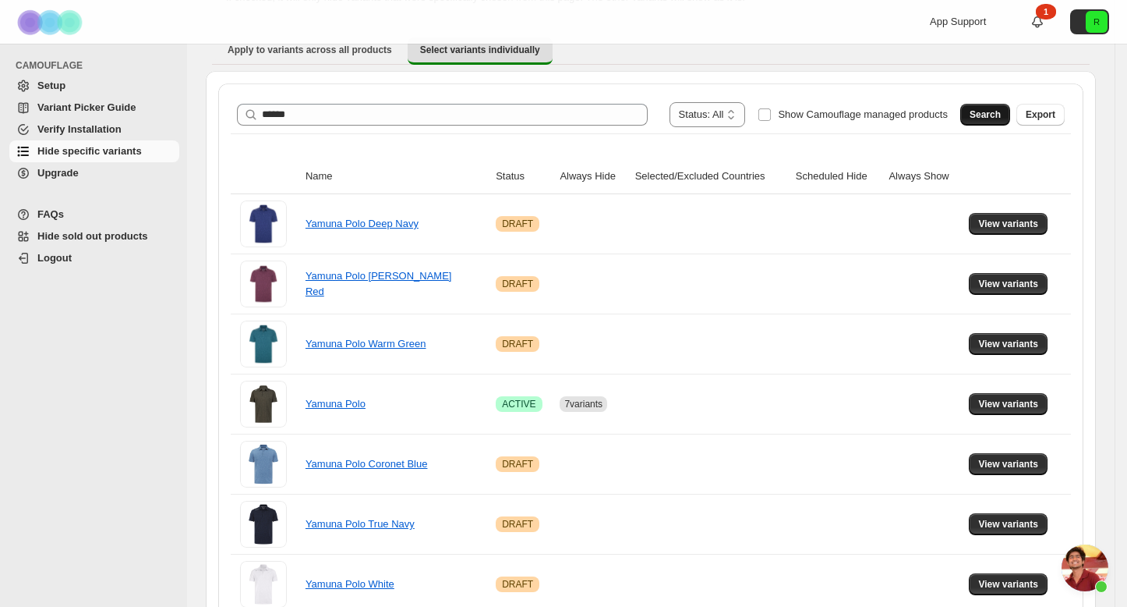
drag, startPoint x: 181, startPoint y: 87, endPoint x: 989, endPoint y: 116, distance: 809.0
click at [989, 116] on span "Search" at bounding box center [985, 114] width 31 height 12
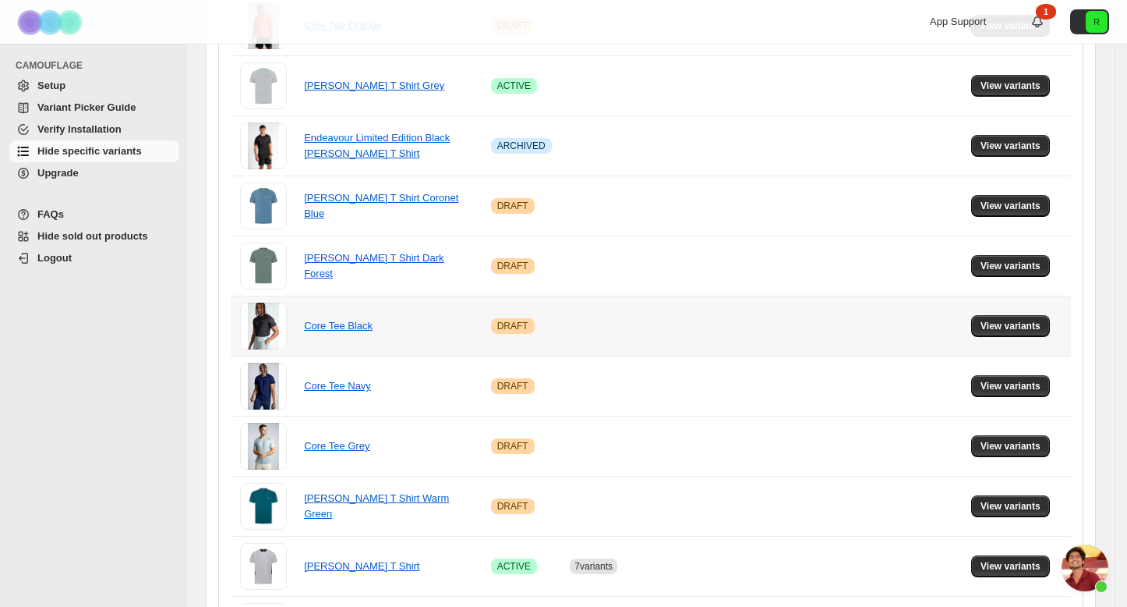
scroll to position [784, 0]
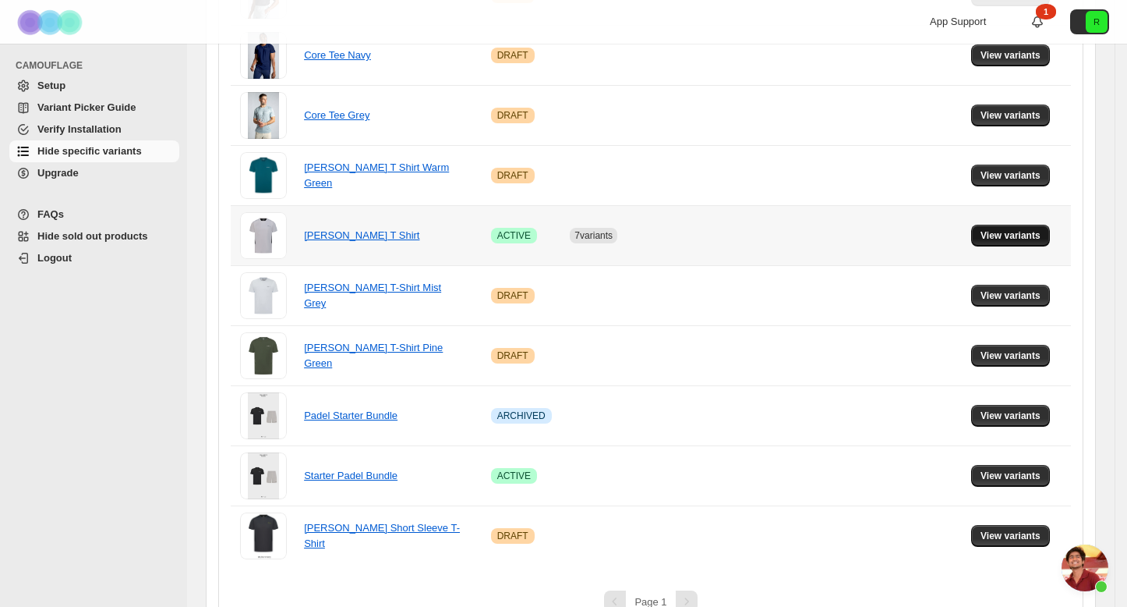
click at [1022, 239] on span "View variants" at bounding box center [1011, 235] width 60 height 12
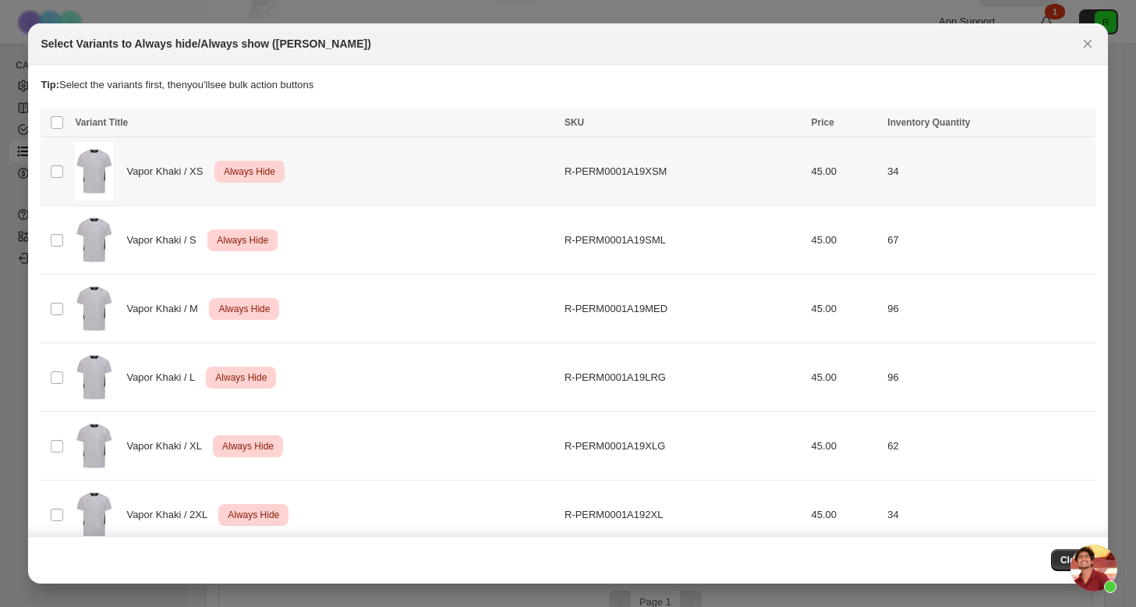
click at [58, 163] on td "Select product variant" at bounding box center [56, 171] width 30 height 69
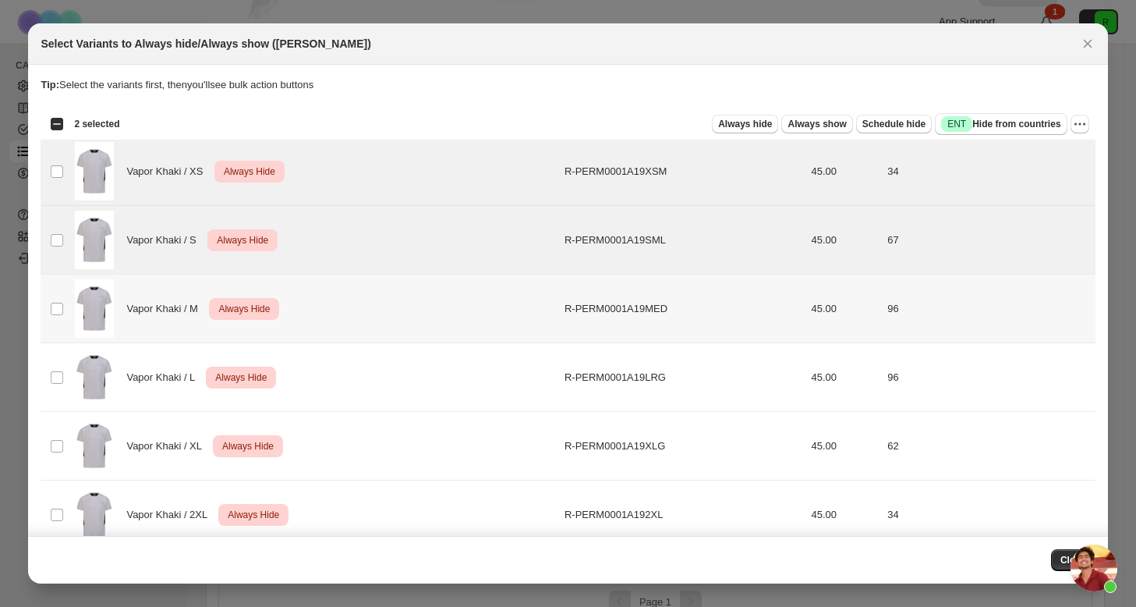
click at [70, 303] on td "Vapor Khaki / M Critical Always Hide" at bounding box center [315, 308] width 490 height 69
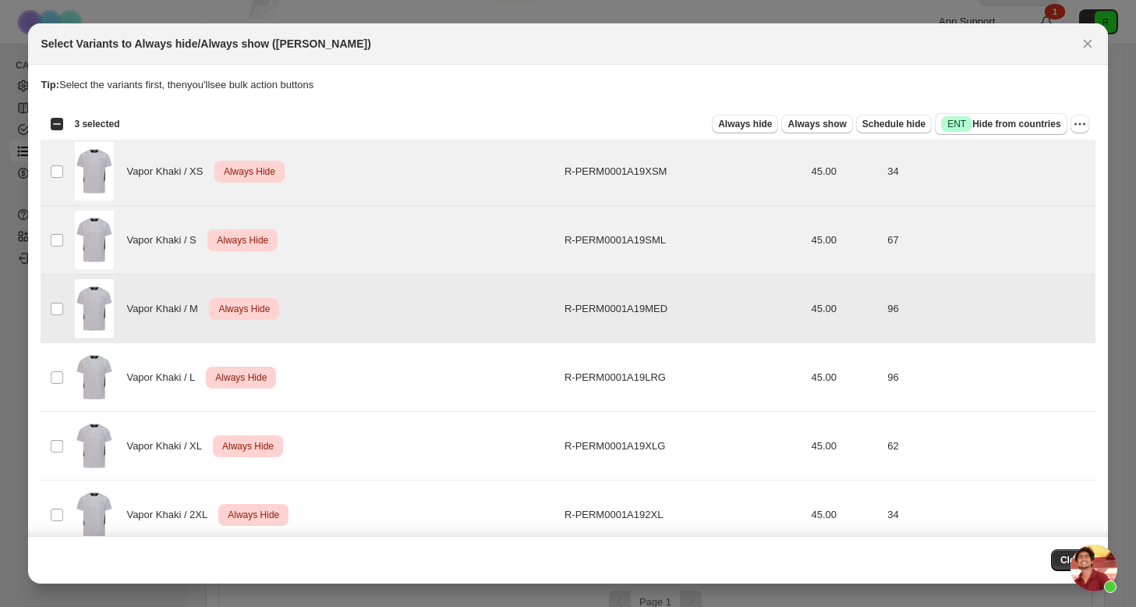
scroll to position [134, 0]
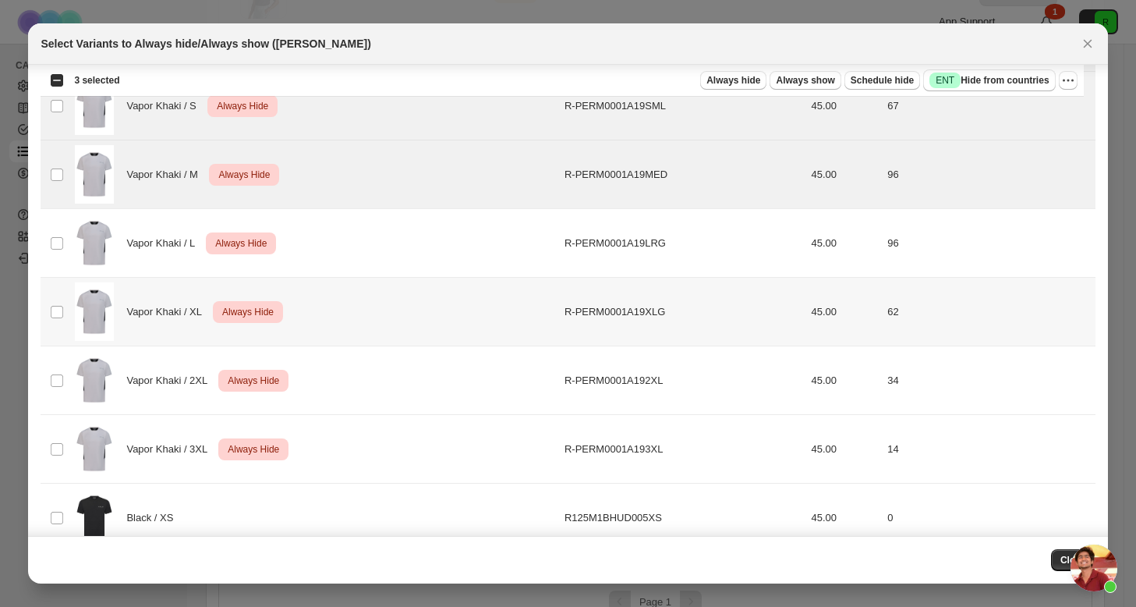
click at [71, 232] on td "Vapor Khaki / L Critical Always Hide" at bounding box center [315, 243] width 490 height 69
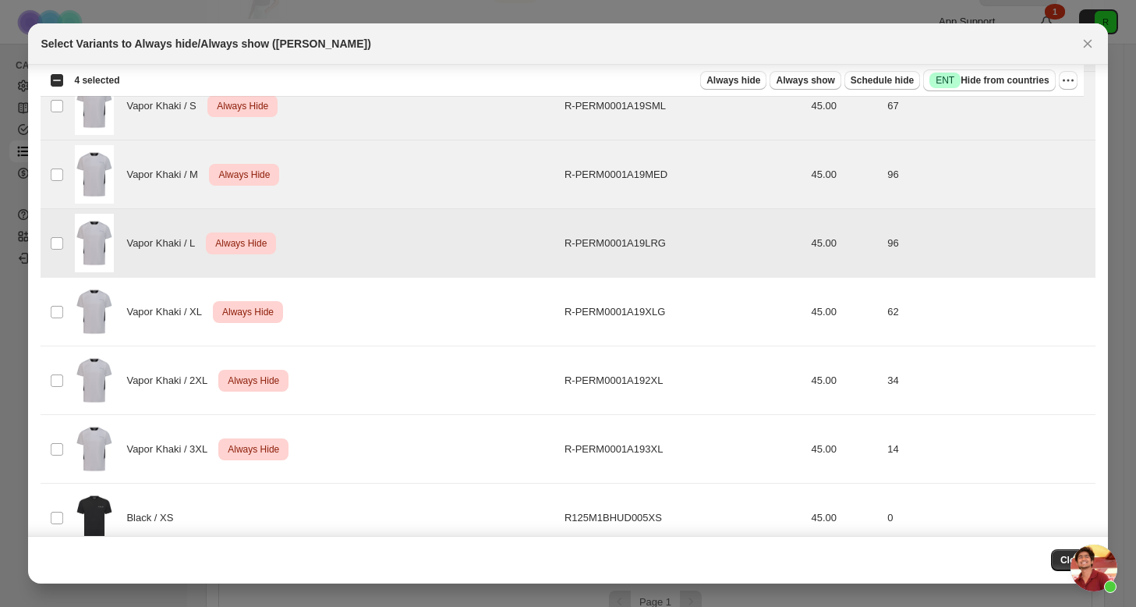
click at [70, 283] on td "Vapor Khaki / XL Critical Always Hide" at bounding box center [315, 312] width 490 height 69
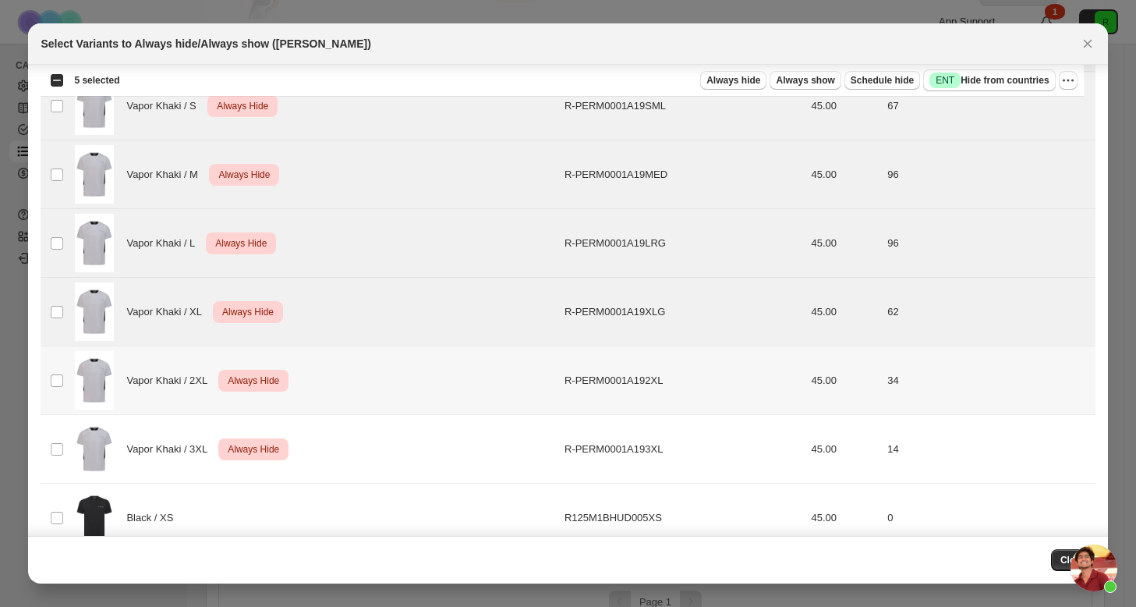
click at [82, 373] on img ":rgi:" at bounding box center [94, 380] width 39 height 58
click at [84, 426] on img ":rgi:" at bounding box center [94, 448] width 39 height 58
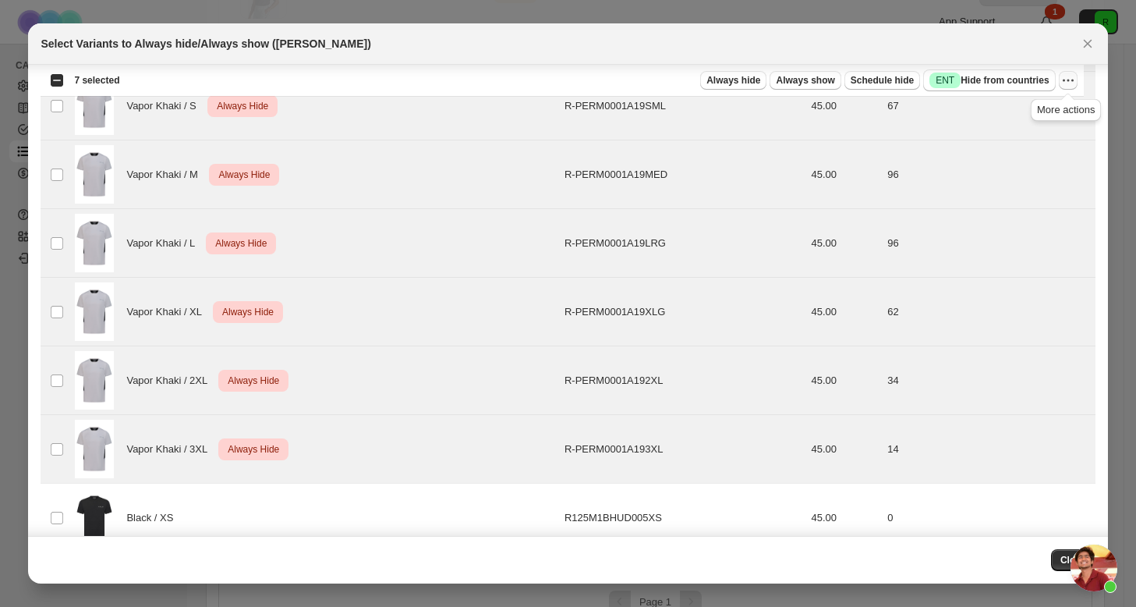
click at [1062, 75] on icon "More actions" at bounding box center [1068, 81] width 16 height 16
click at [1033, 116] on span "Undo always hide" at bounding box center [1010, 112] width 113 height 16
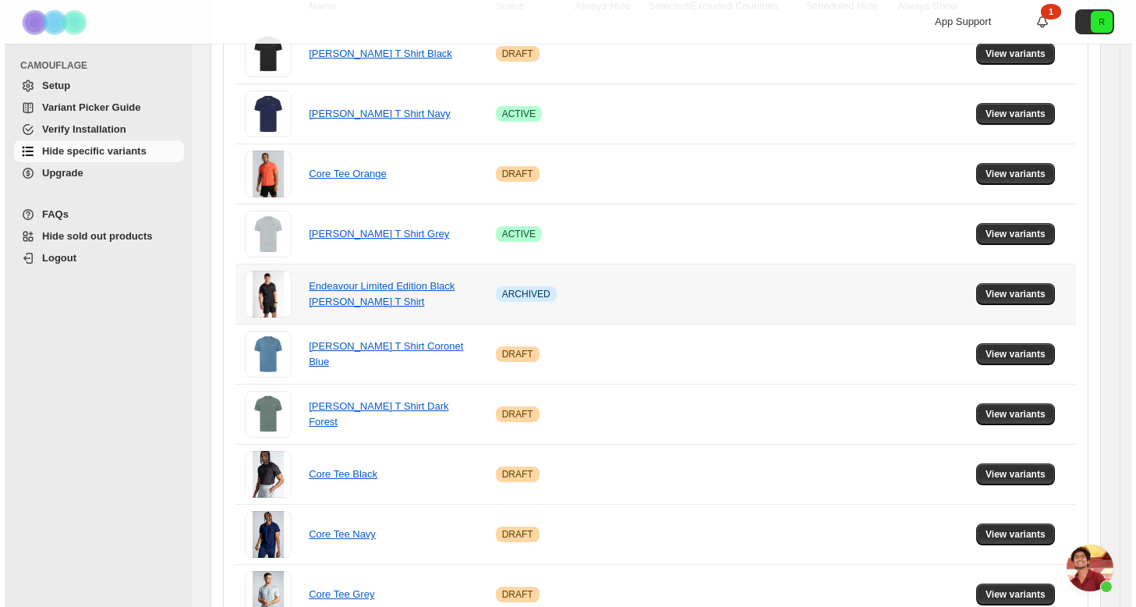
scroll to position [0, 0]
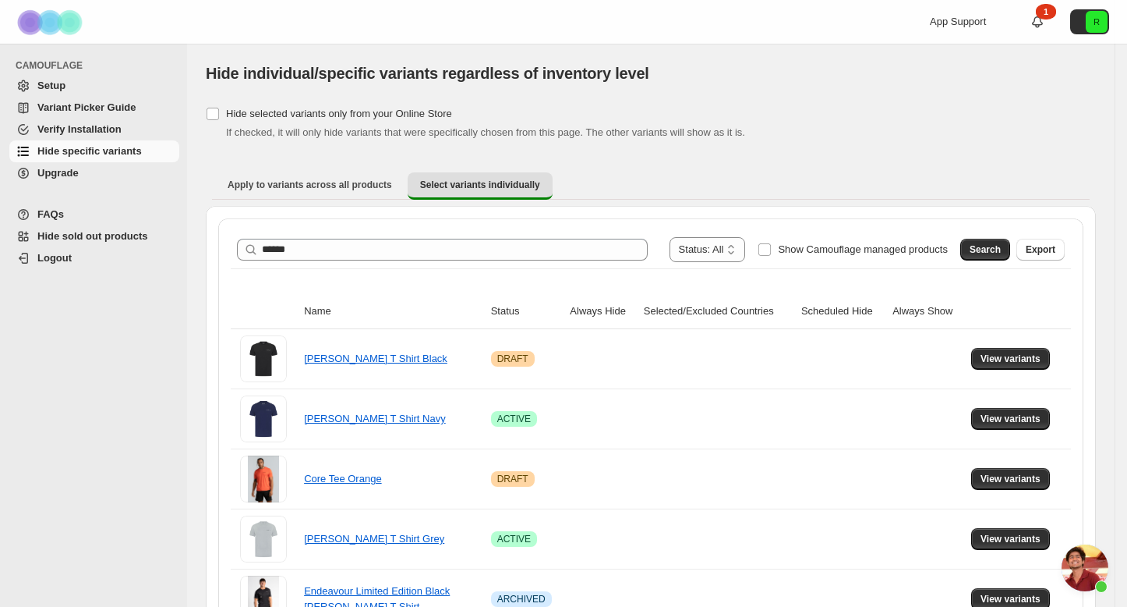
click at [439, 2] on div at bounding box center [558, 22] width 374 height 44
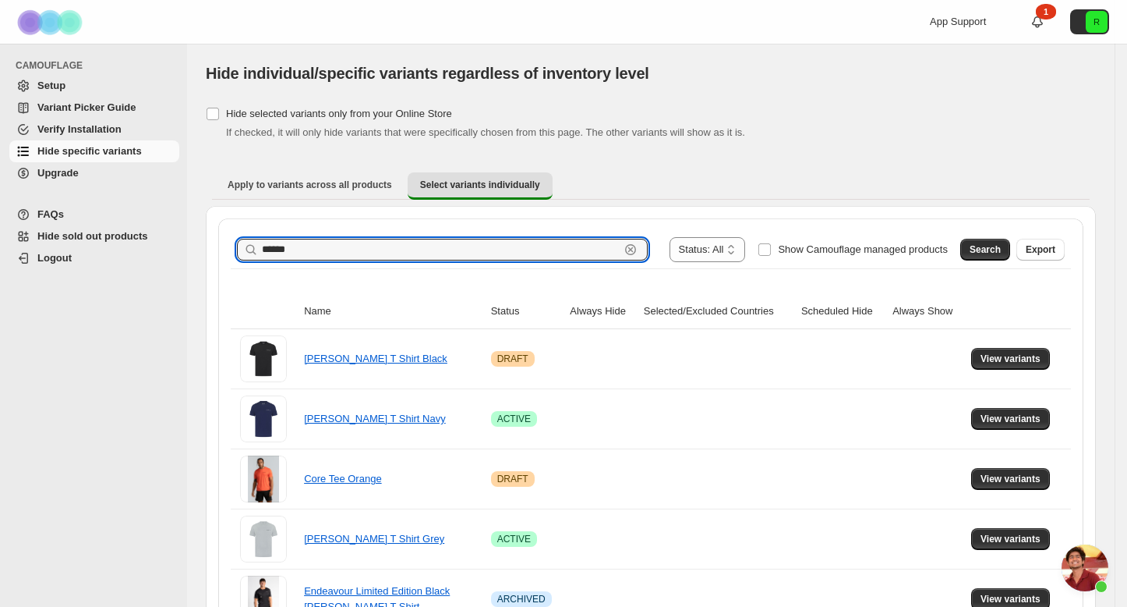
drag, startPoint x: 356, startPoint y: 254, endPoint x: 218, endPoint y: 241, distance: 139.4
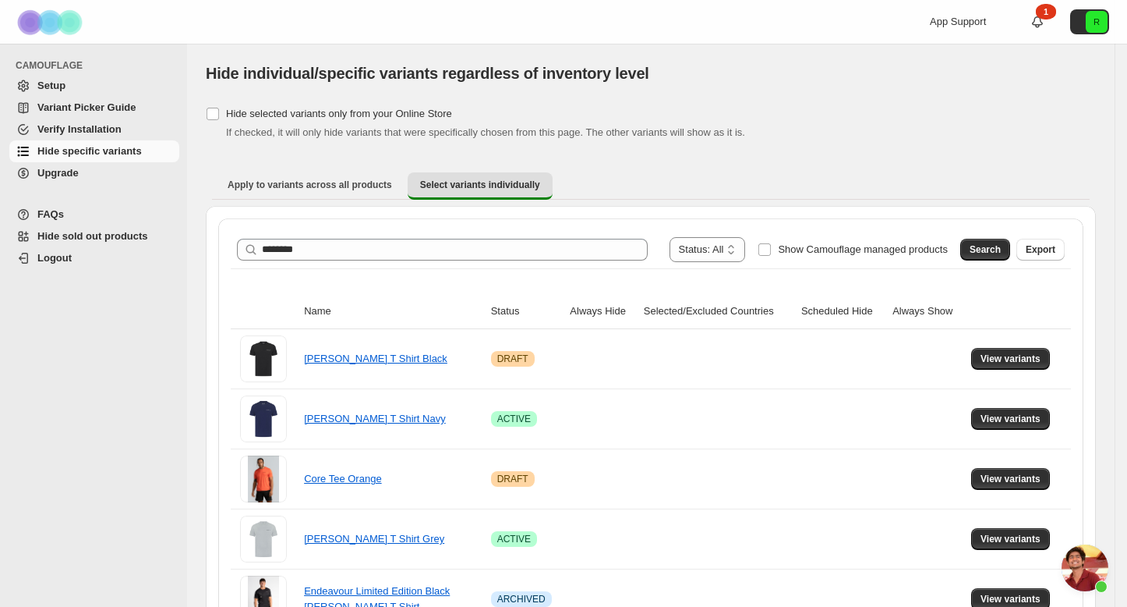
drag, startPoint x: 979, startPoint y: 251, endPoint x: 989, endPoint y: 253, distance: 10.4
click at [994, 255] on span "Search" at bounding box center [985, 249] width 31 height 12
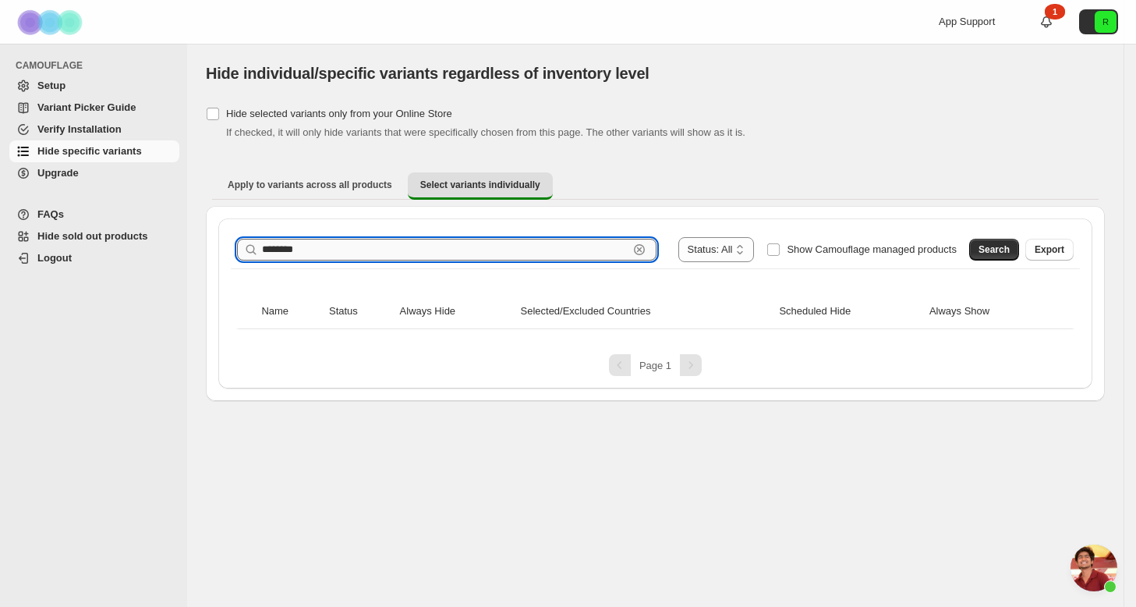
click at [279, 247] on input "********" at bounding box center [445, 250] width 366 height 22
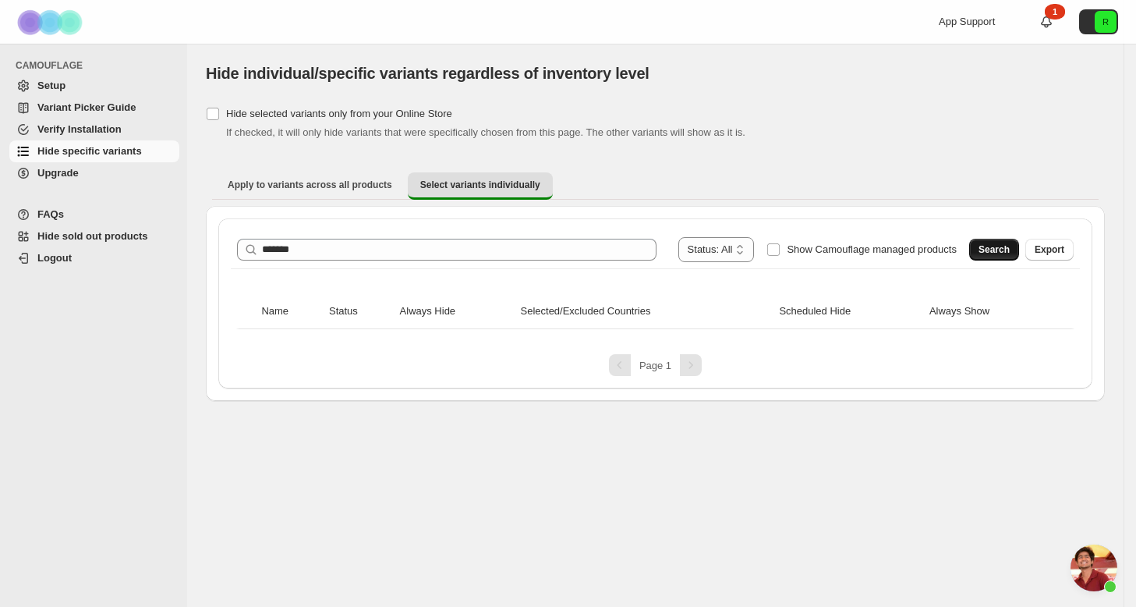
click at [1000, 254] on span "Search" at bounding box center [993, 249] width 31 height 12
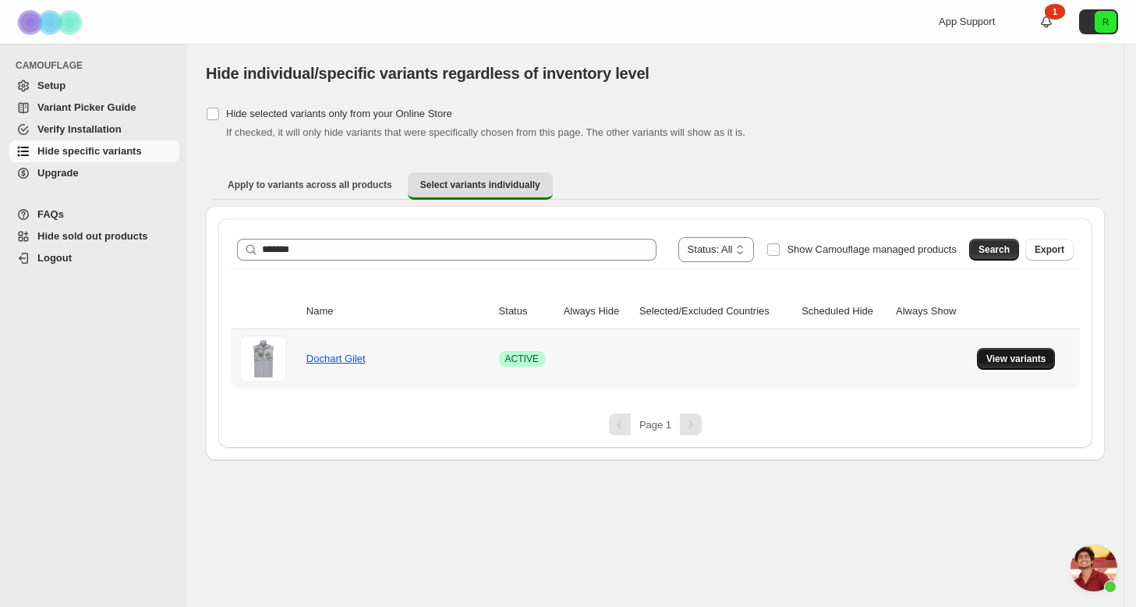
click at [1012, 357] on span "View variants" at bounding box center [1016, 358] width 60 height 12
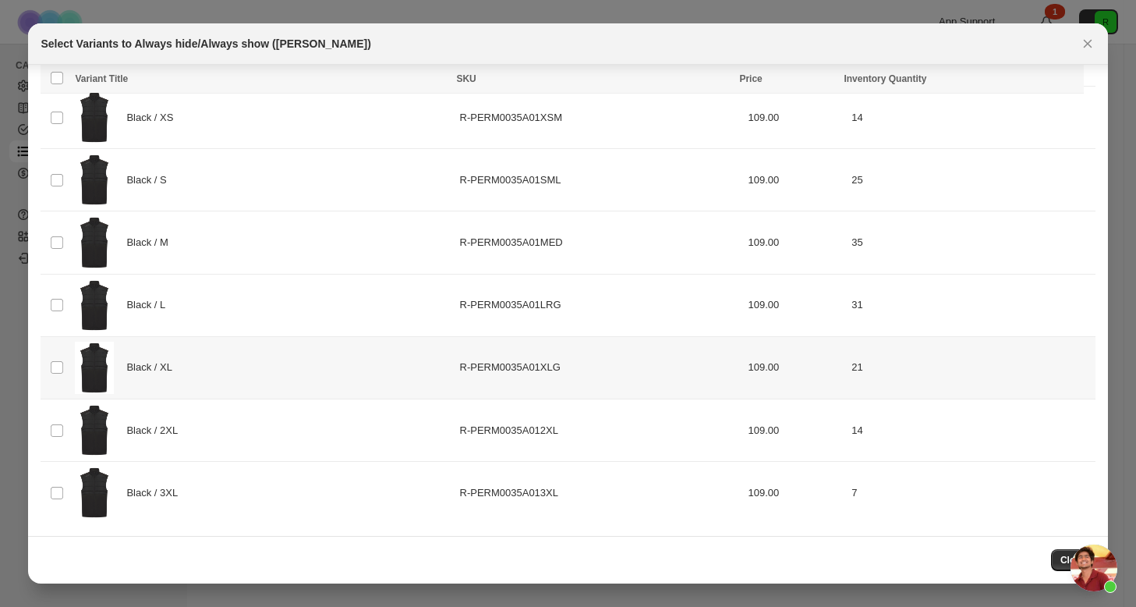
scroll to position [398, 0]
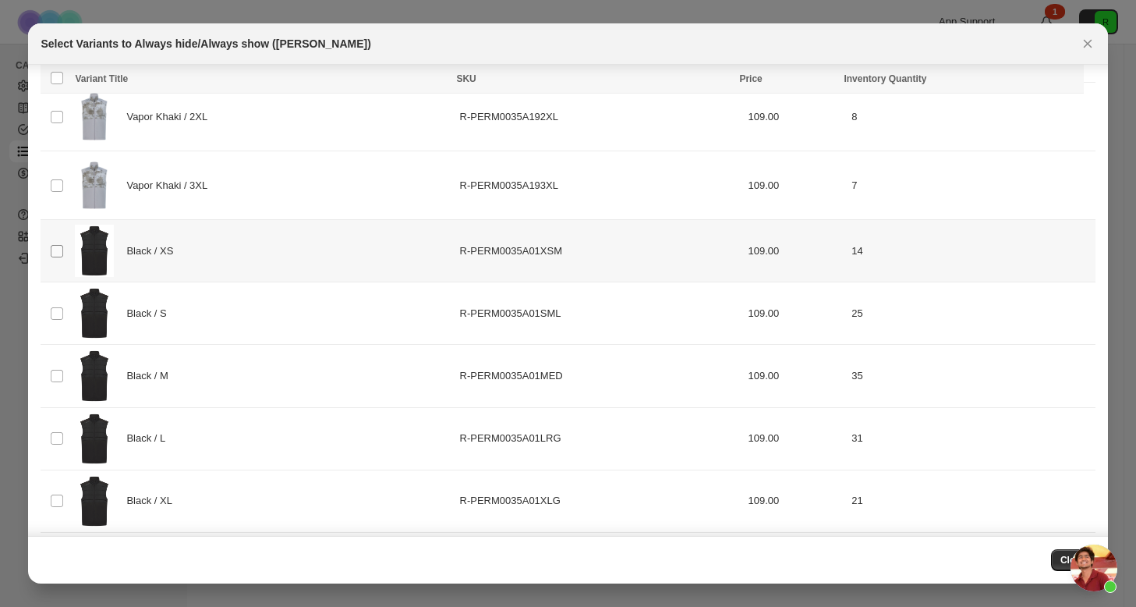
click at [58, 257] on span ":rj8:" at bounding box center [57, 251] width 14 height 14
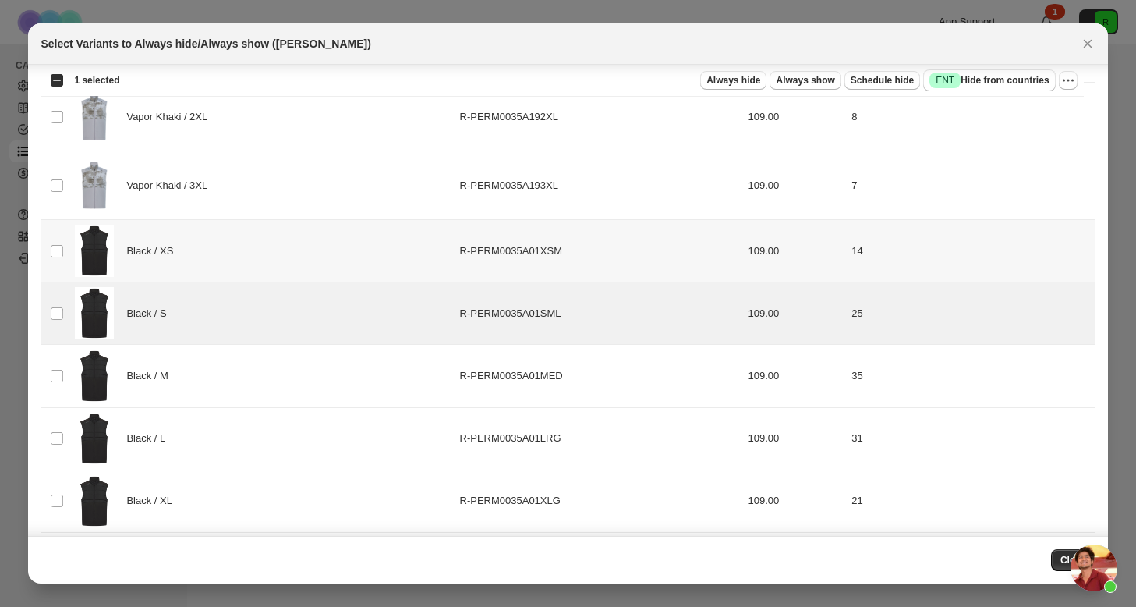
click at [77, 240] on img ":rj8:" at bounding box center [94, 251] width 39 height 52
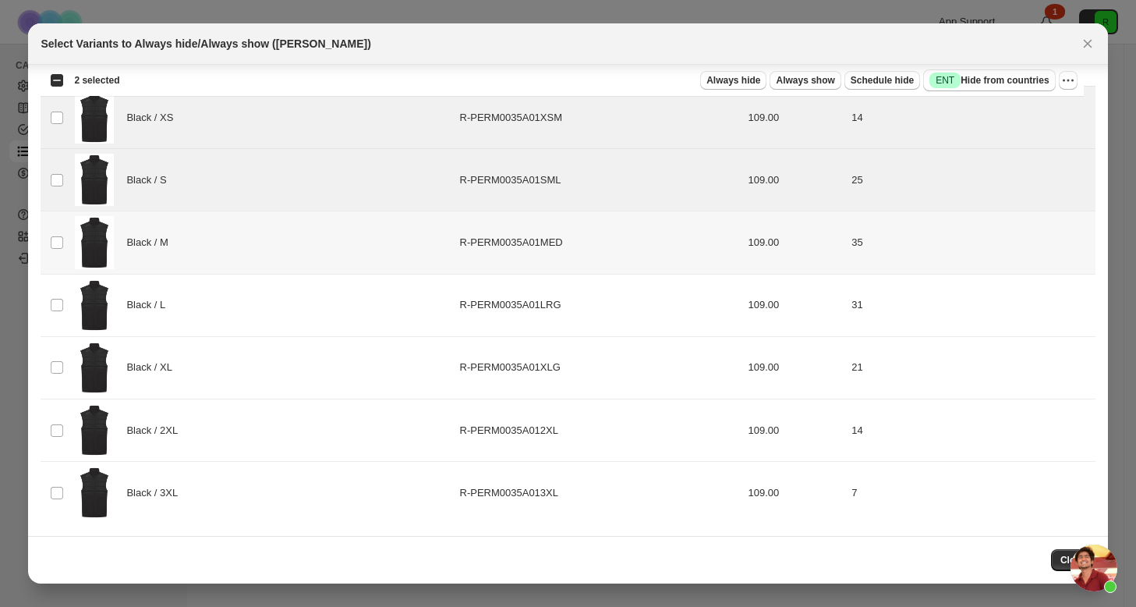
click at [65, 245] on td "Select product variant" at bounding box center [56, 242] width 30 height 62
click at [58, 292] on td "Select product variant" at bounding box center [56, 305] width 30 height 62
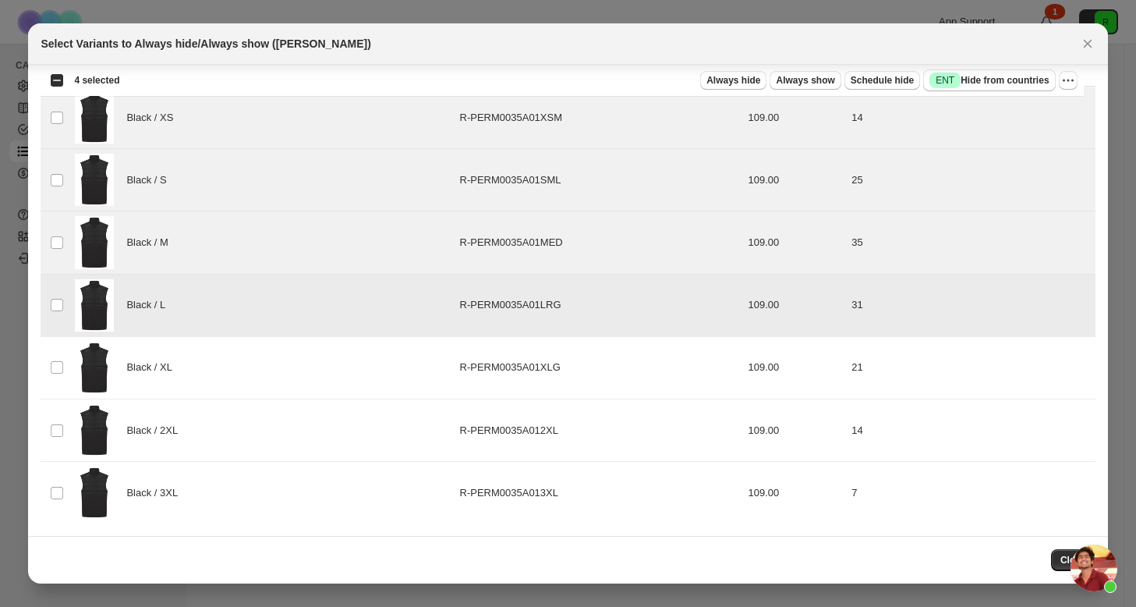
click at [62, 357] on td "Select product variant" at bounding box center [56, 367] width 30 height 62
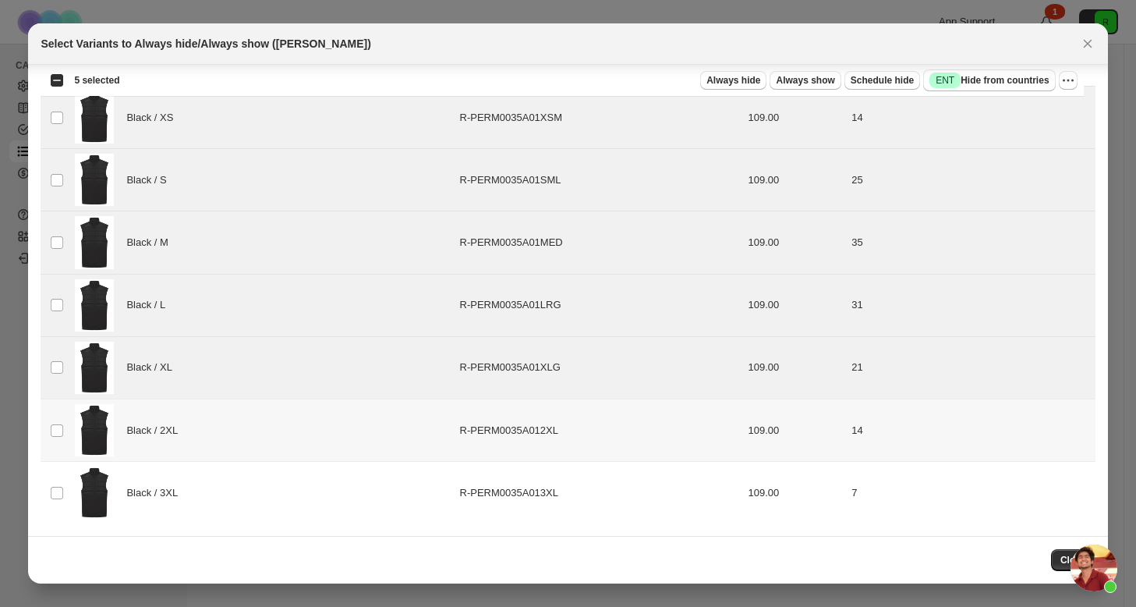
click at [66, 424] on td "Select product variant" at bounding box center [56, 430] width 30 height 62
click at [74, 497] on td "Black / 3XL" at bounding box center [262, 493] width 384 height 62
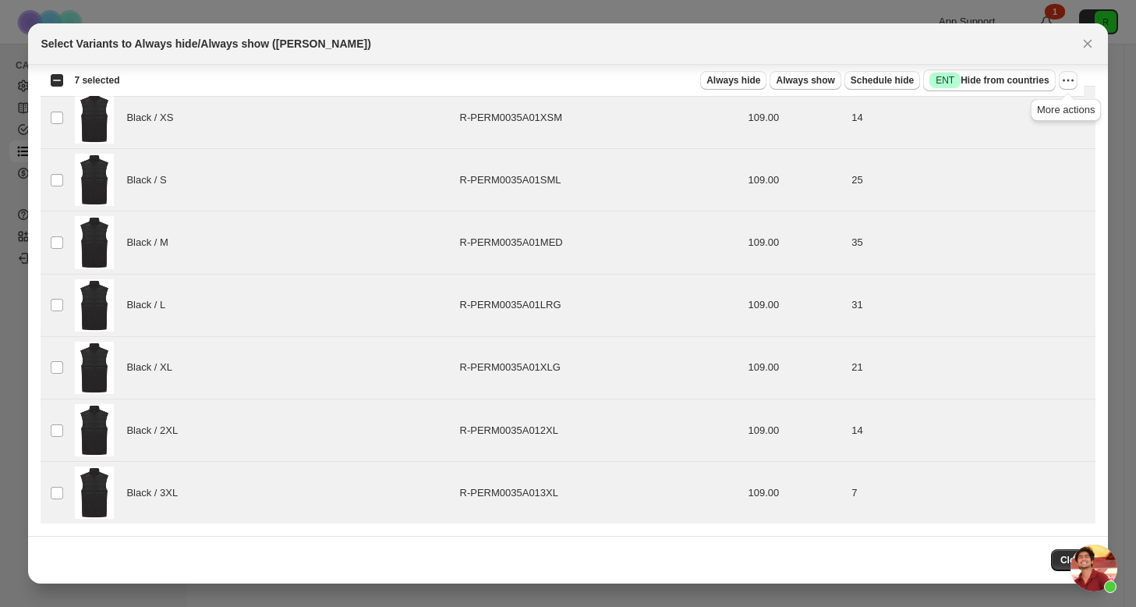
click at [1074, 71] on span ":rj8:" at bounding box center [1068, 80] width 19 height 19
click at [1072, 75] on icon "More actions" at bounding box center [1068, 81] width 16 height 16
click at [739, 82] on span "Always hide" at bounding box center [733, 80] width 54 height 12
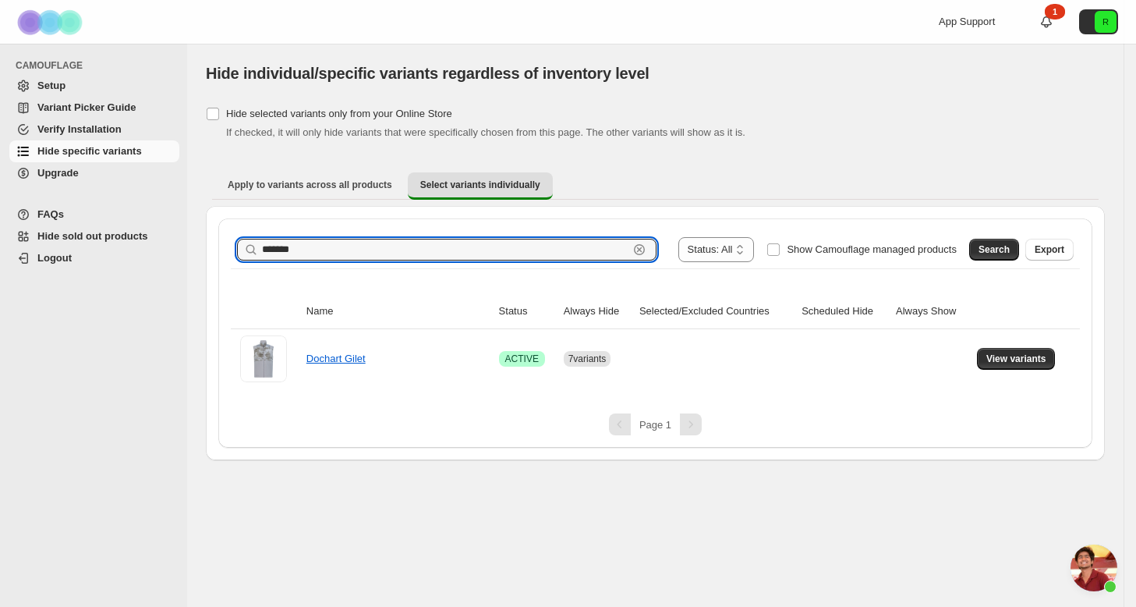
drag, startPoint x: 343, startPoint y: 253, endPoint x: 183, endPoint y: 228, distance: 161.9
click at [183, 228] on div "**********" at bounding box center [568, 303] width 1136 height 607
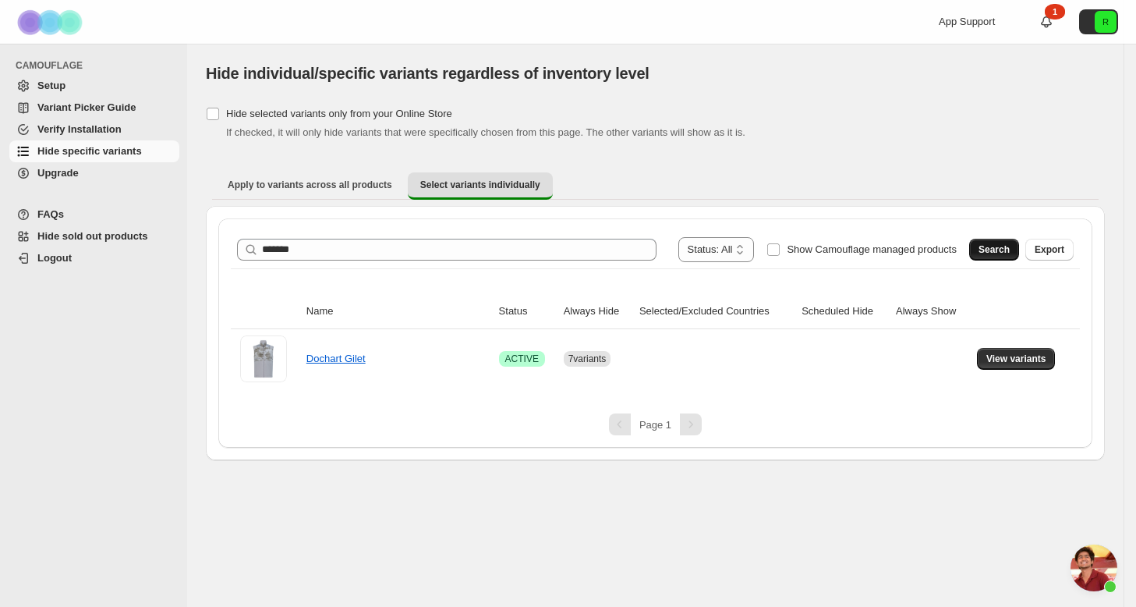
click at [990, 255] on span "Search" at bounding box center [993, 249] width 31 height 12
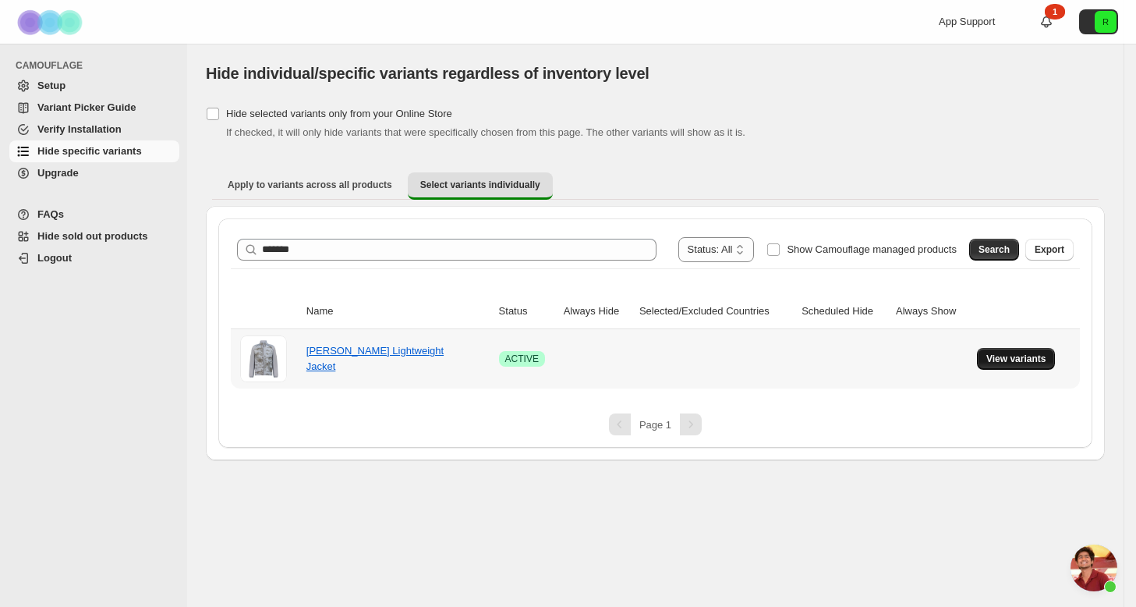
click at [1029, 356] on span "View variants" at bounding box center [1016, 358] width 60 height 12
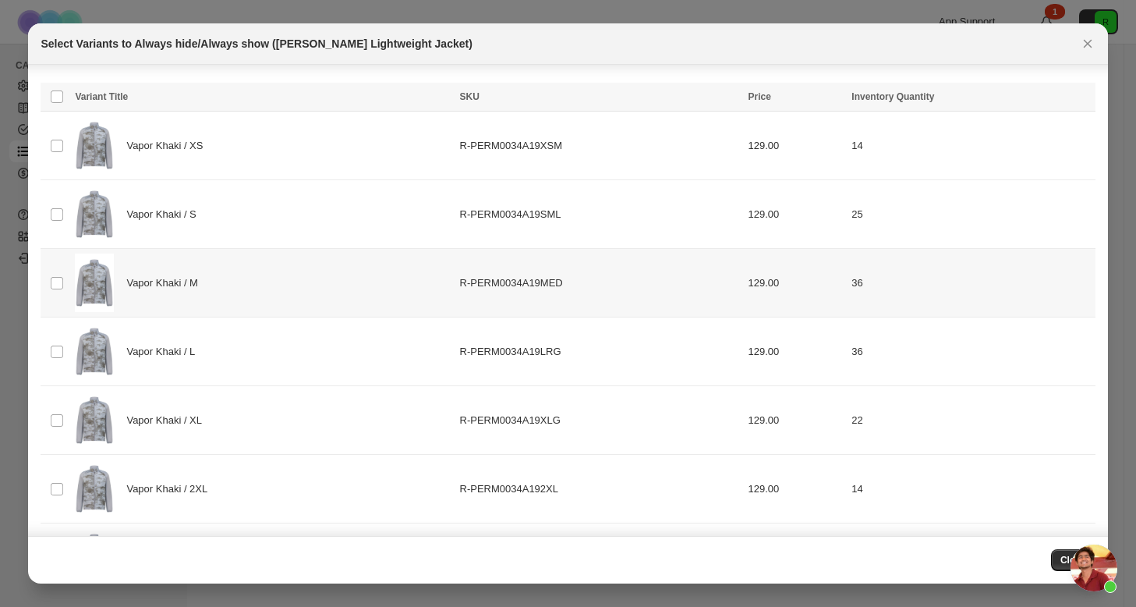
scroll to position [274, 0]
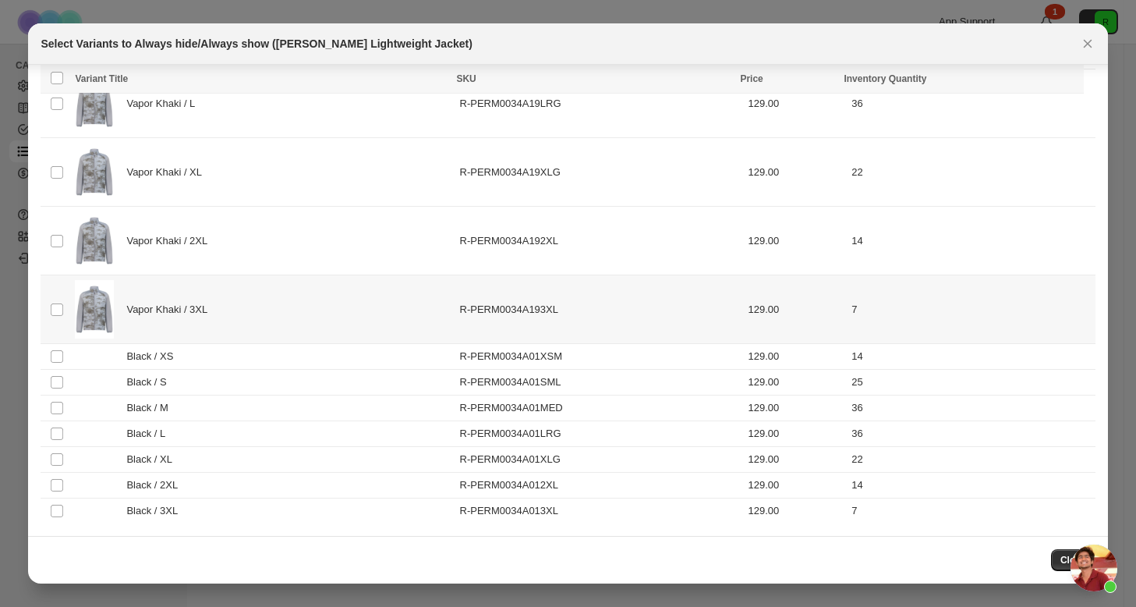
click at [67, 353] on td "Select product variant" at bounding box center [56, 357] width 30 height 26
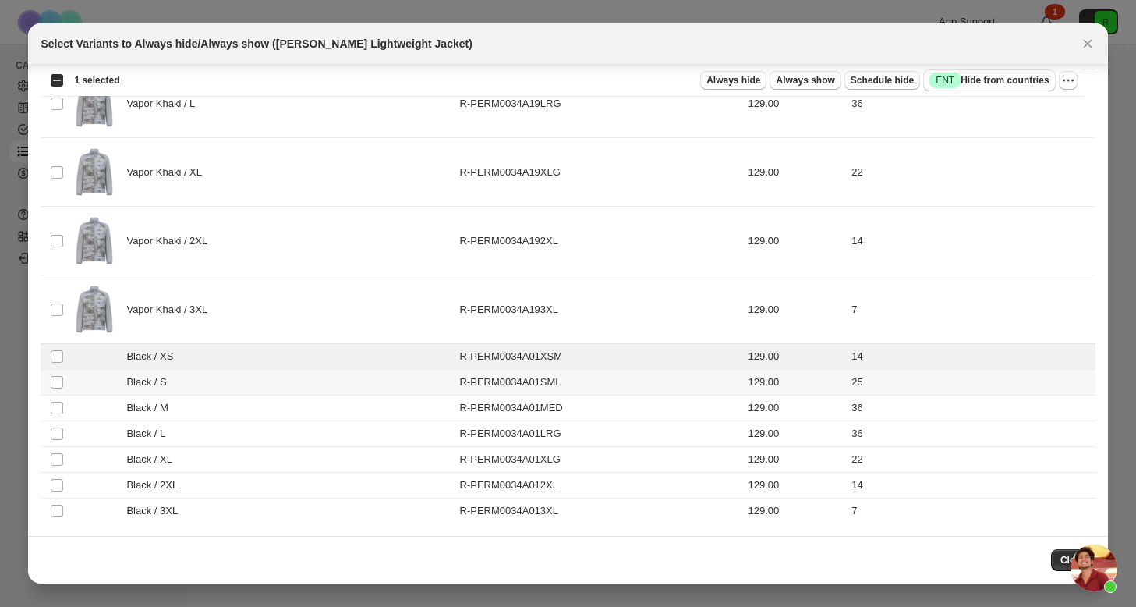
click at [66, 375] on td "Select product variant" at bounding box center [56, 383] width 30 height 26
click at [68, 417] on td "Select product variant" at bounding box center [56, 408] width 30 height 26
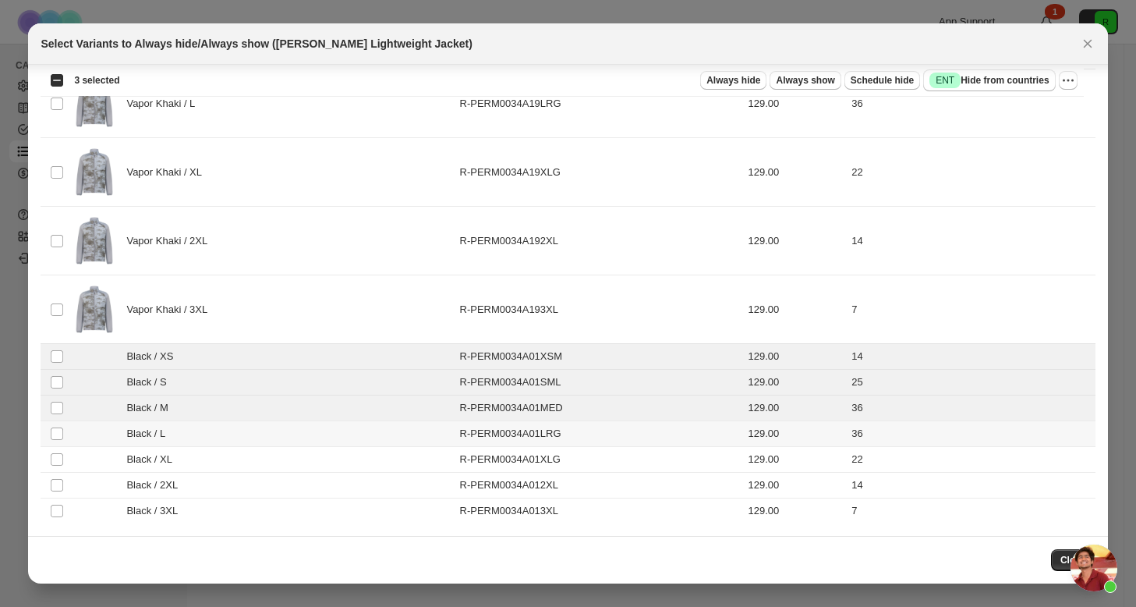
click at [68, 430] on td "Select product variant" at bounding box center [56, 434] width 30 height 26
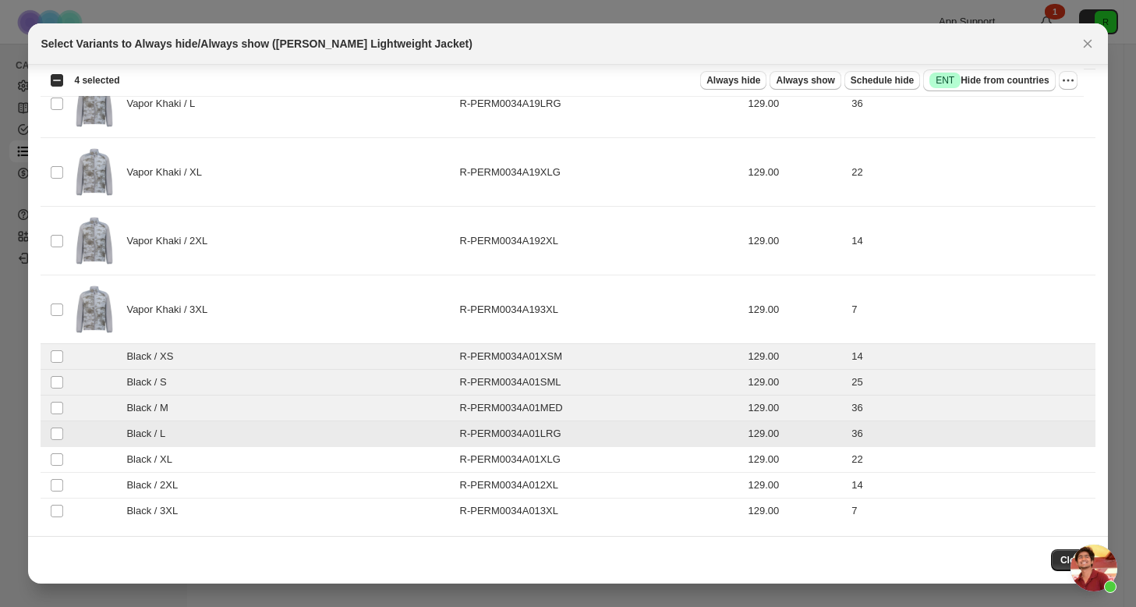
click at [68, 451] on td "Select product variant" at bounding box center [56, 460] width 30 height 26
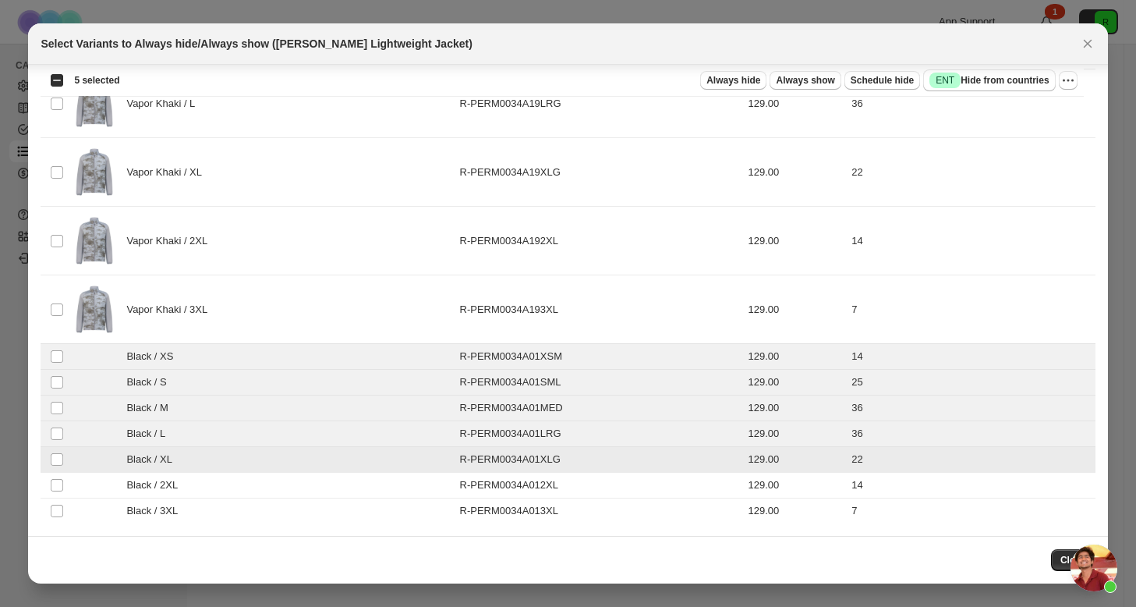
click at [67, 478] on td "Select product variant" at bounding box center [56, 485] width 30 height 26
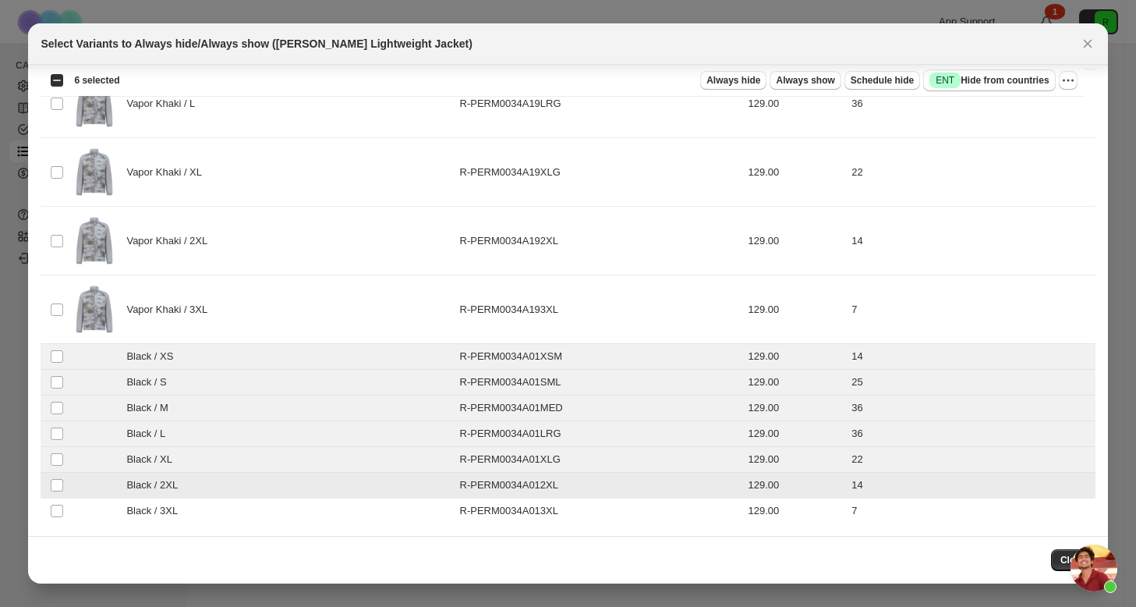
click at [67, 494] on td "Select product variant" at bounding box center [56, 485] width 30 height 26
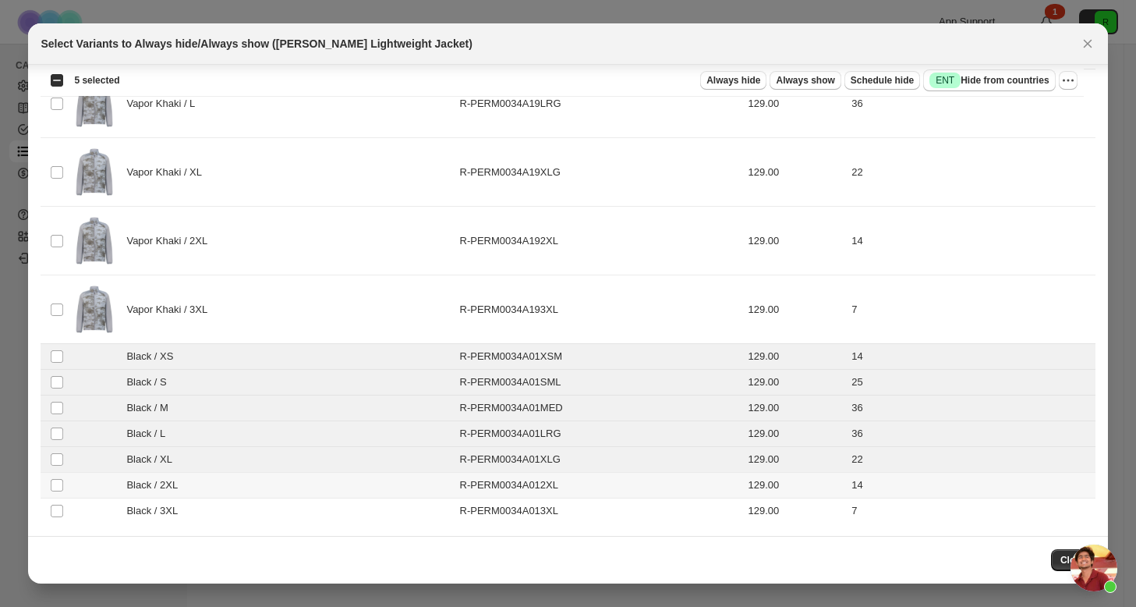
click at [70, 504] on td "Black / 3XL" at bounding box center [262, 511] width 384 height 26
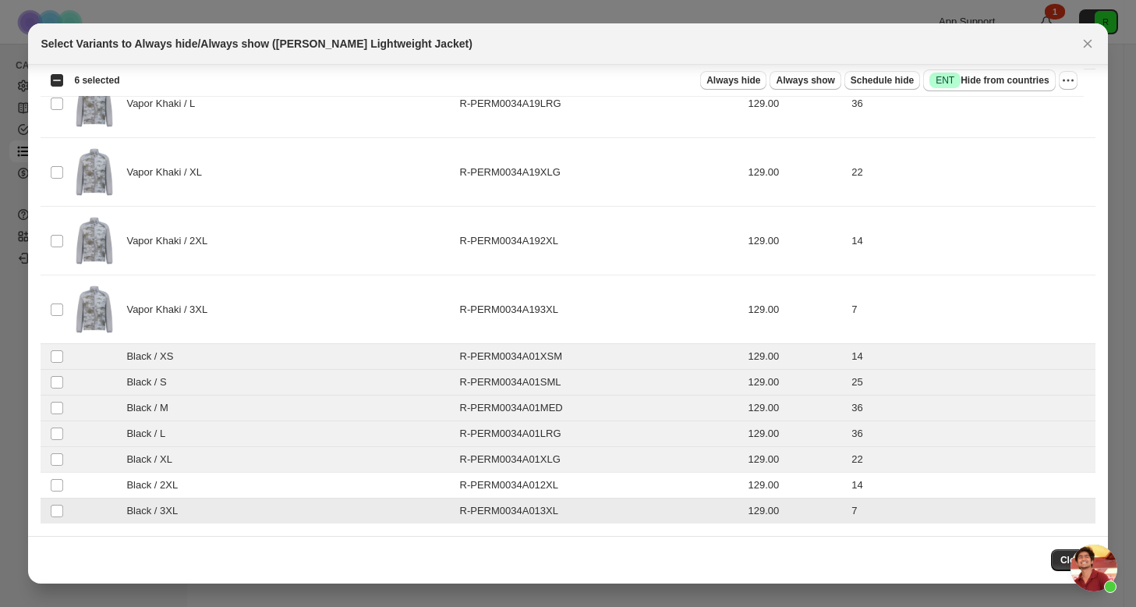
click at [73, 477] on td "Black / 2XL" at bounding box center [262, 485] width 384 height 26
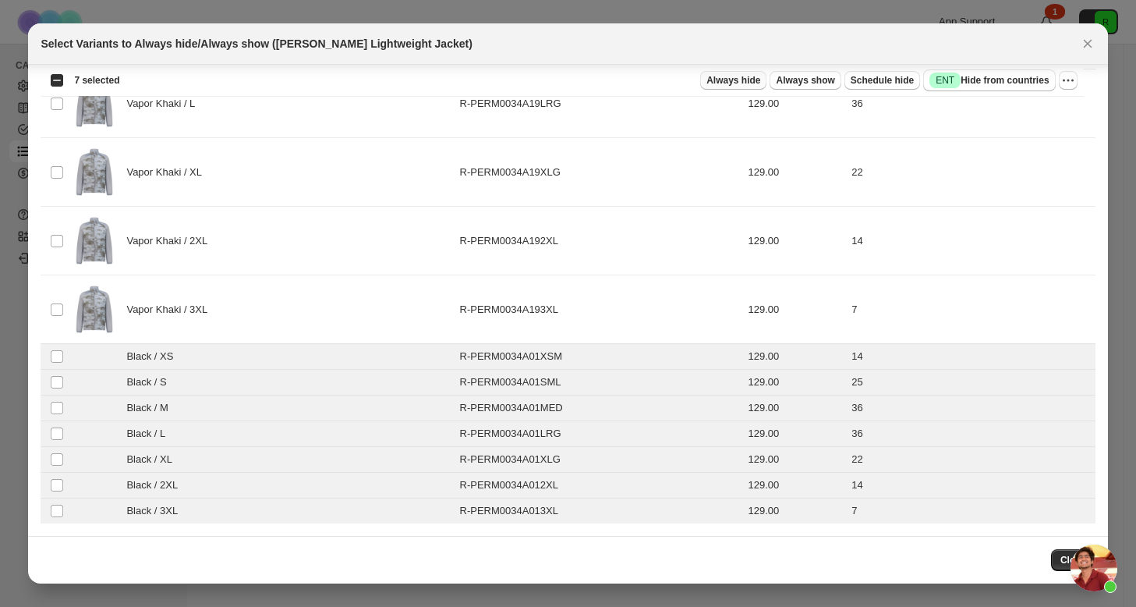
click at [711, 79] on span "Always hide" at bounding box center [733, 80] width 54 height 12
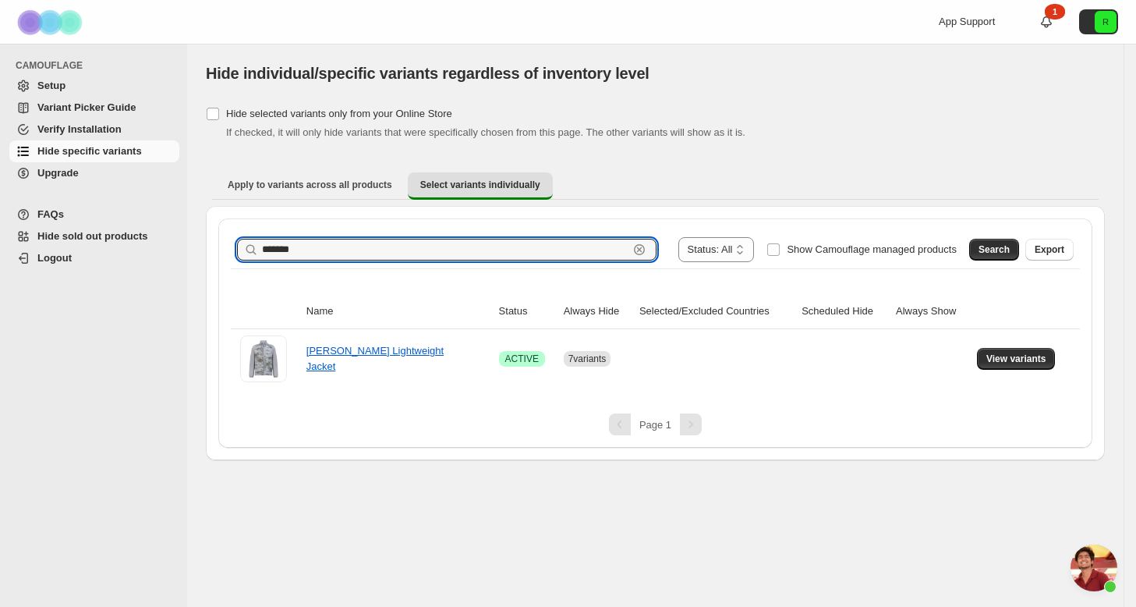
drag, startPoint x: 357, startPoint y: 251, endPoint x: 168, endPoint y: 213, distance: 193.3
click at [168, 213] on div "**********" at bounding box center [568, 303] width 1136 height 607
click at [989, 253] on span "Search" at bounding box center [993, 249] width 31 height 12
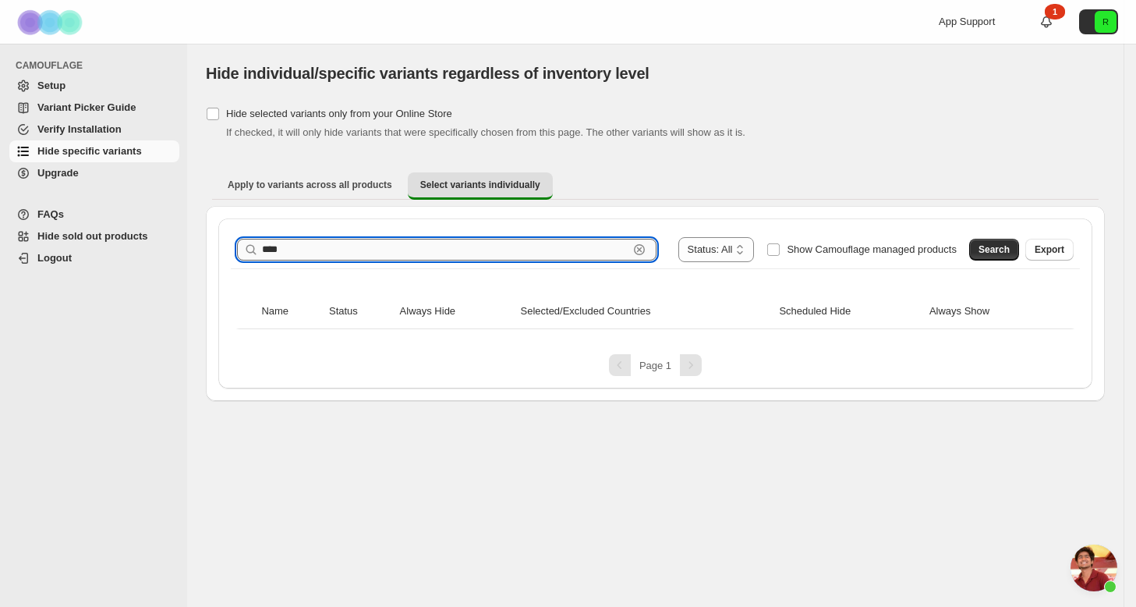
click at [412, 258] on input "****" at bounding box center [445, 250] width 366 height 22
click at [1007, 236] on div "Search Export" at bounding box center [1018, 246] width 111 height 31
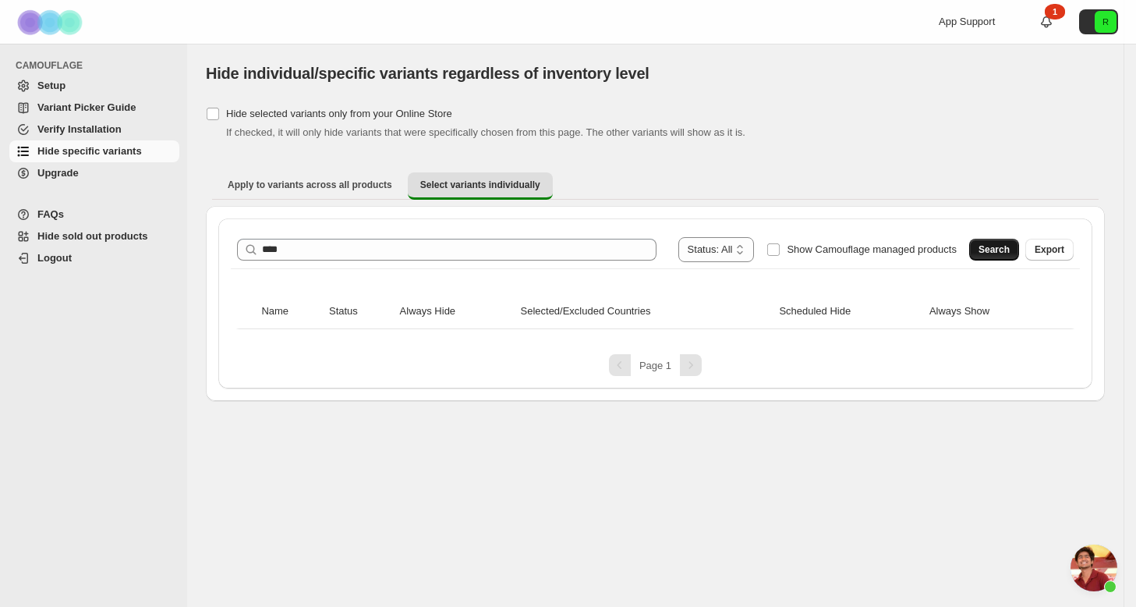
click at [1007, 242] on button "Search" at bounding box center [994, 250] width 50 height 22
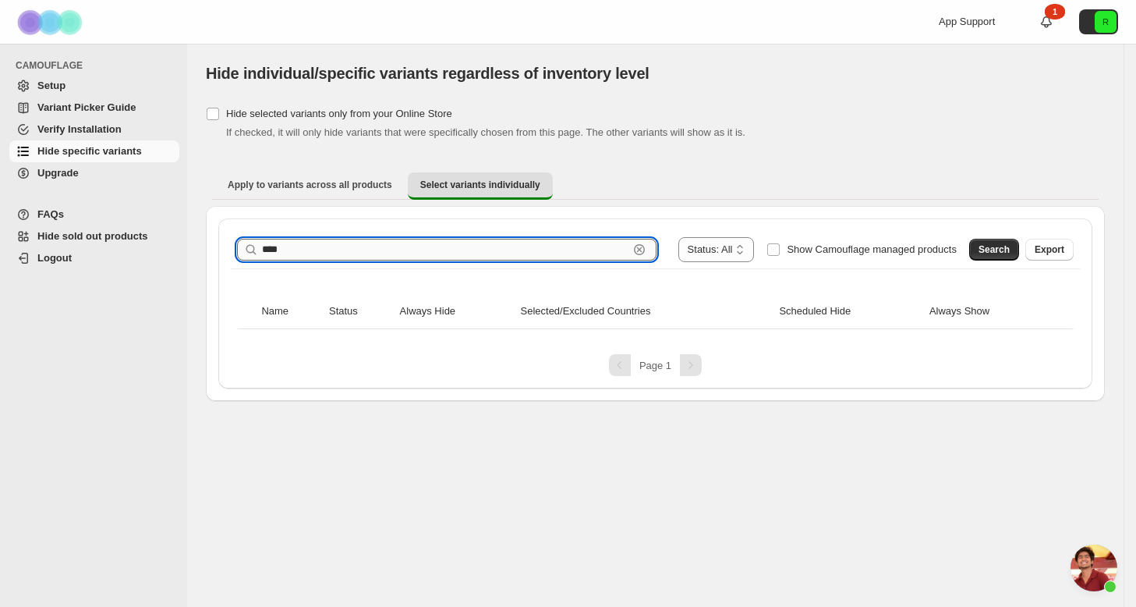
click at [307, 251] on input "****" at bounding box center [445, 250] width 366 height 22
click at [1013, 254] on button "Search" at bounding box center [994, 250] width 50 height 22
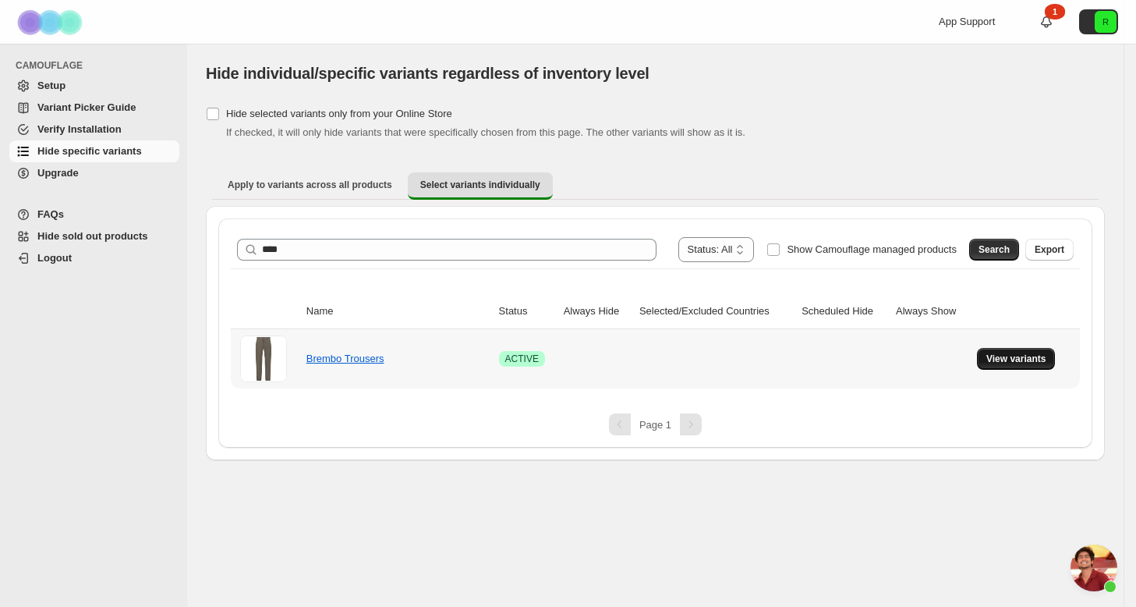
click at [1018, 352] on button "View variants" at bounding box center [1016, 359] width 79 height 22
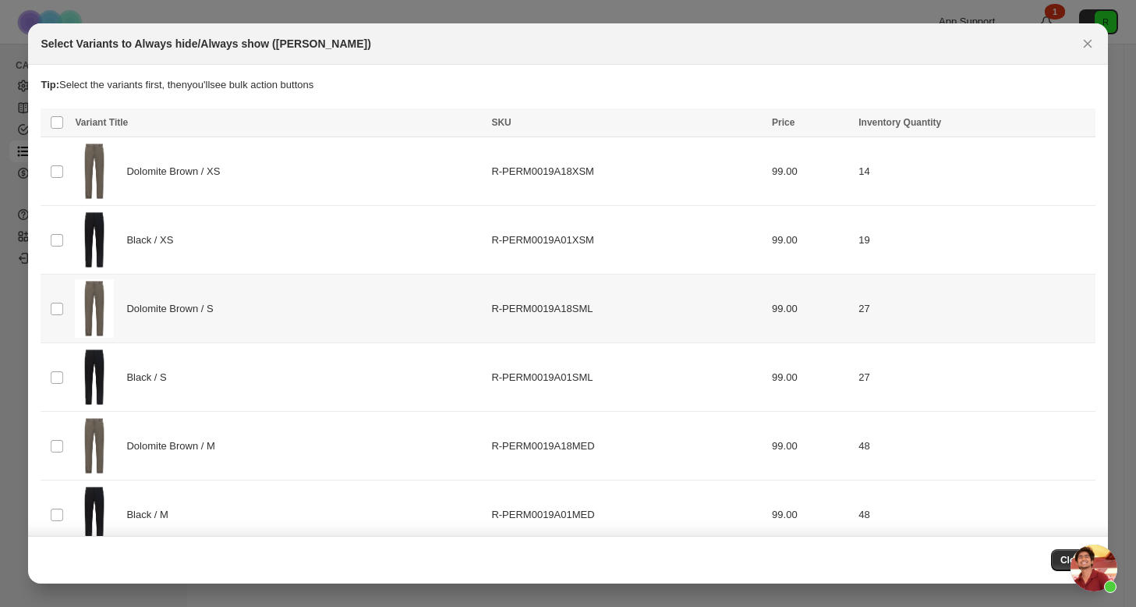
scroll to position [3, 0]
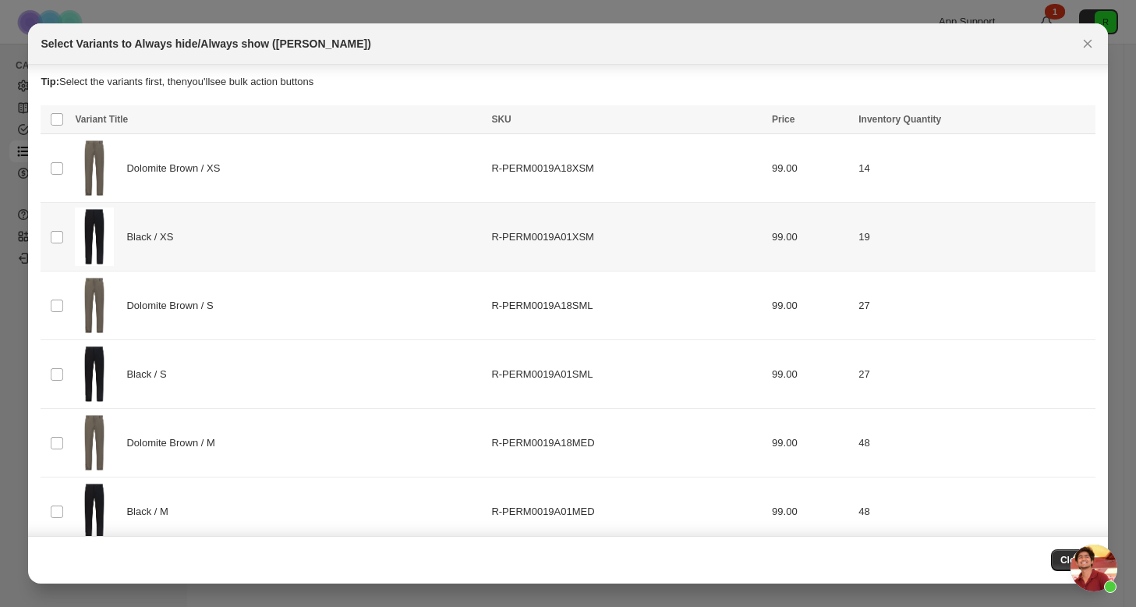
click at [92, 240] on img ":rlf:" at bounding box center [94, 236] width 39 height 58
click at [51, 388] on td "Select product variant" at bounding box center [56, 374] width 30 height 69
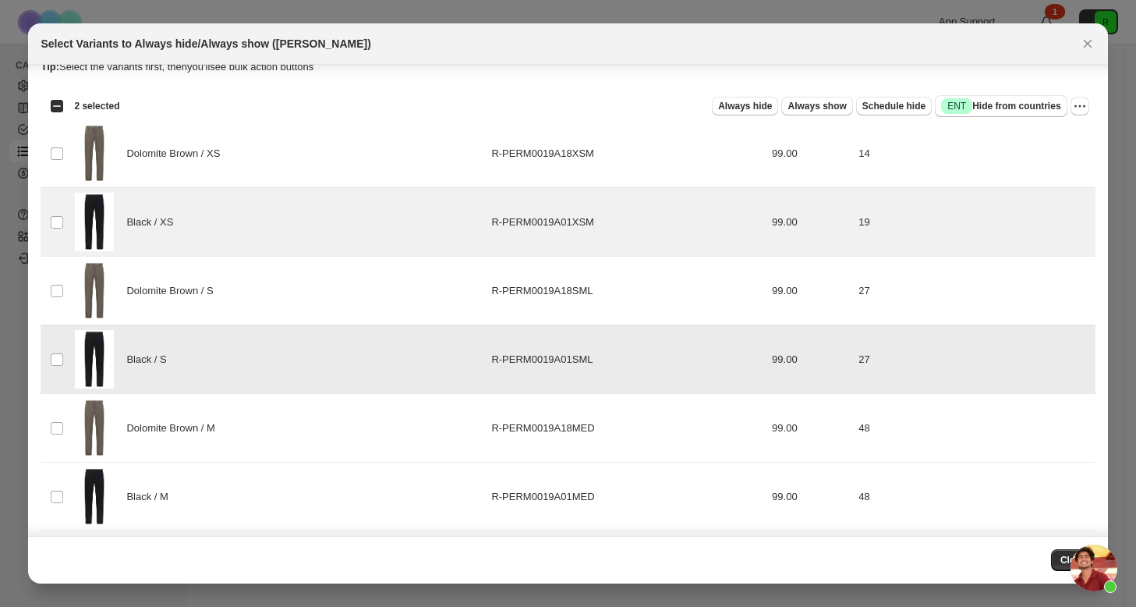
scroll to position [172, 0]
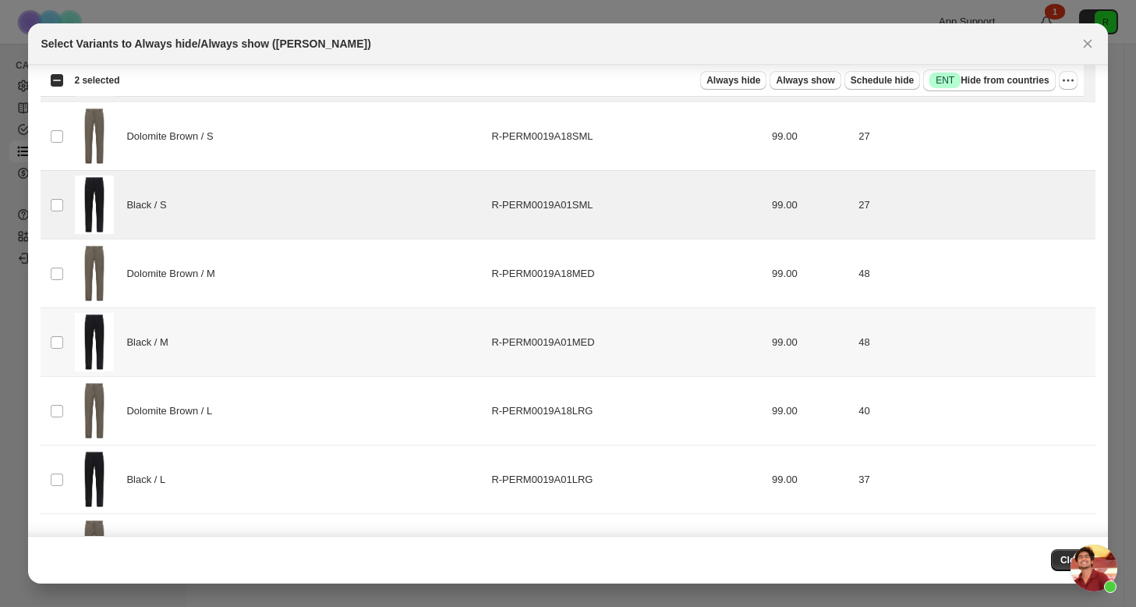
click at [66, 346] on td "Select product variant" at bounding box center [56, 342] width 30 height 69
click at [80, 480] on img ":rlf:" at bounding box center [94, 479] width 39 height 58
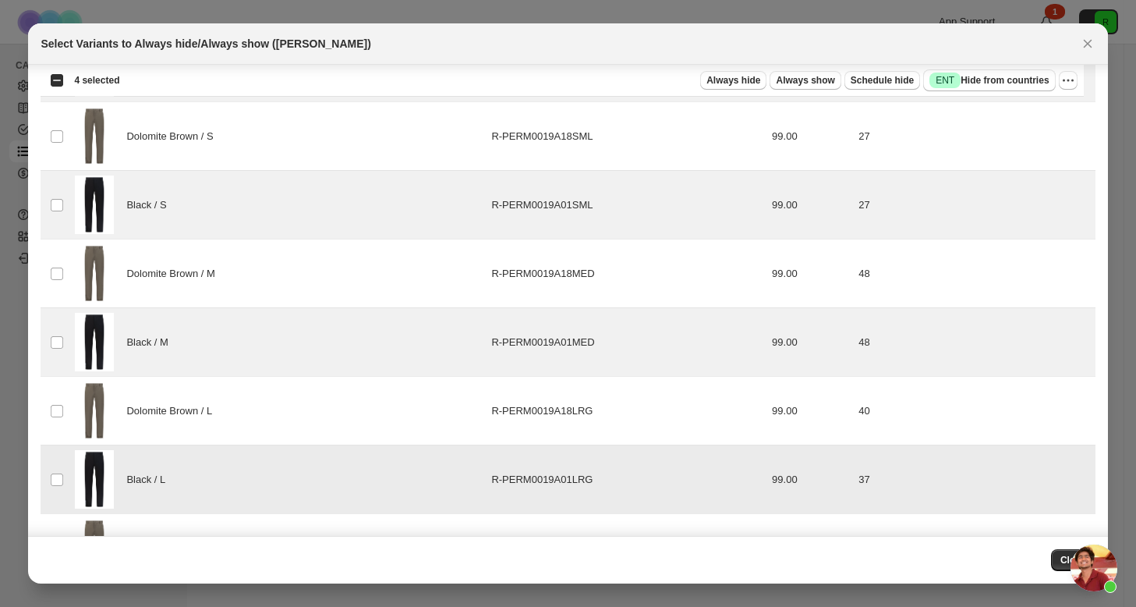
scroll to position [497, 0]
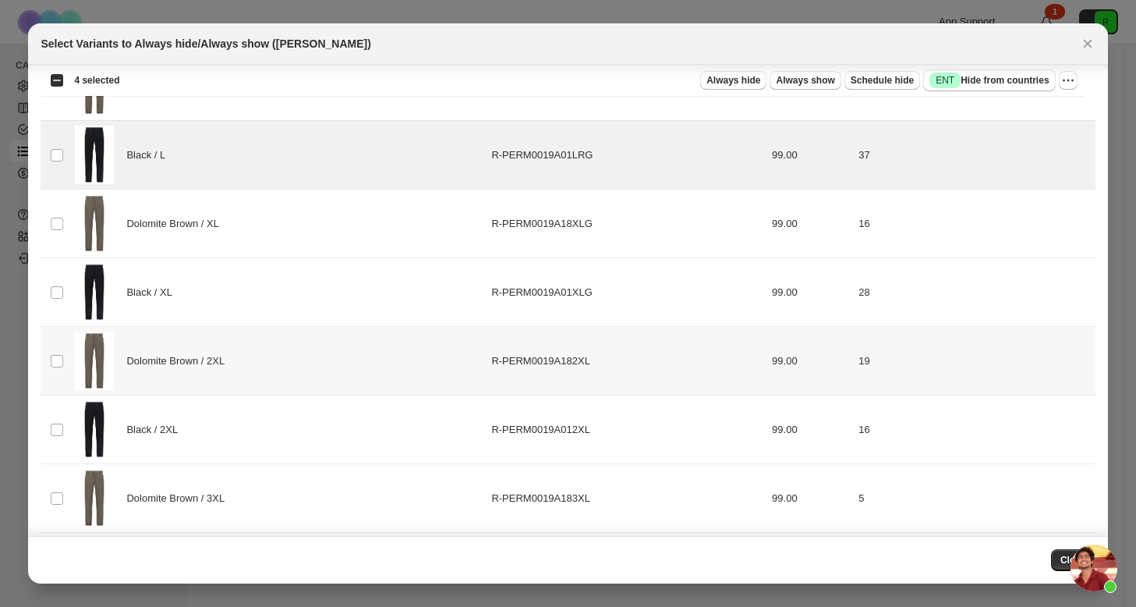
click at [129, 311] on div "Black / XL" at bounding box center [278, 292] width 407 height 58
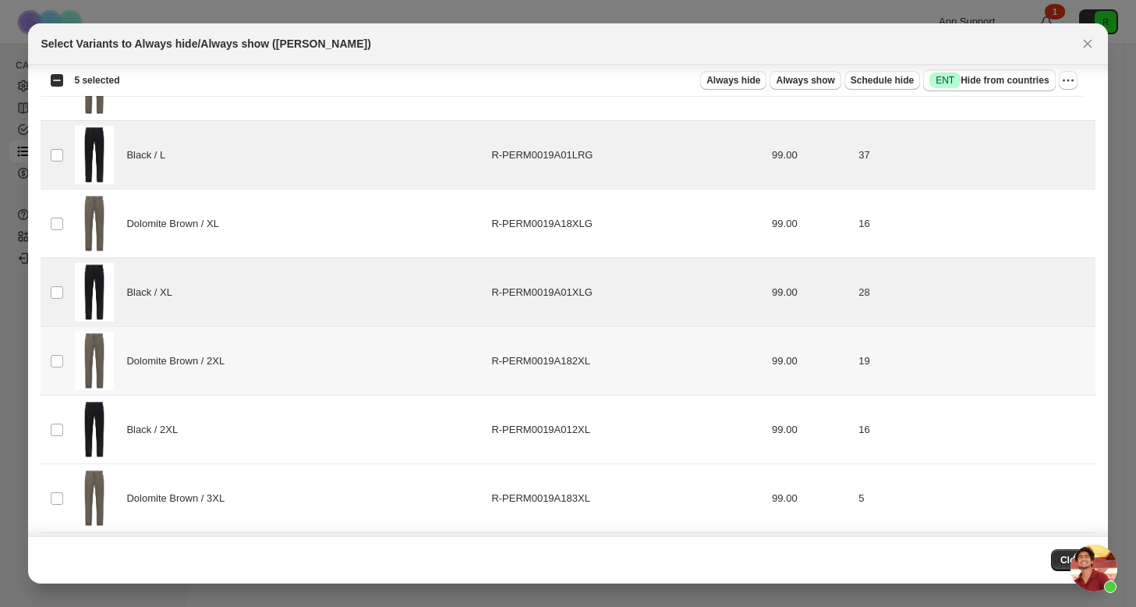
click at [134, 423] on span "Black / 2XL" at bounding box center [155, 430] width 59 height 16
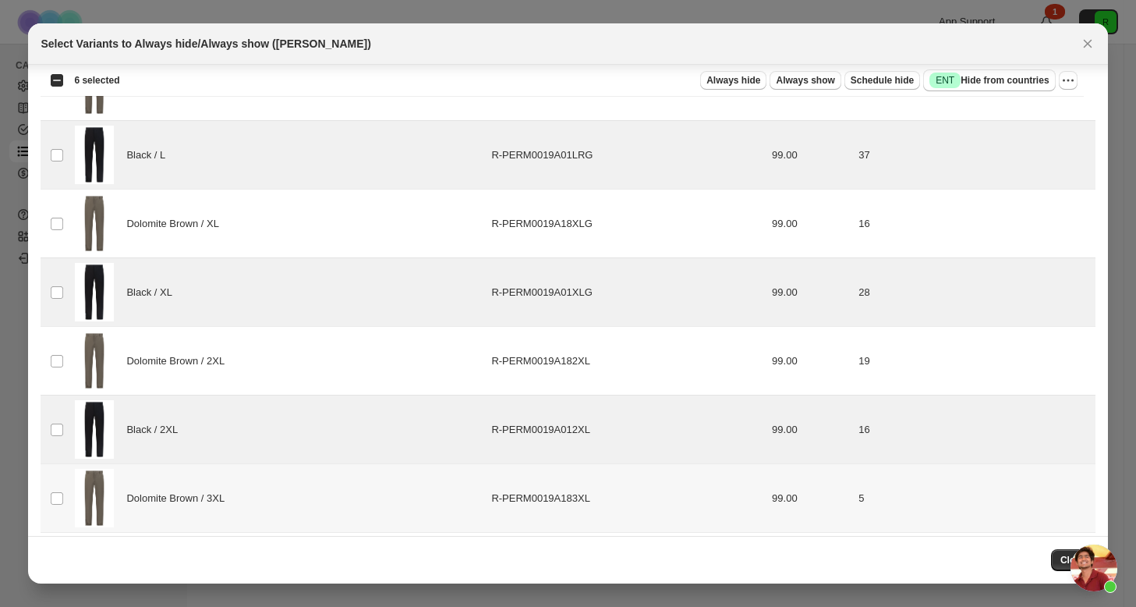
scroll to position [574, 0]
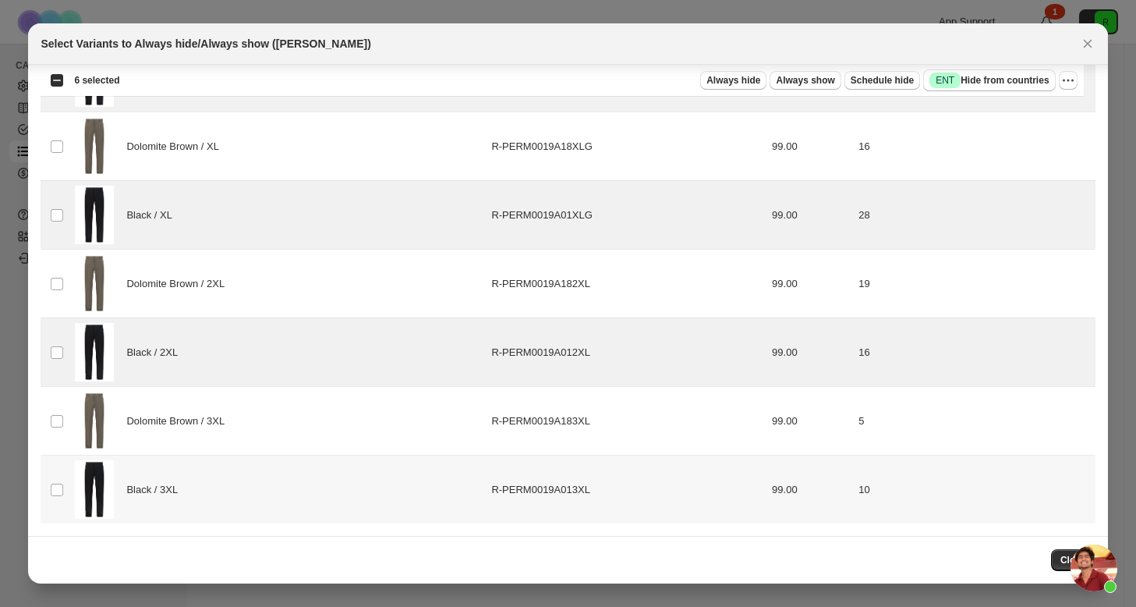
click at [136, 487] on span "Black / 3XL" at bounding box center [155, 490] width 59 height 16
click at [724, 83] on span "Always hide" at bounding box center [733, 80] width 54 height 12
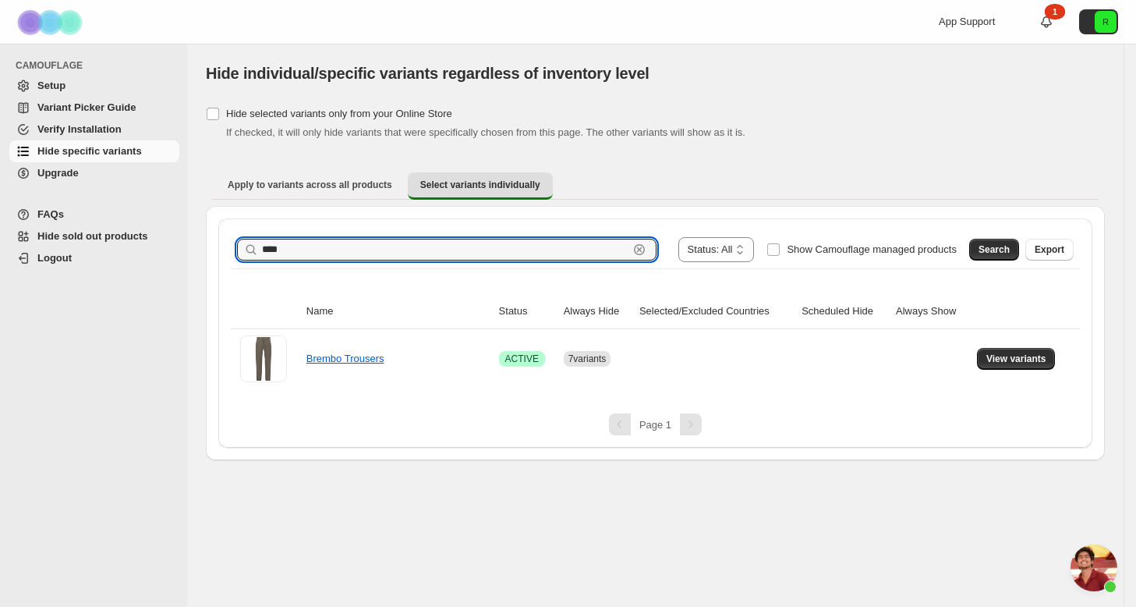
drag, startPoint x: 359, startPoint y: 246, endPoint x: 199, endPoint y: 238, distance: 160.0
click at [199, 238] on div "**********" at bounding box center [655, 252] width 936 height 416
click at [1014, 248] on button "Search" at bounding box center [994, 250] width 50 height 22
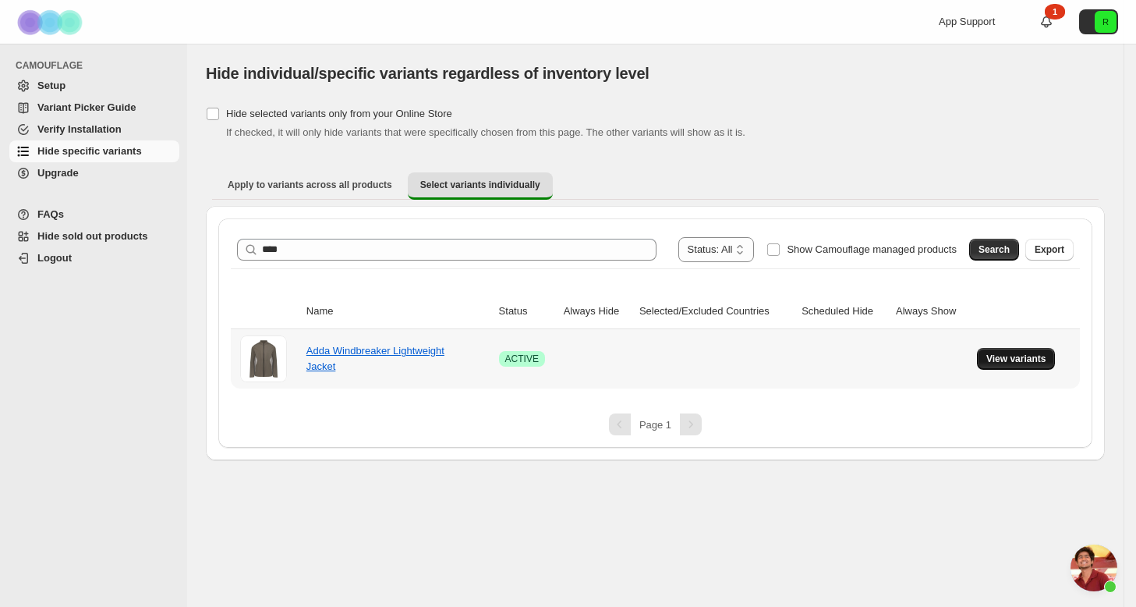
click at [1007, 363] on span "View variants" at bounding box center [1016, 358] width 60 height 12
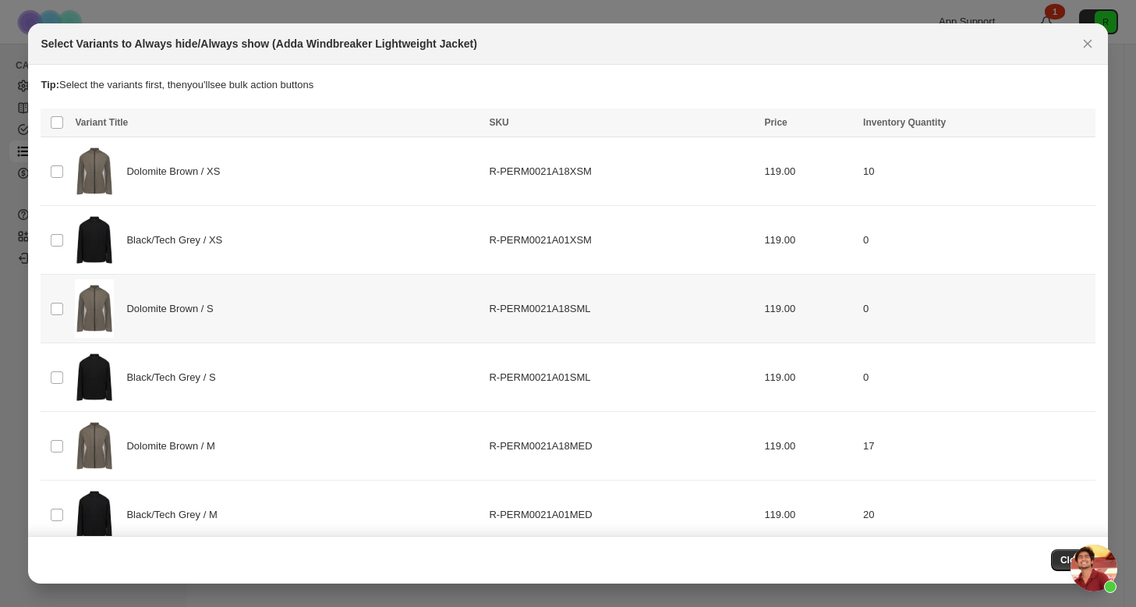
scroll to position [319, 0]
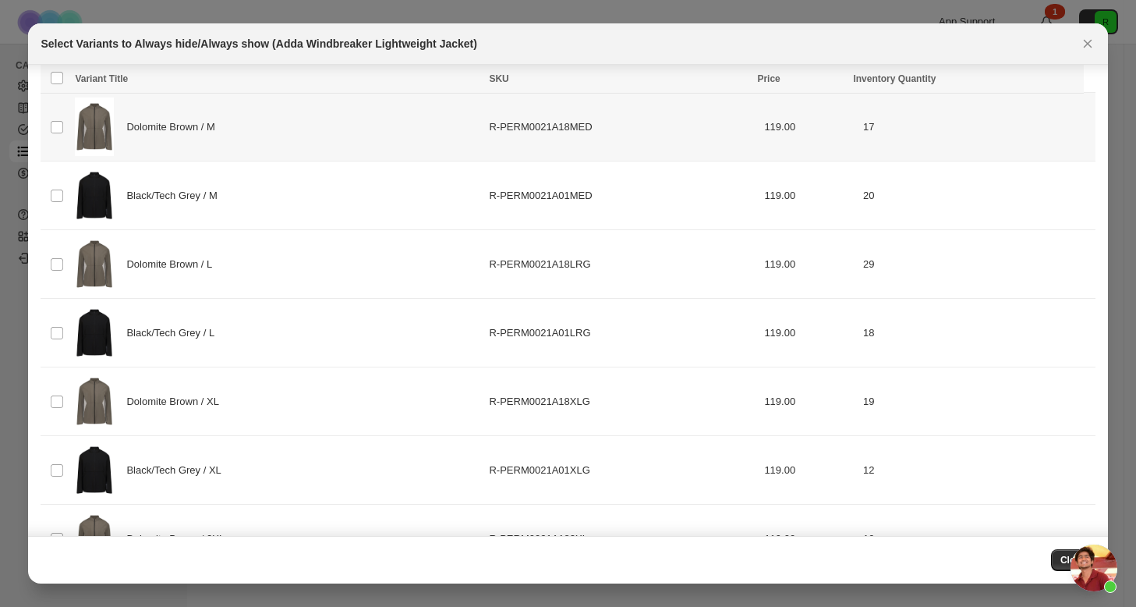
click at [159, 188] on span "Black/Tech Grey / M" at bounding box center [175, 196] width 99 height 16
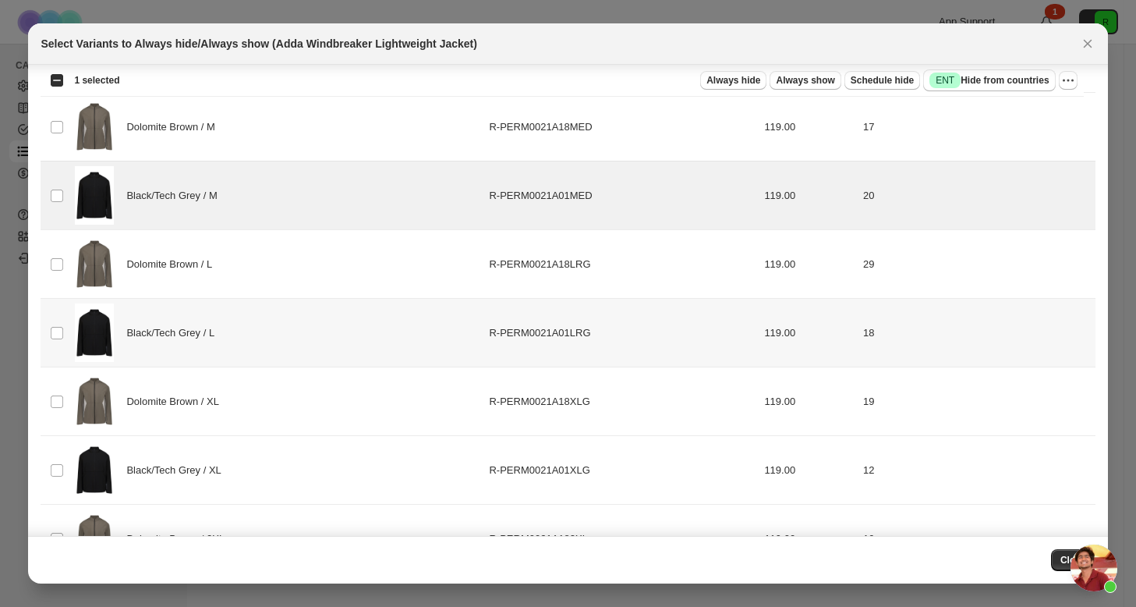
click at [173, 319] on div "Black/Tech Grey / L" at bounding box center [277, 332] width 405 height 58
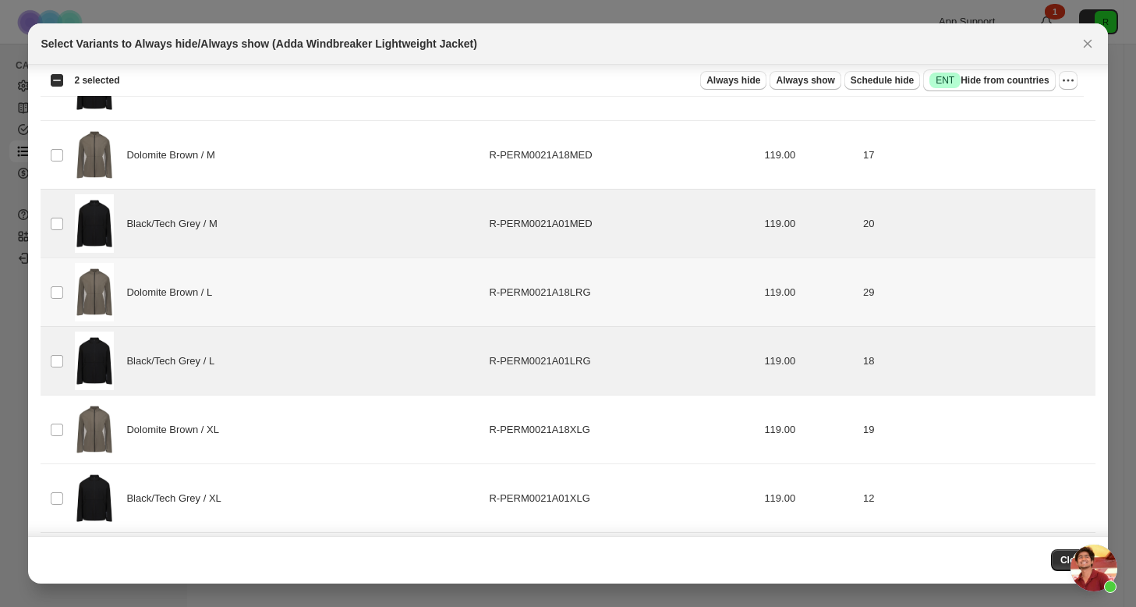
scroll to position [0, 0]
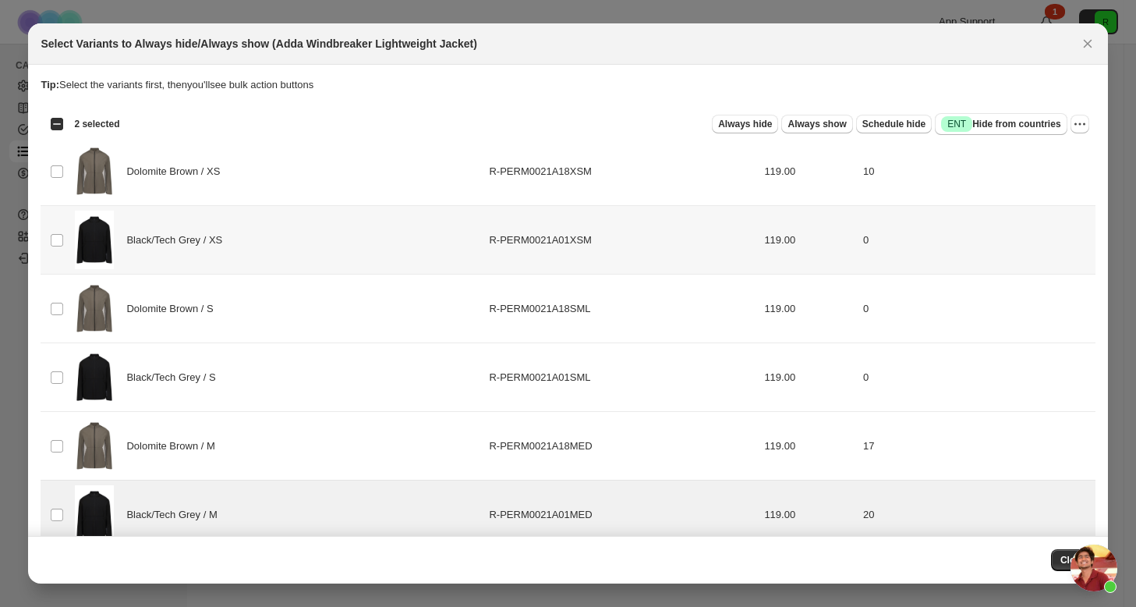
click at [189, 249] on div "Black/Tech Grey / XS" at bounding box center [277, 240] width 405 height 58
click at [218, 380] on span "Black/Tech Grey / S" at bounding box center [174, 378] width 97 height 16
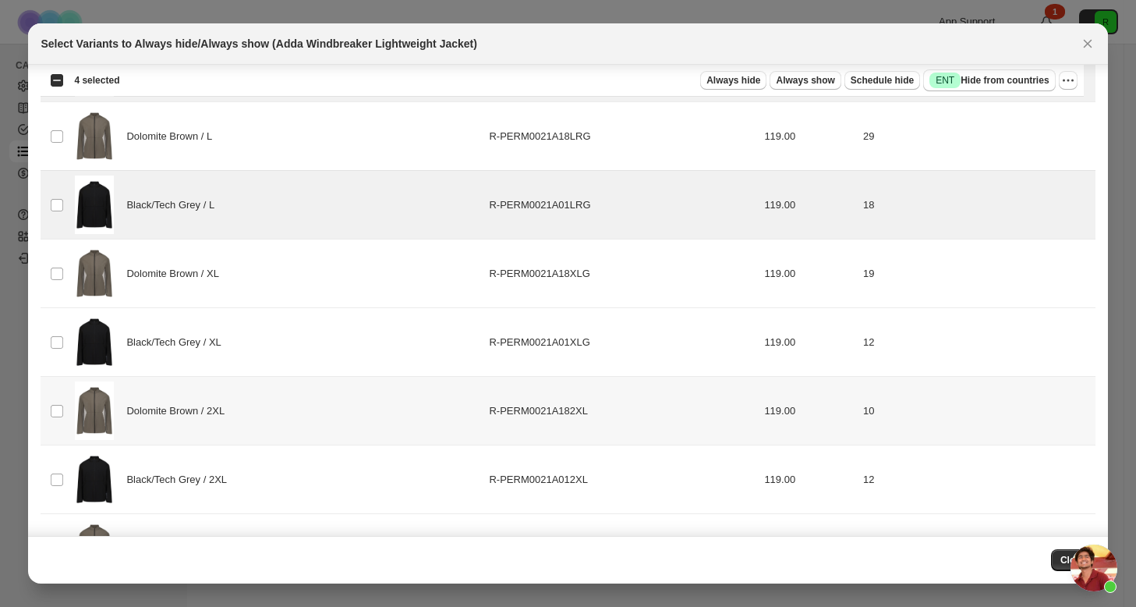
scroll to position [561, 0]
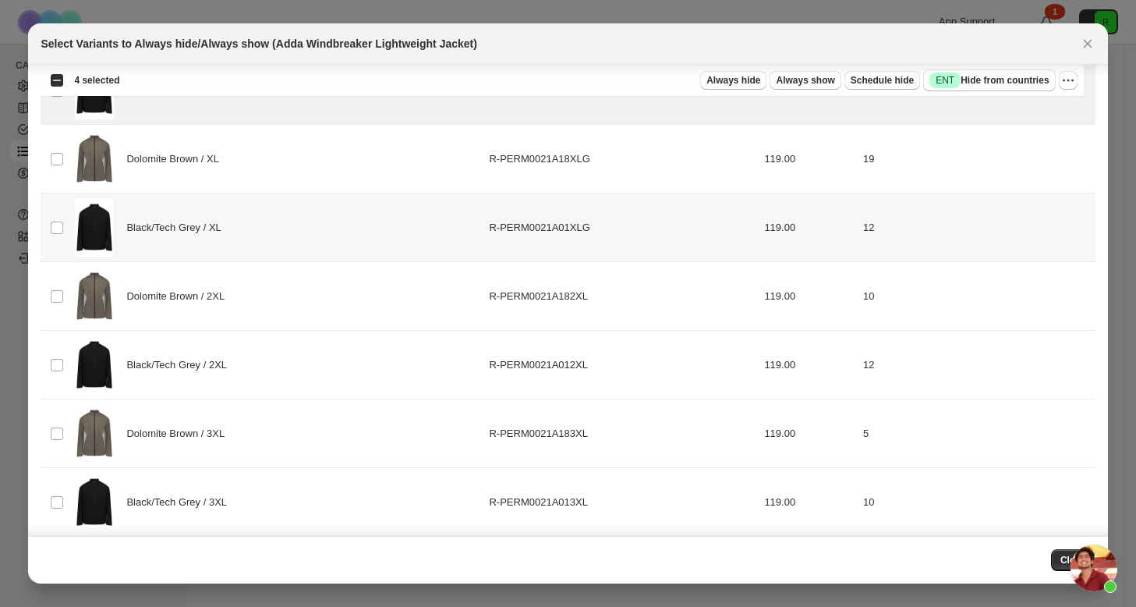
click at [178, 221] on span "Black/Tech Grey / XL" at bounding box center [177, 228] width 103 height 16
click at [219, 346] on div "Black/Tech Grey / 2XL" at bounding box center [277, 364] width 405 height 58
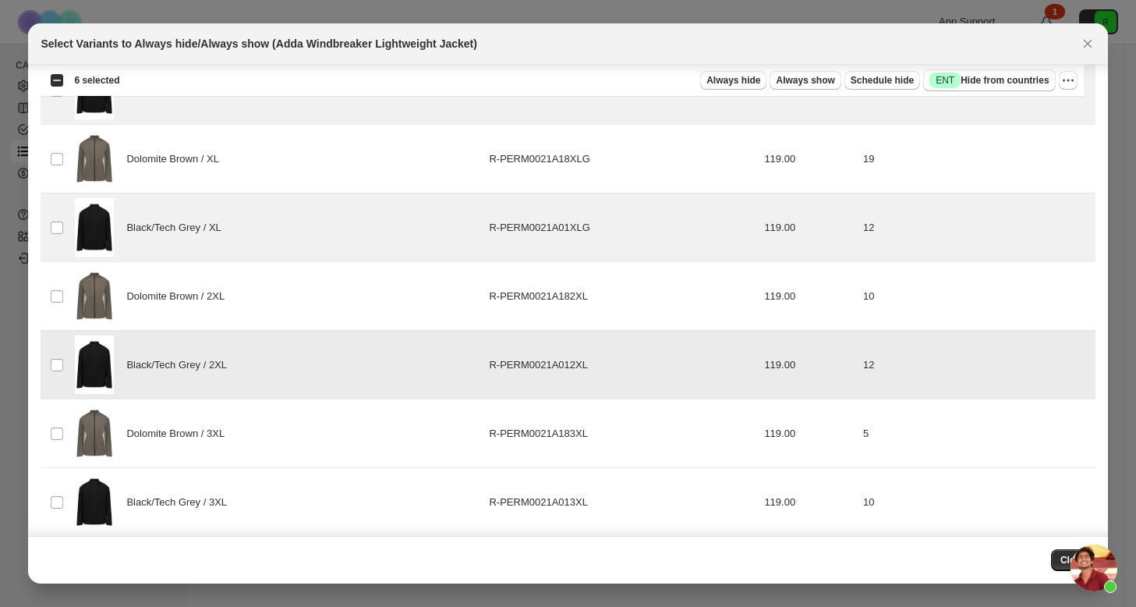
scroll to position [574, 0]
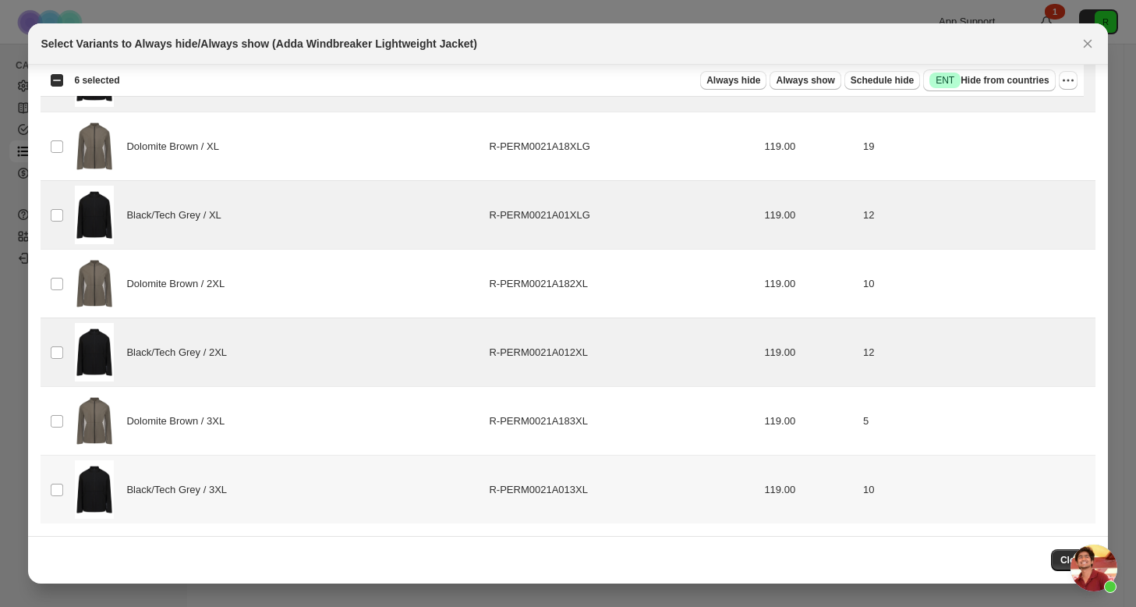
click at [263, 475] on div "Black/Tech Grey / 3XL" at bounding box center [277, 489] width 405 height 58
click at [717, 73] on button "Always hide" at bounding box center [733, 80] width 66 height 19
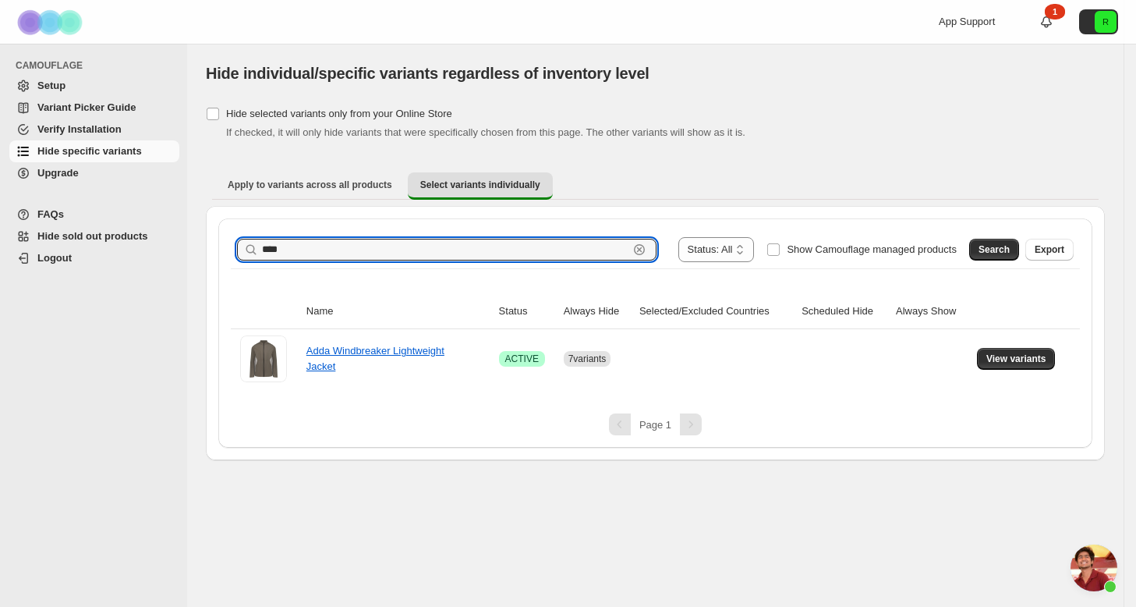
drag, startPoint x: 455, startPoint y: 249, endPoint x: 69, endPoint y: 174, distance: 393.9
click at [69, 174] on div "**********" at bounding box center [568, 303] width 1136 height 607
drag, startPoint x: 960, startPoint y: 229, endPoint x: 978, endPoint y: 242, distance: 22.5
click at [978, 242] on button "Search" at bounding box center [994, 250] width 50 height 22
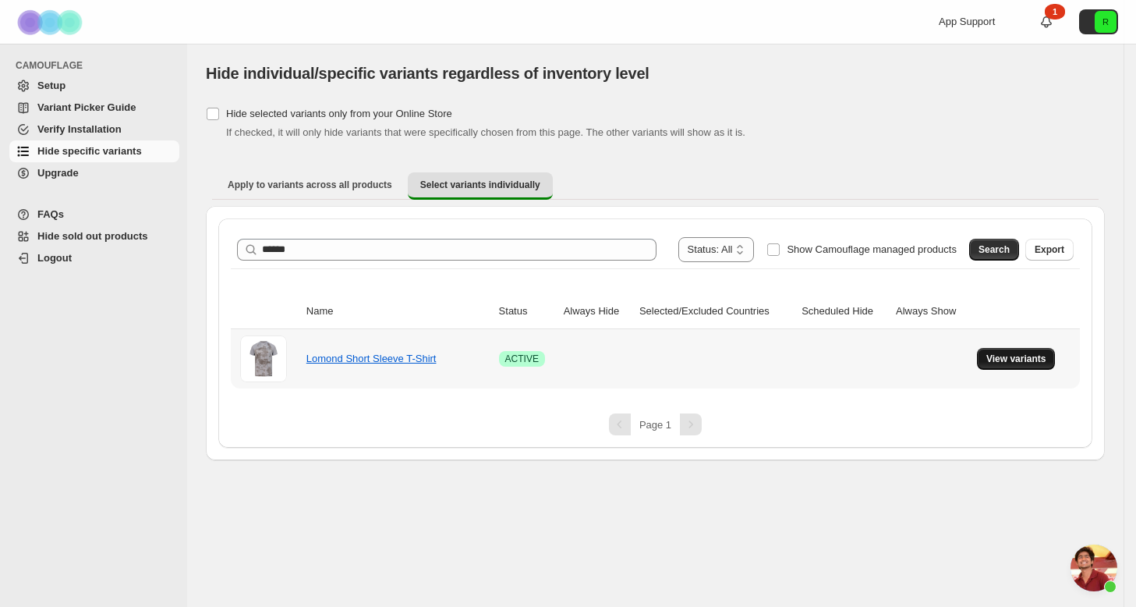
click at [1006, 359] on span "View variants" at bounding box center [1016, 358] width 60 height 12
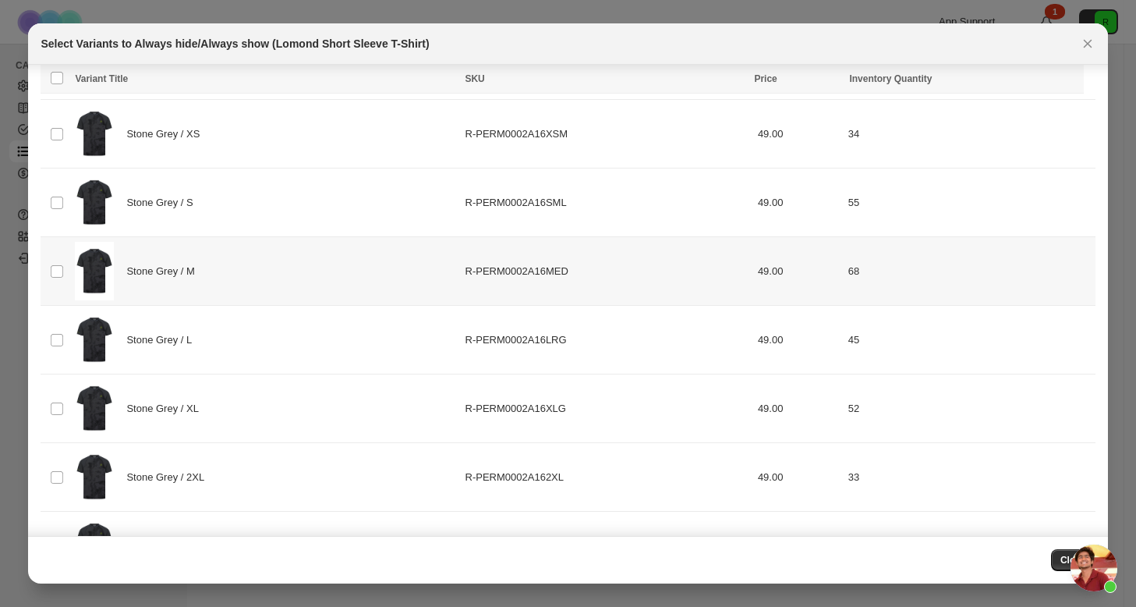
scroll to position [414, 0]
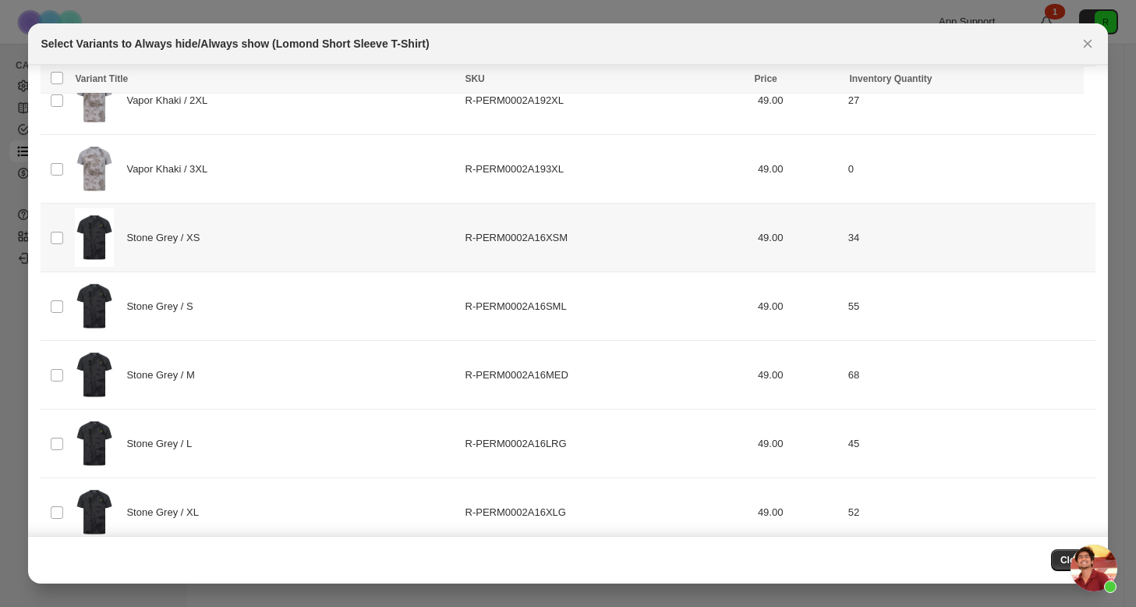
click at [71, 246] on td "Stone Grey / XS" at bounding box center [265, 237] width 390 height 69
click at [59, 293] on td "Select product variant" at bounding box center [56, 306] width 30 height 69
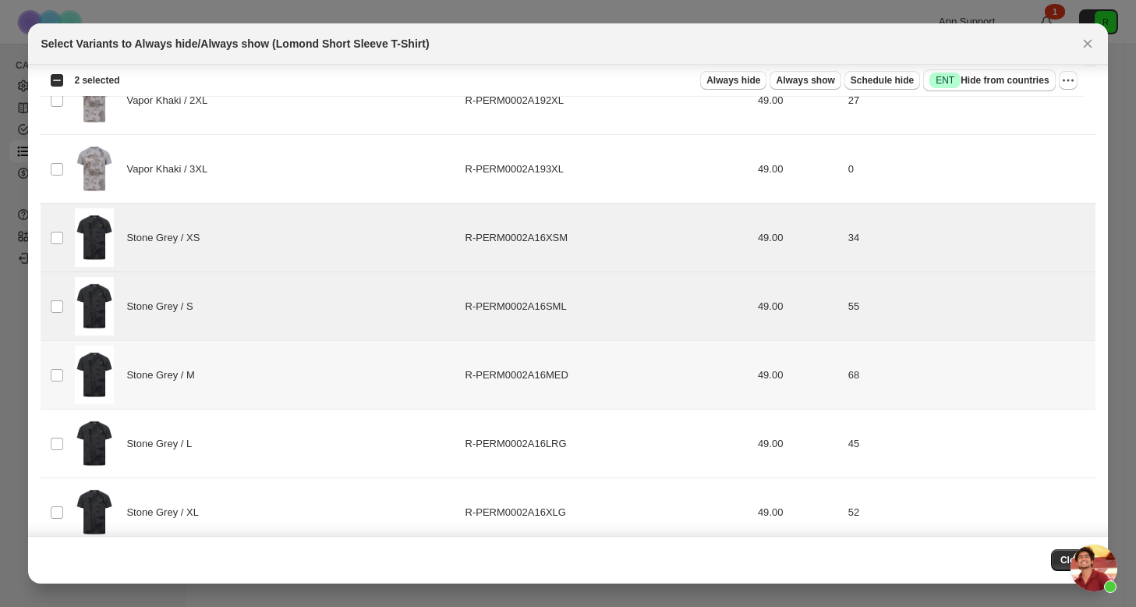
scroll to position [444, 0]
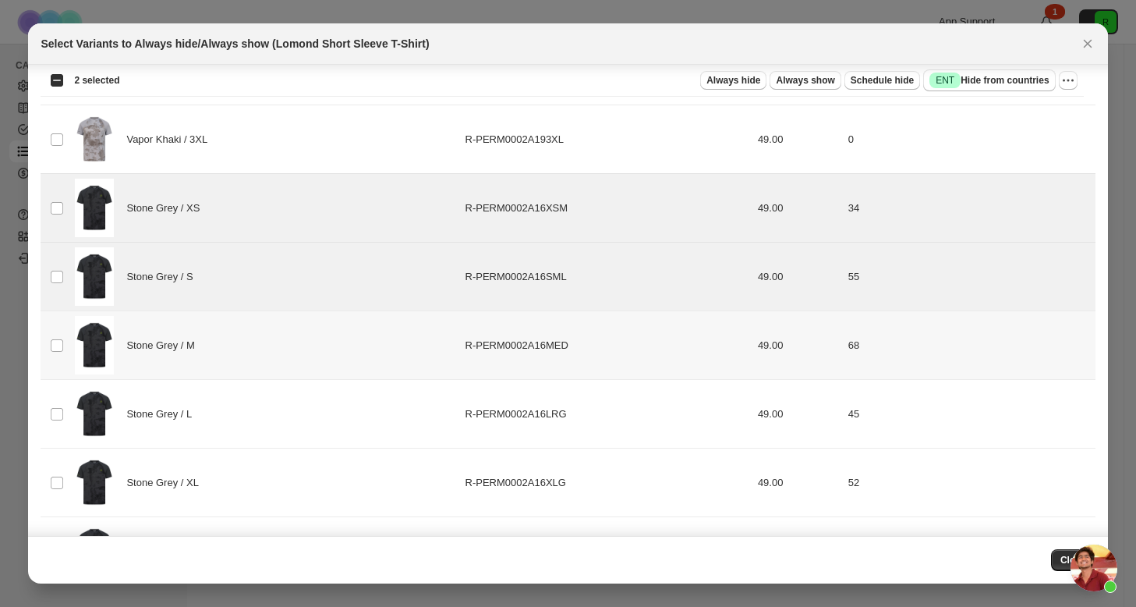
drag, startPoint x: 71, startPoint y: 335, endPoint x: 75, endPoint y: 365, distance: 29.9
click at [71, 335] on td "Stone Grey / M" at bounding box center [265, 345] width 390 height 69
click at [79, 405] on img ":rnf:" at bounding box center [94, 413] width 39 height 58
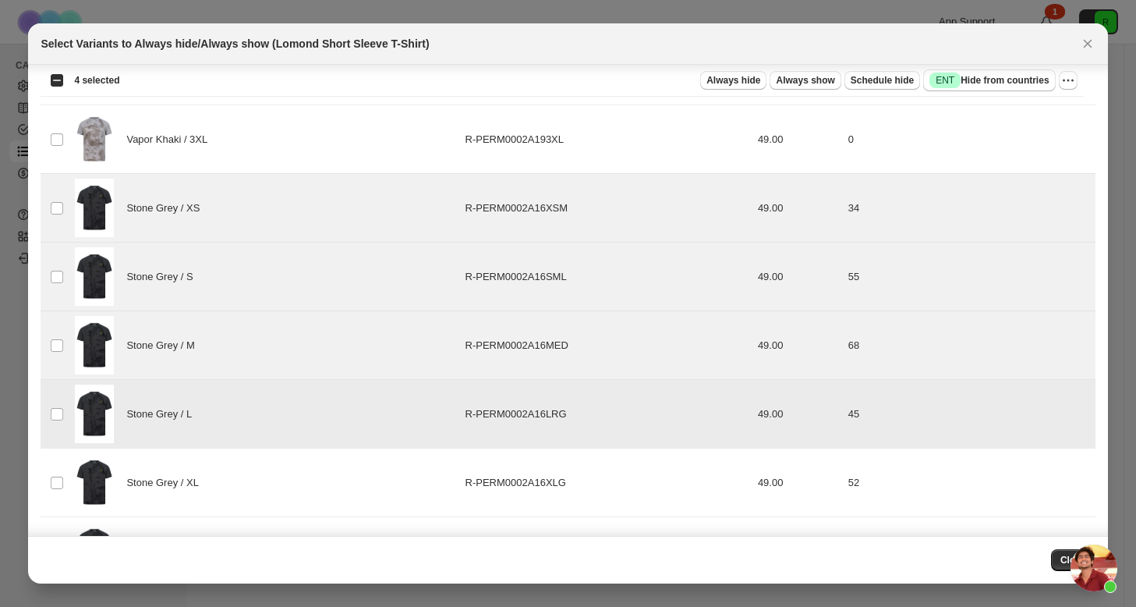
scroll to position [574, 0]
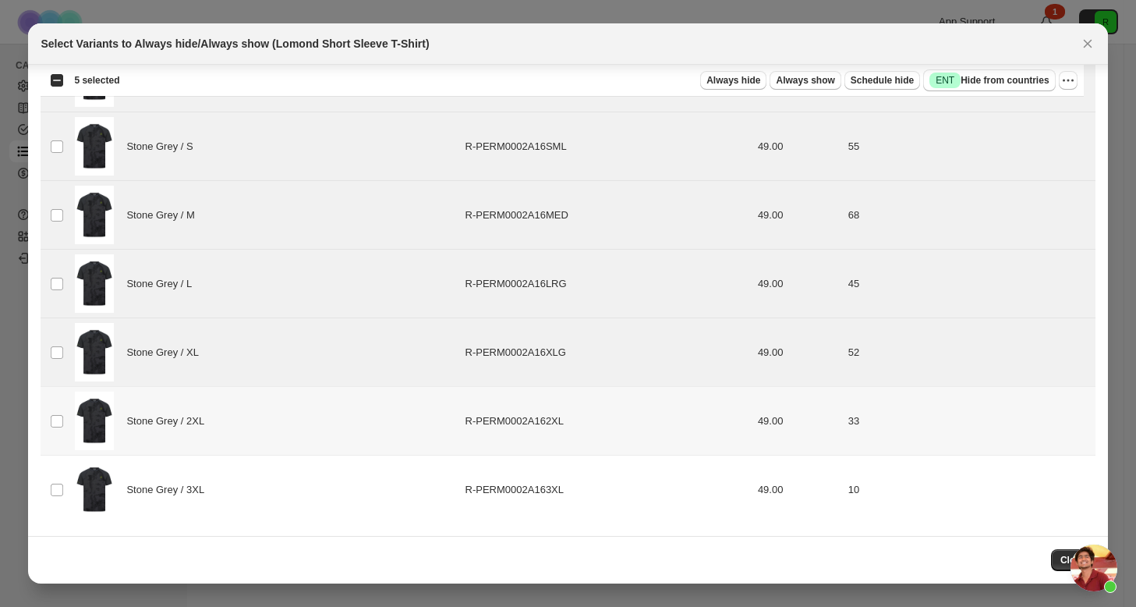
click at [78, 417] on img ":rnf:" at bounding box center [94, 420] width 39 height 58
click at [78, 468] on img ":rnf:" at bounding box center [94, 489] width 39 height 58
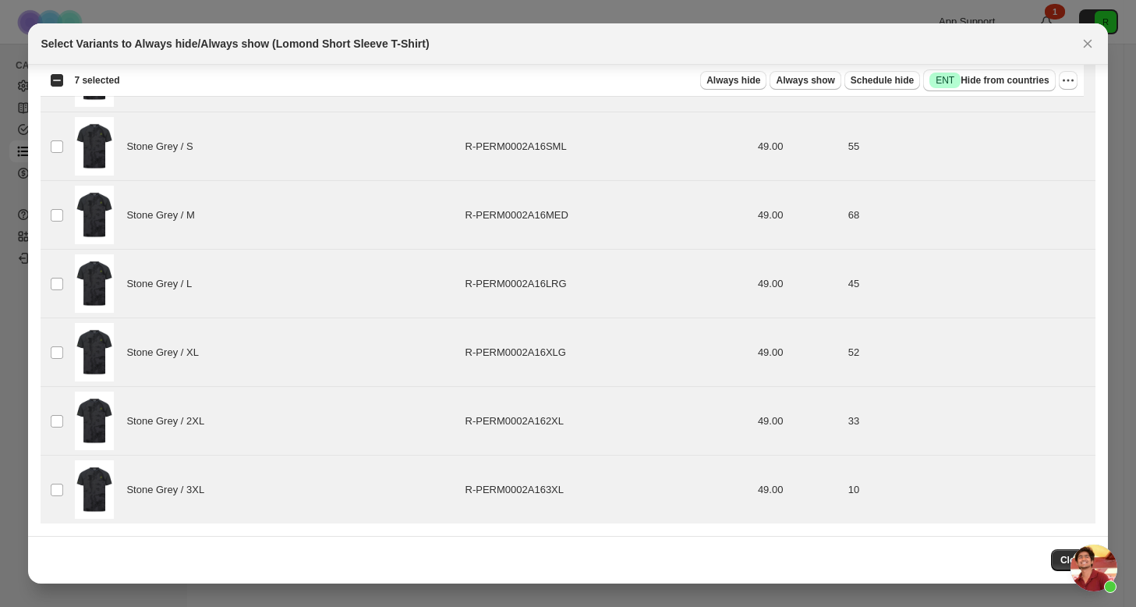
click at [728, 91] on div "Select all 14 product variants 7 selected Always hide Always show Schedule hide…" at bounding box center [562, 80] width 1042 height 31
click at [731, 84] on span "Always hide" at bounding box center [733, 80] width 54 height 12
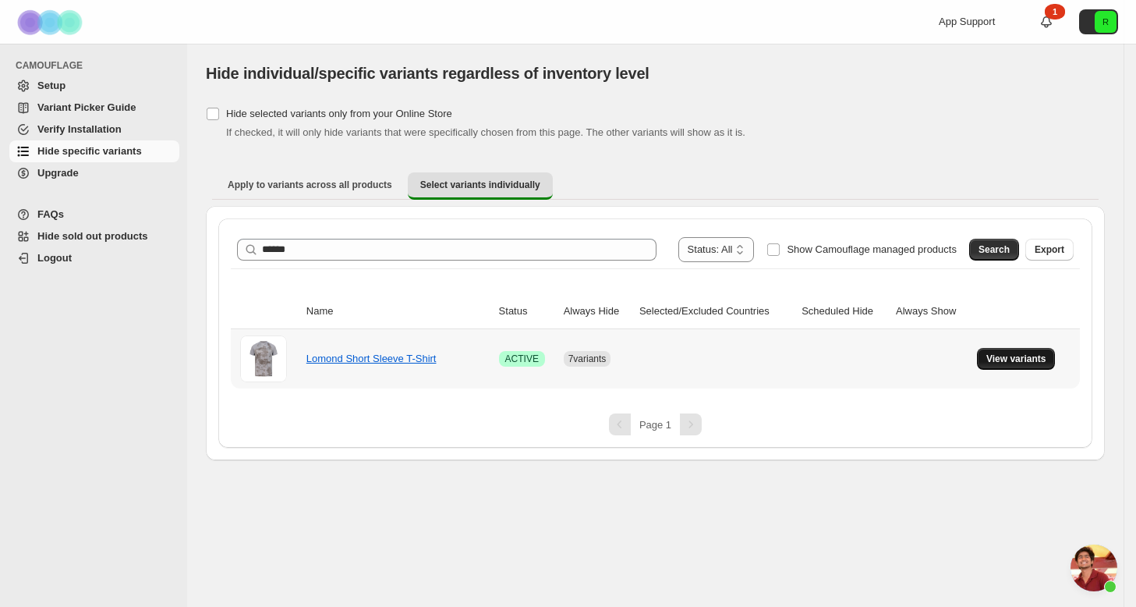
click at [1021, 352] on button "View variants" at bounding box center [1016, 359] width 79 height 22
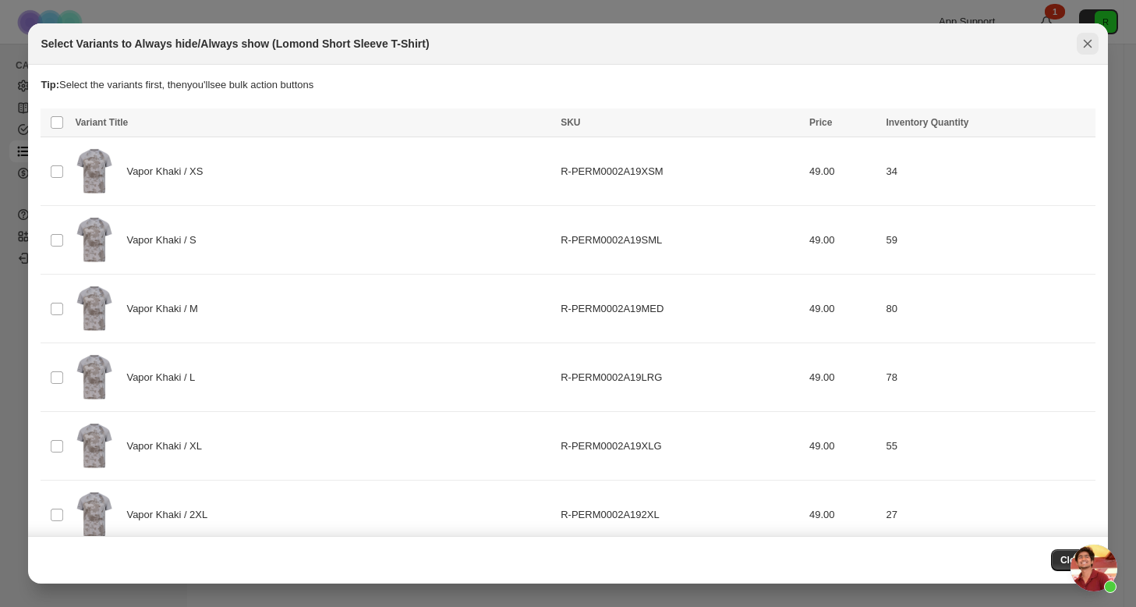
click at [1093, 42] on icon "Close" at bounding box center [1088, 44] width 16 height 16
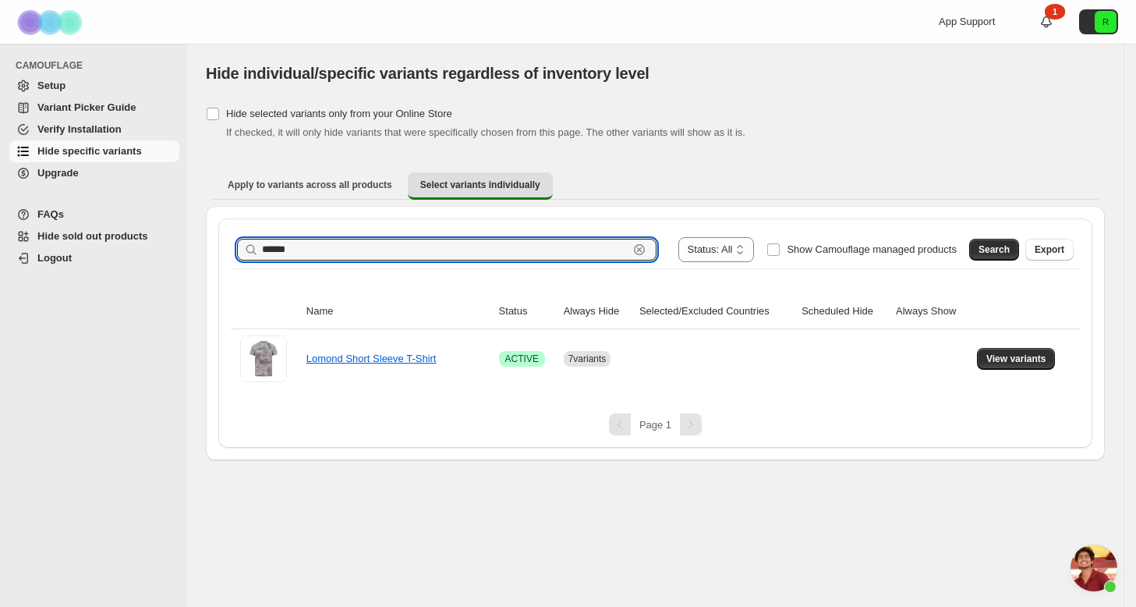
drag, startPoint x: 343, startPoint y: 253, endPoint x: 214, endPoint y: 220, distance: 132.9
click at [206, 237] on div "**********" at bounding box center [655, 333] width 899 height 254
drag, startPoint x: 214, startPoint y: 220, endPoint x: 981, endPoint y: 251, distance: 767.0
click at [982, 252] on span "Search" at bounding box center [993, 249] width 31 height 12
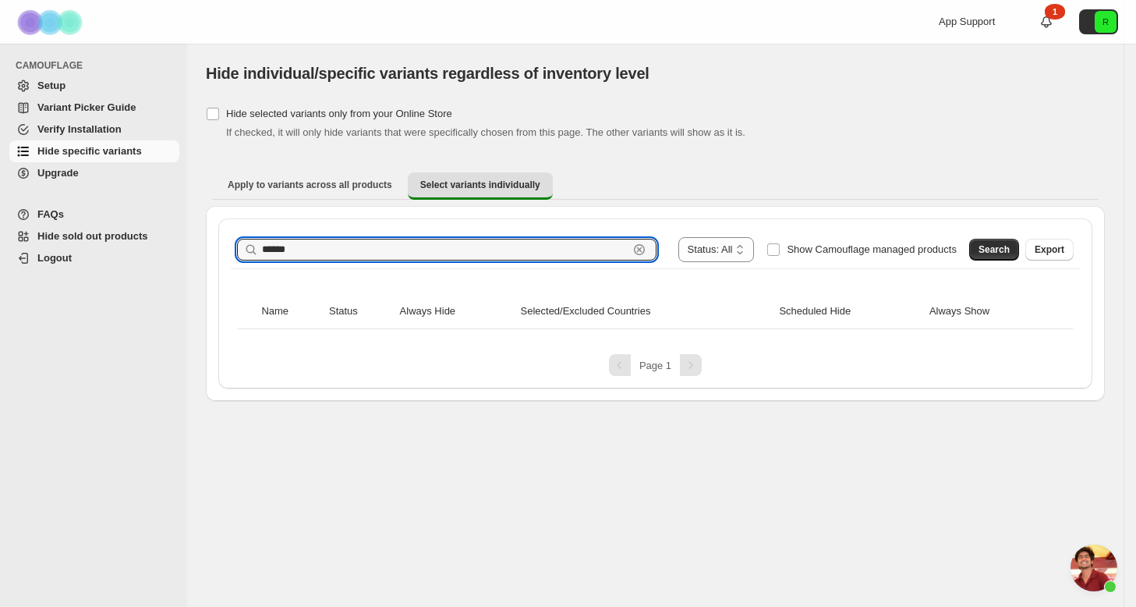
drag, startPoint x: 313, startPoint y: 250, endPoint x: 192, endPoint y: 237, distance: 121.6
click at [192, 237] on div "**********" at bounding box center [655, 222] width 936 height 357
type input "******"
click at [1006, 246] on span "Search" at bounding box center [993, 249] width 31 height 12
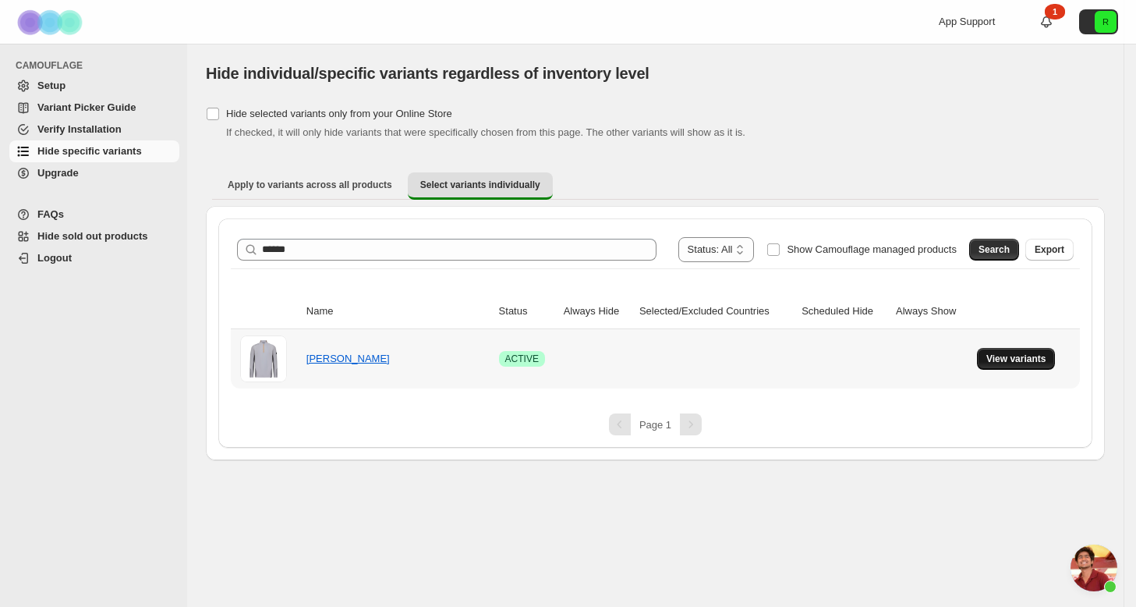
click at [1037, 356] on span "View variants" at bounding box center [1016, 358] width 60 height 12
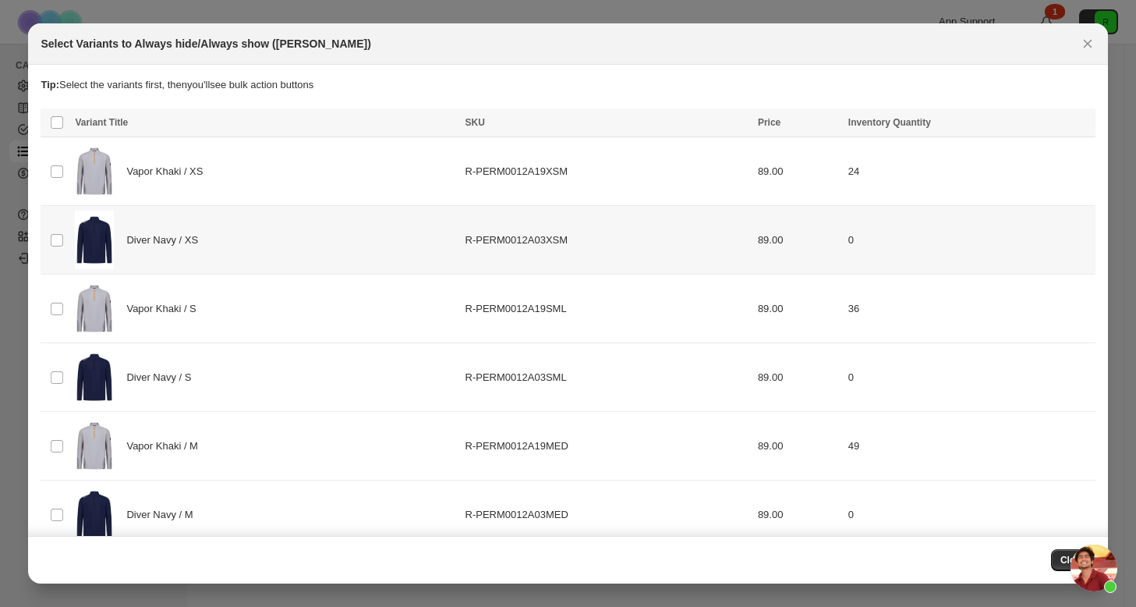
click at [94, 233] on img ":rp8:" at bounding box center [94, 240] width 39 height 58
click at [130, 355] on div "Diver Navy / S" at bounding box center [265, 377] width 380 height 58
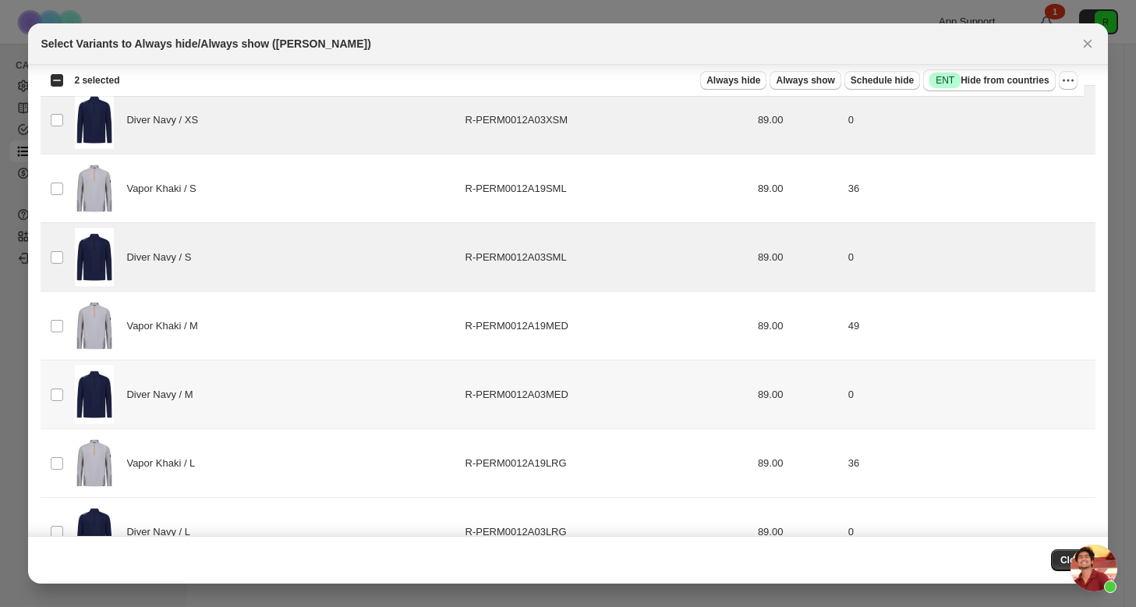
click at [165, 378] on div "Diver Navy / M" at bounding box center [265, 394] width 380 height 58
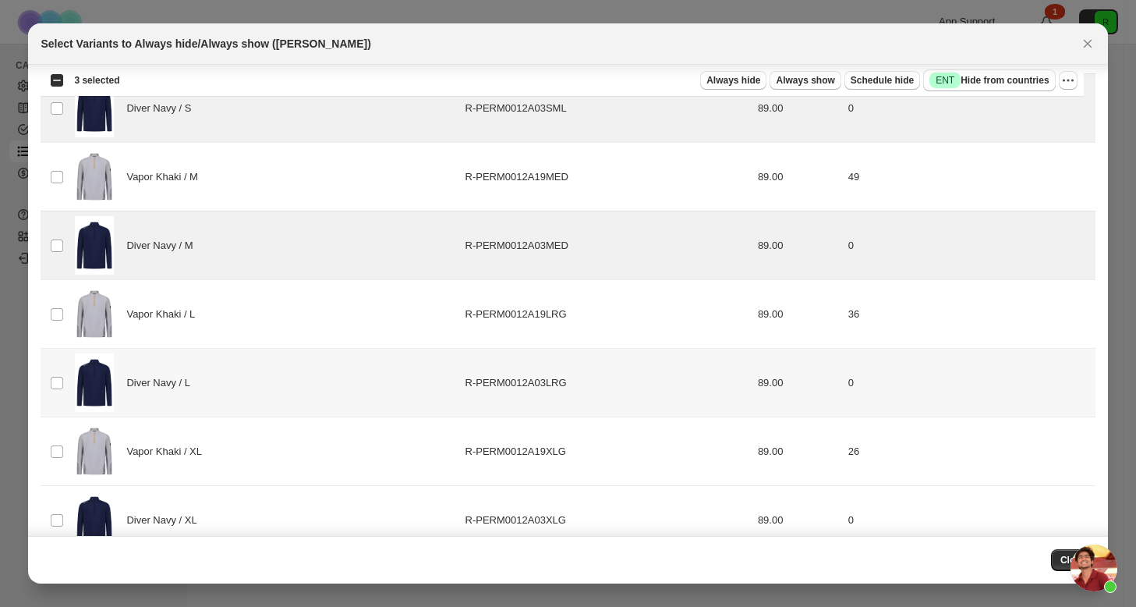
click at [173, 396] on div "Diver Navy / L" at bounding box center [265, 382] width 380 height 58
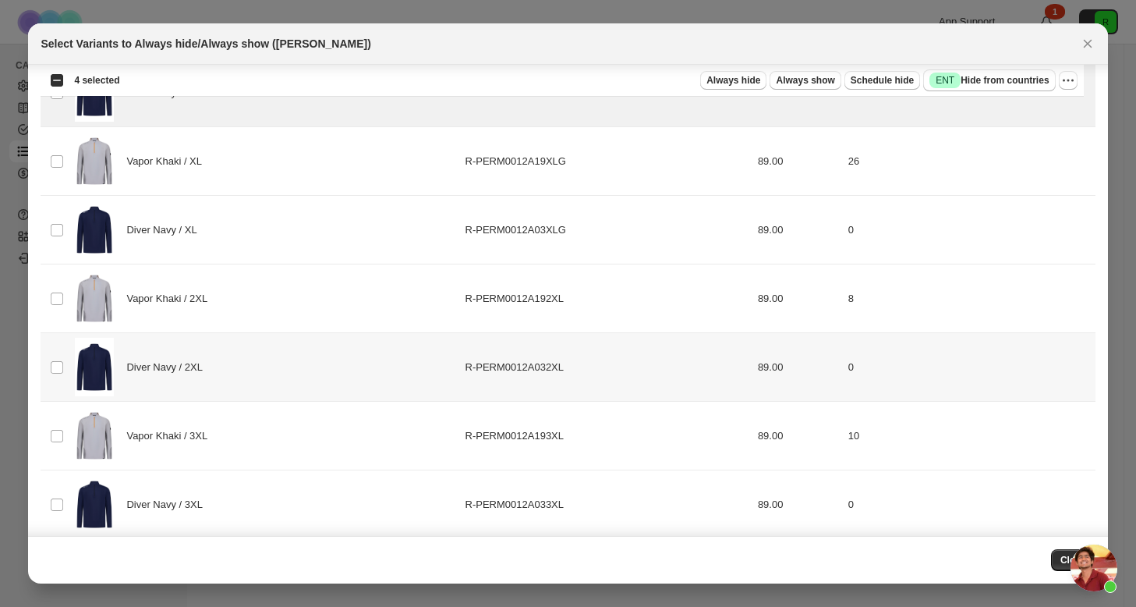
click at [172, 368] on span "Diver Navy / 2XL" at bounding box center [168, 367] width 84 height 16
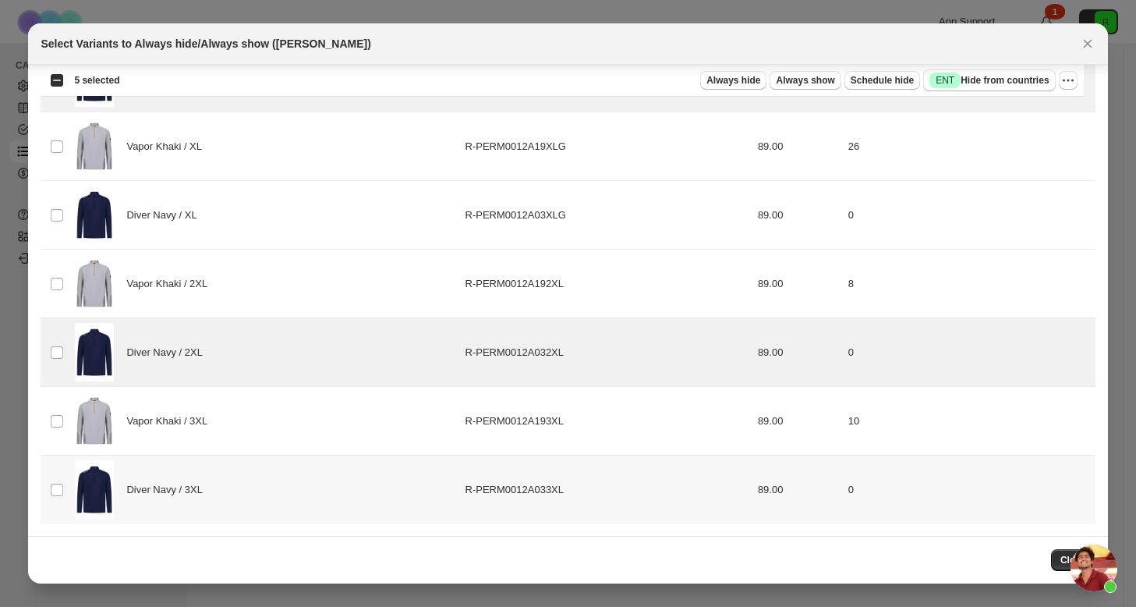
click at [210, 492] on span "Diver Navy / 3XL" at bounding box center [168, 490] width 84 height 16
click at [724, 82] on span "Always hide" at bounding box center [733, 80] width 54 height 12
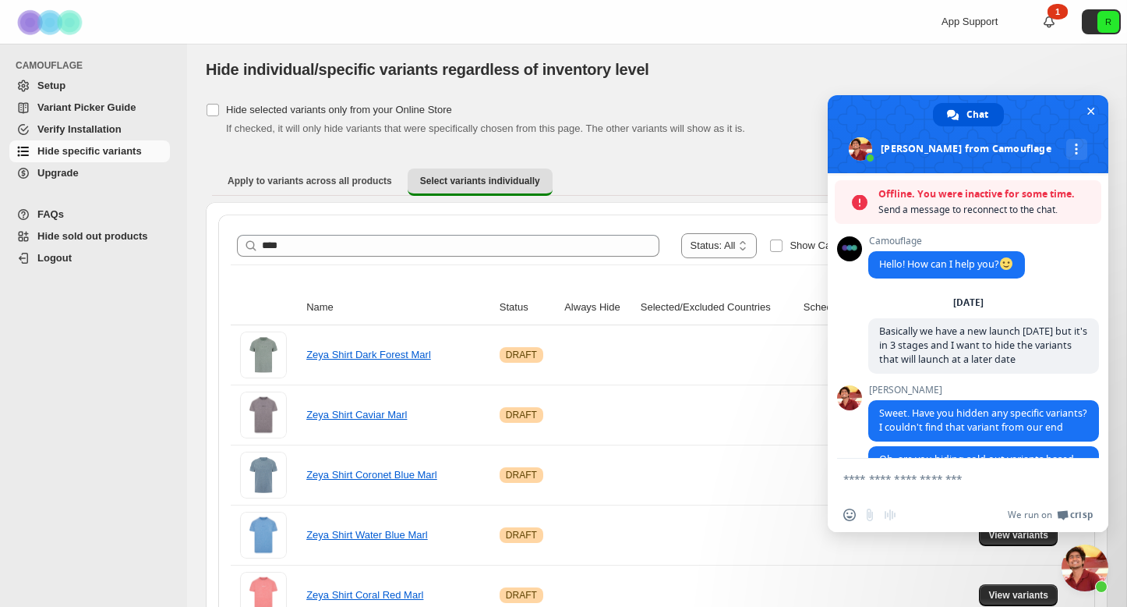
scroll to position [7269, 0]
